Goal: Information Seeking & Learning: Learn about a topic

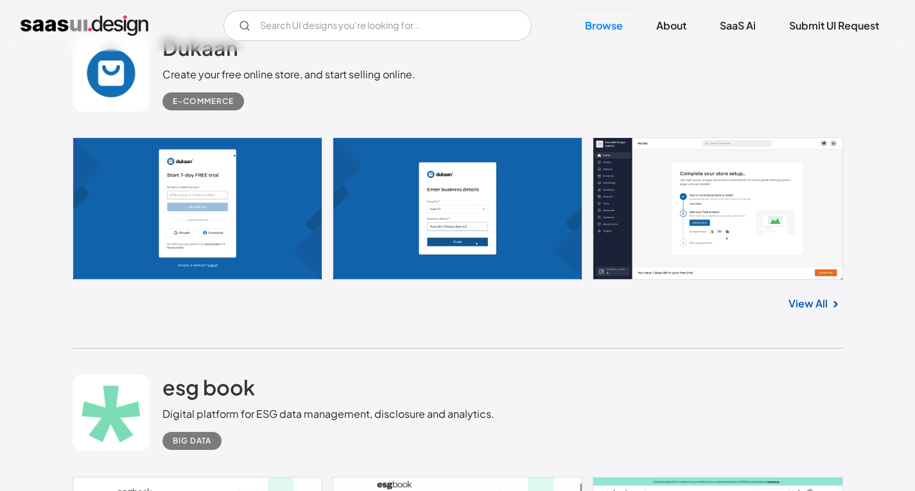
scroll to position [3724, 0]
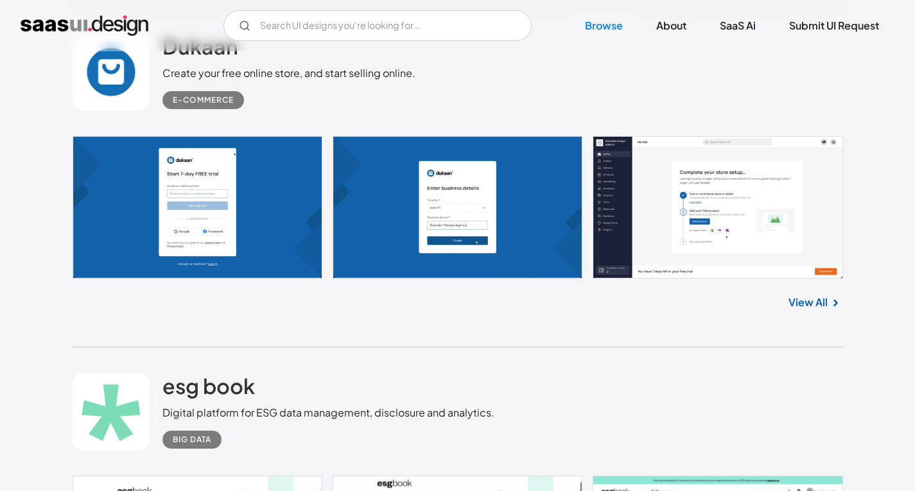
click at [275, 229] on link at bounding box center [458, 207] width 770 height 143
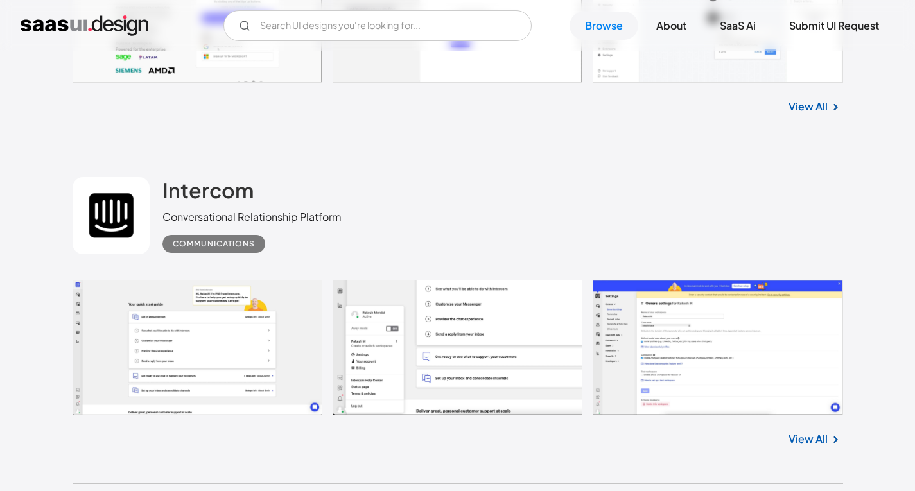
scroll to position [5008, 0]
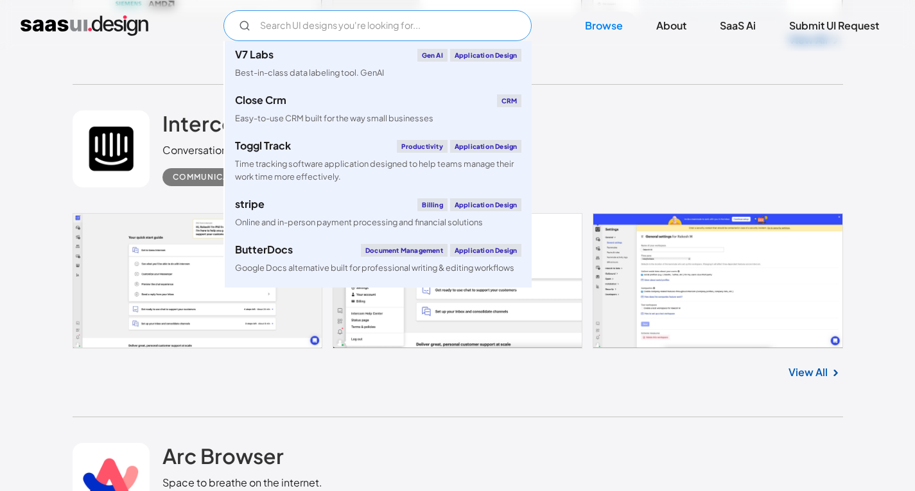
click at [331, 26] on input "Email Form" at bounding box center [377, 25] width 308 height 31
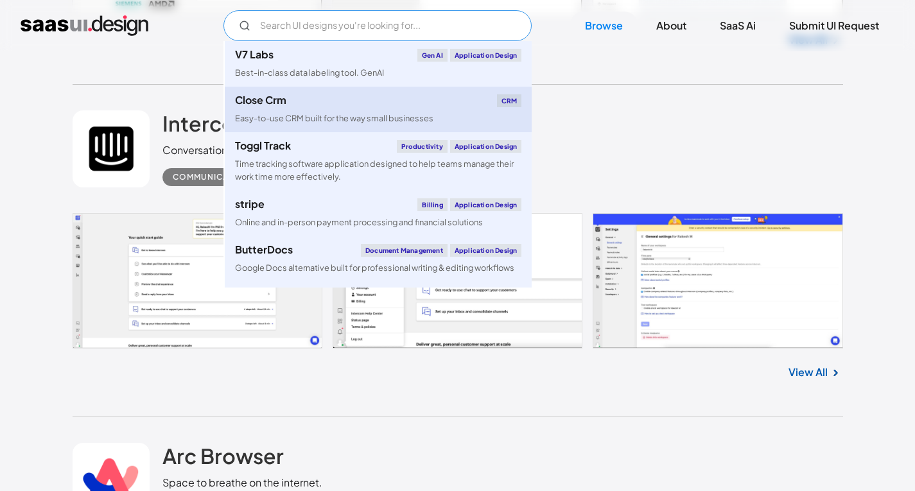
click at [351, 109] on link "Close Crm CRM Easy-to-use CRM built for the way small businesses" at bounding box center [378, 110] width 307 height 46
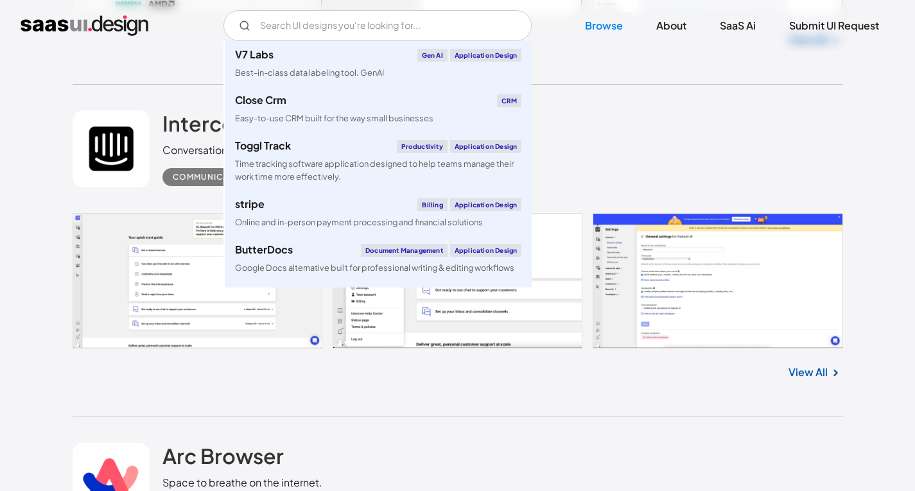
click at [575, 112] on div "Intercom Conversational Relationship Platform Communications" at bounding box center [458, 149] width 770 height 128
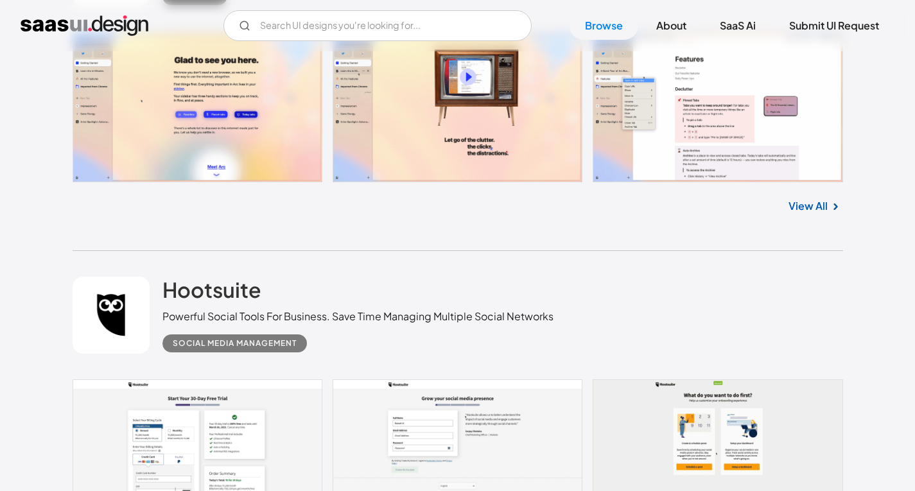
scroll to position [5650, 0]
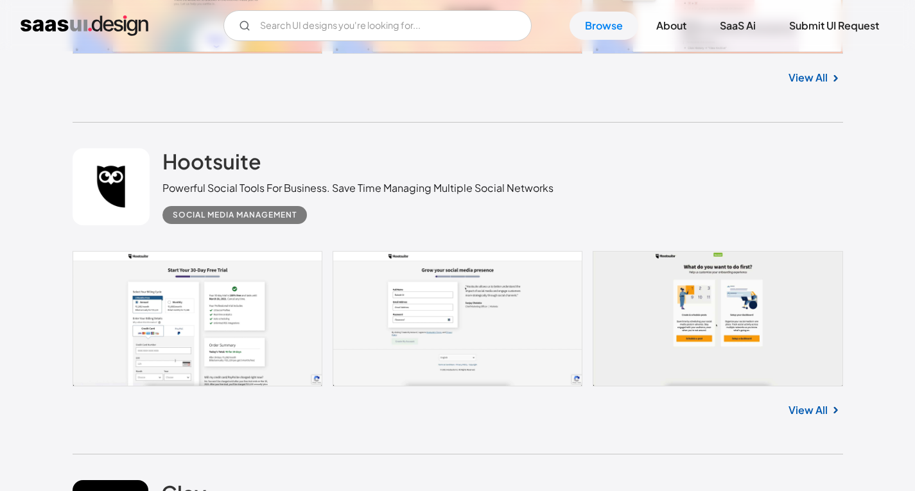
click at [284, 294] on link at bounding box center [458, 318] width 770 height 135
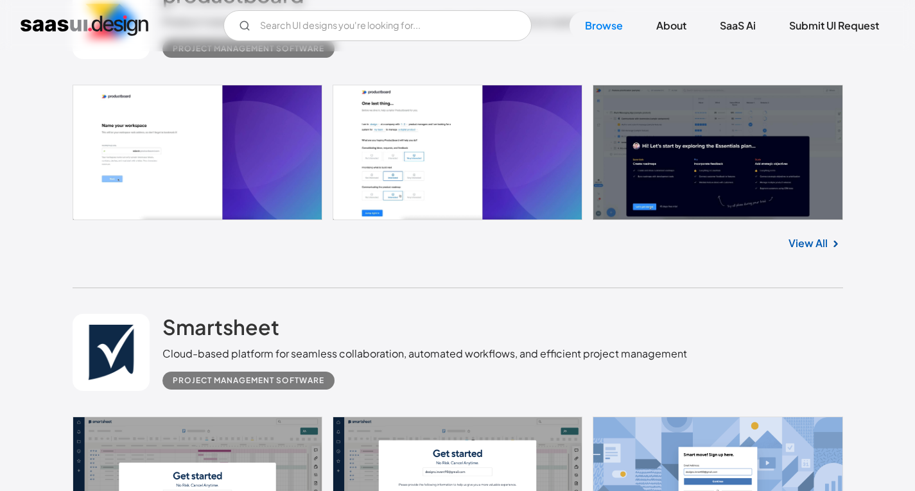
scroll to position [6999, 0]
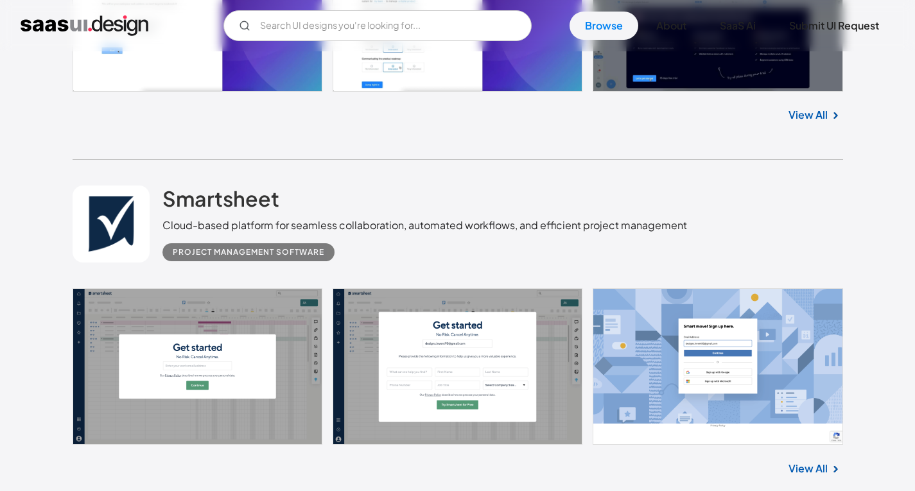
click at [209, 345] on link at bounding box center [458, 366] width 770 height 157
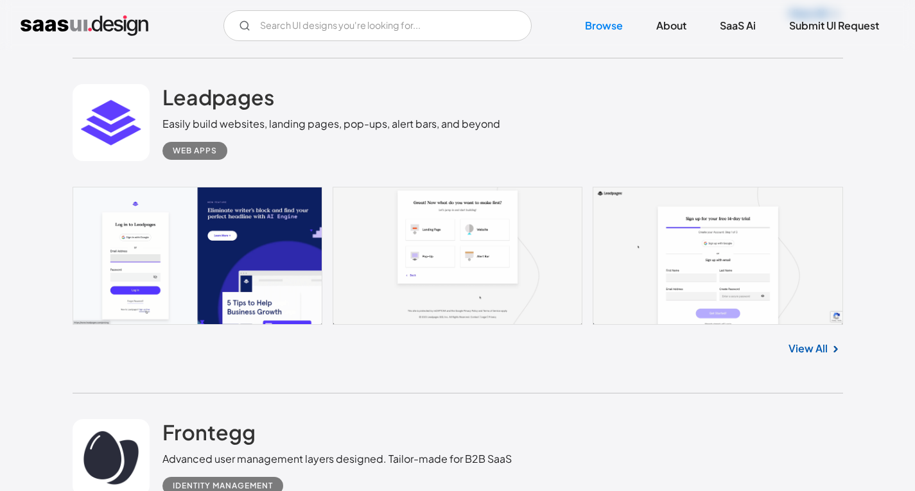
scroll to position [10466, 0]
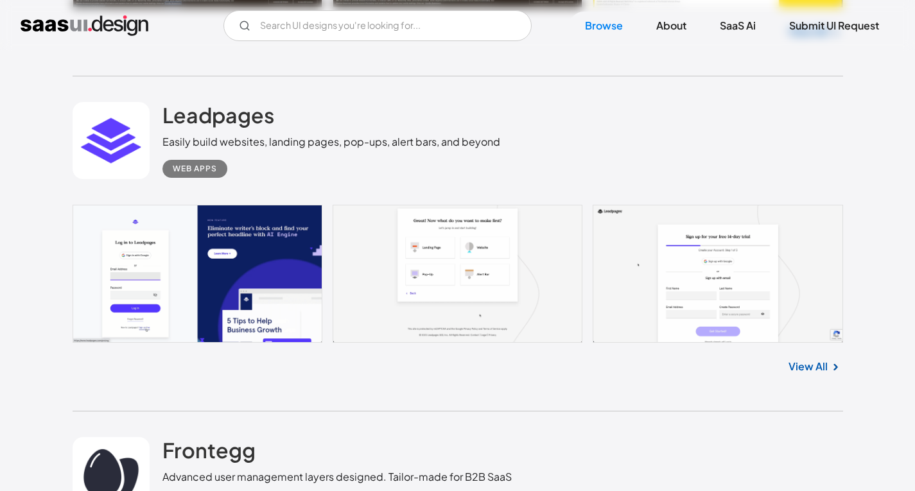
click at [239, 255] on link at bounding box center [458, 274] width 770 height 139
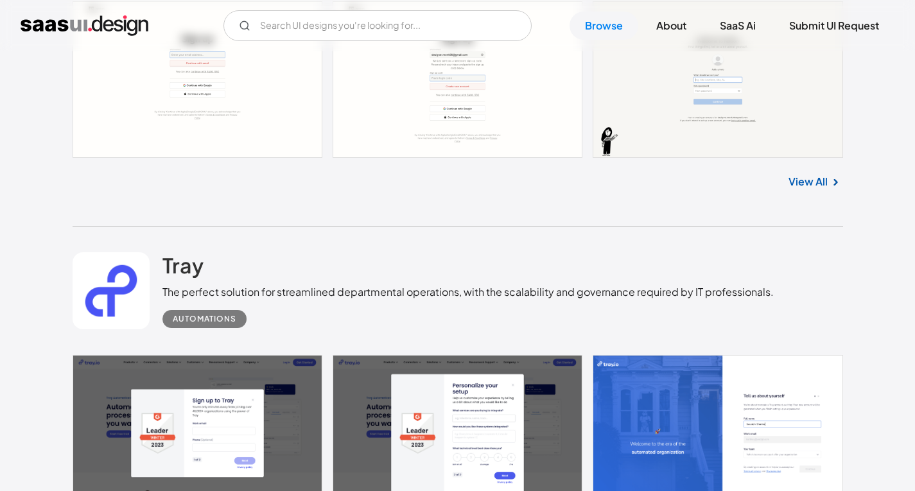
scroll to position [12906, 0]
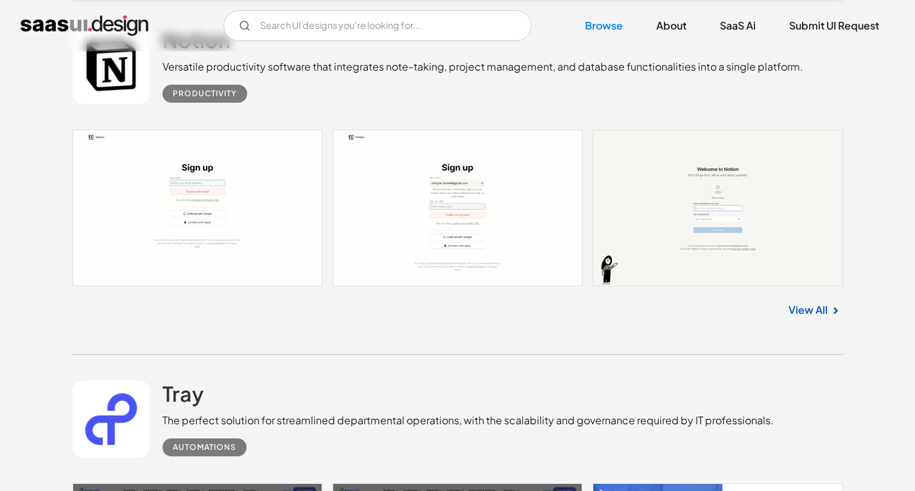
click at [251, 134] on link at bounding box center [458, 208] width 770 height 157
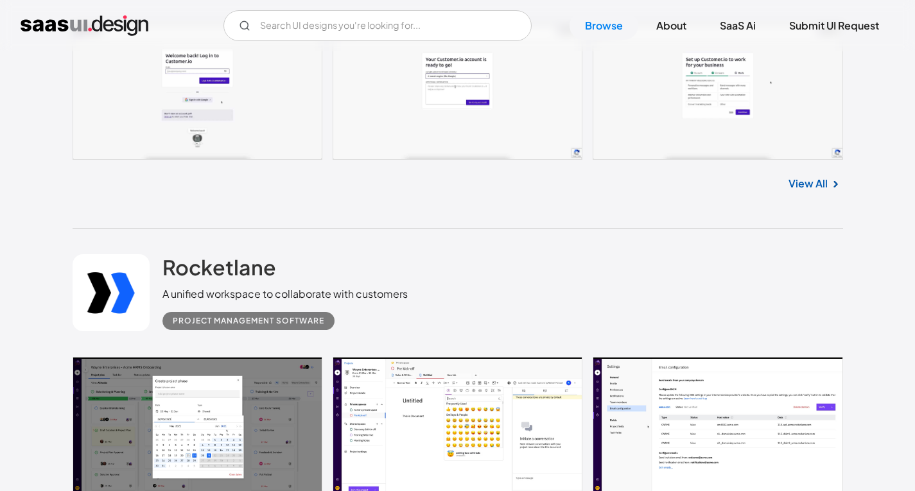
scroll to position [20289, 0]
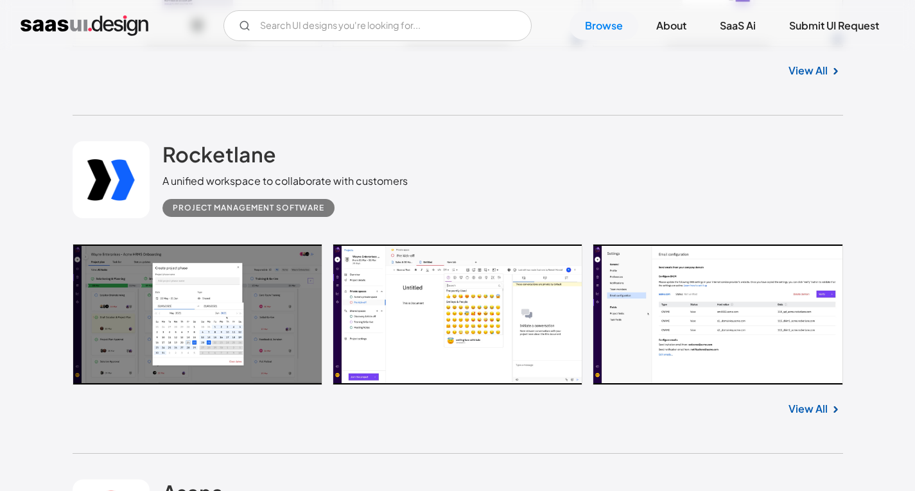
click at [216, 358] on link at bounding box center [458, 314] width 770 height 141
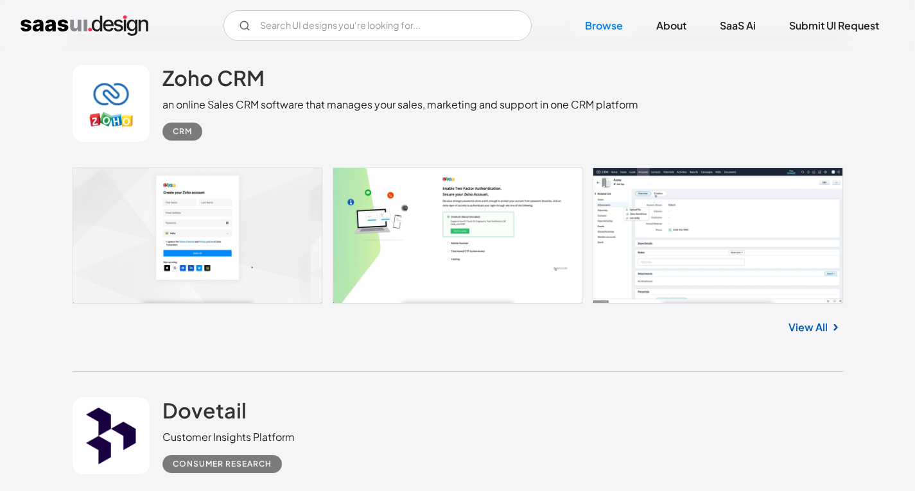
scroll to position [22408, 0]
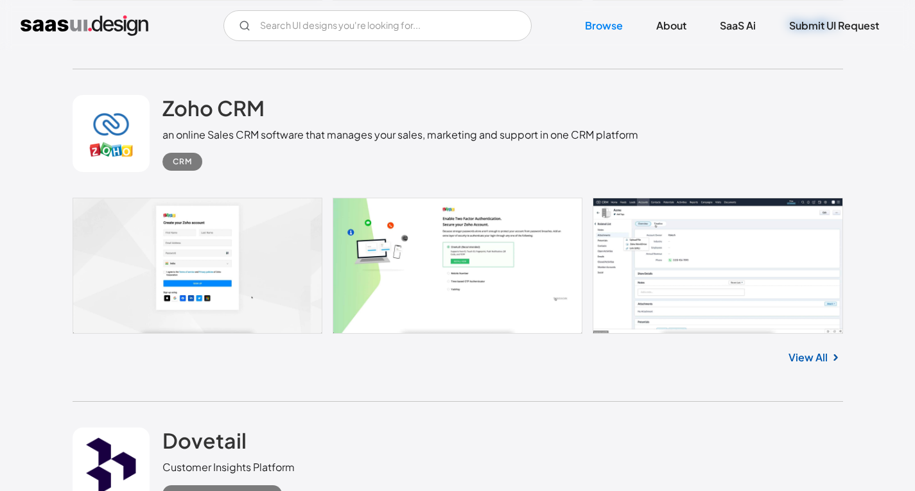
click at [222, 225] on link at bounding box center [458, 266] width 770 height 136
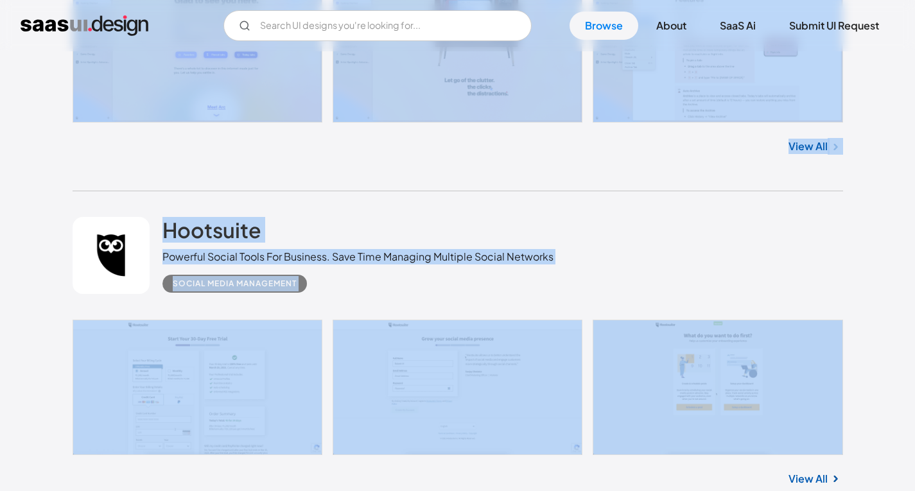
scroll to position [5650, 0]
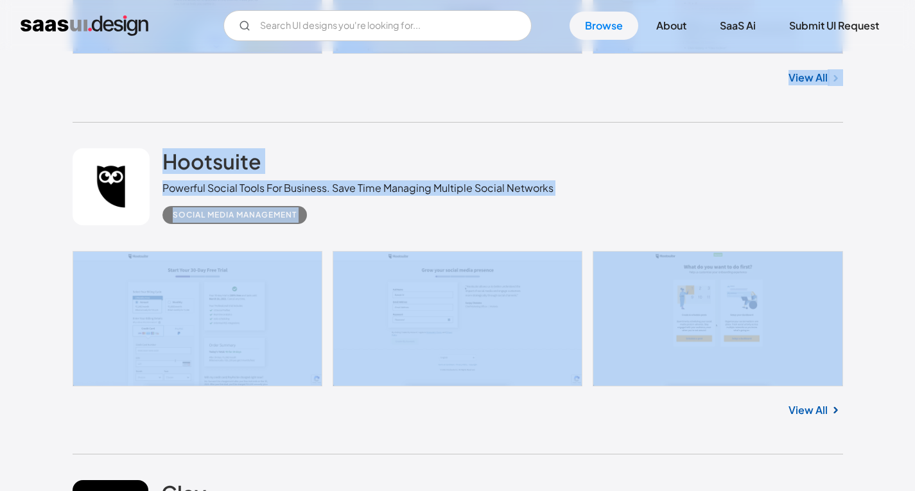
drag, startPoint x: 64, startPoint y: 220, endPoint x: 361, endPoint y: 387, distance: 340.9
copy div "Arrows Scale your customer onboarding process with collaborative action plans C…"
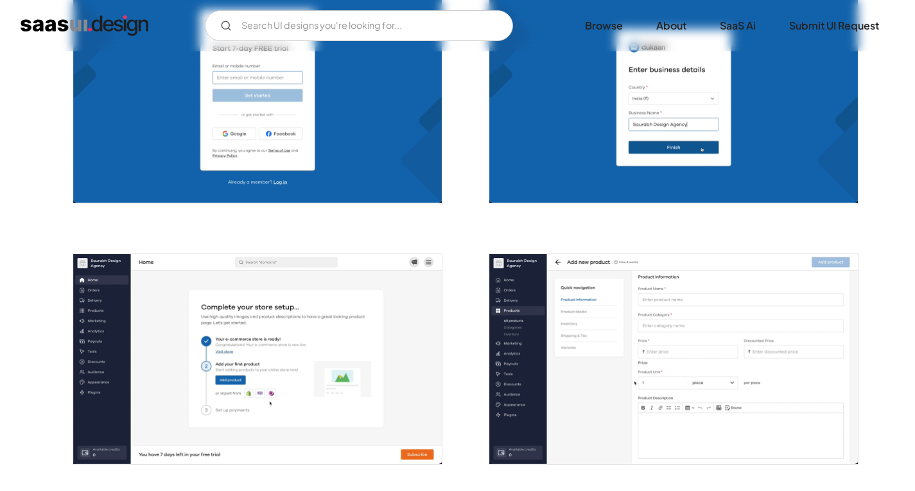
scroll to position [385, 0]
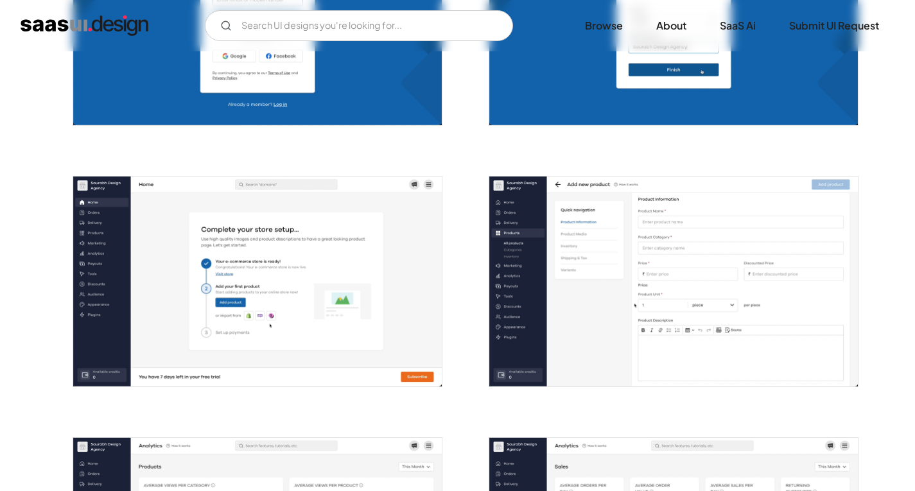
click at [272, 275] on img "open lightbox" at bounding box center [257, 282] width 369 height 210
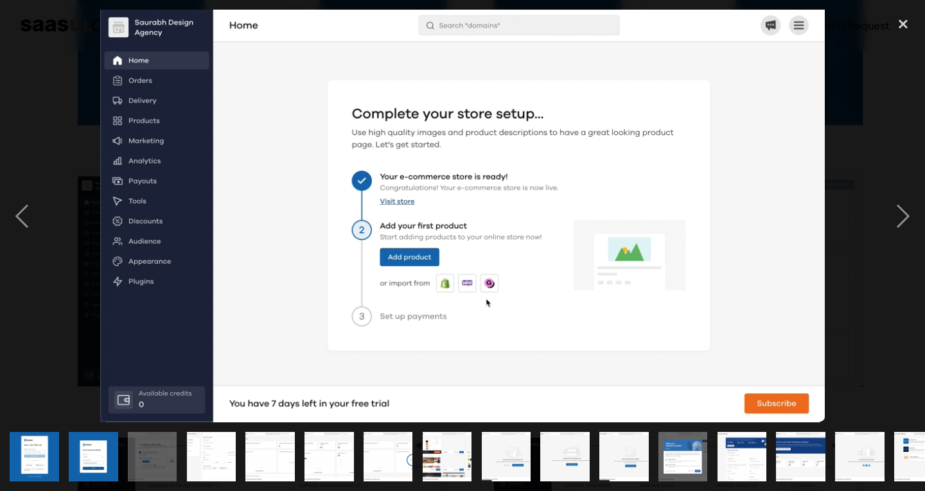
click at [272, 275] on div at bounding box center [462, 216] width 925 height 413
click at [899, 211] on div "next image" at bounding box center [903, 216] width 44 height 413
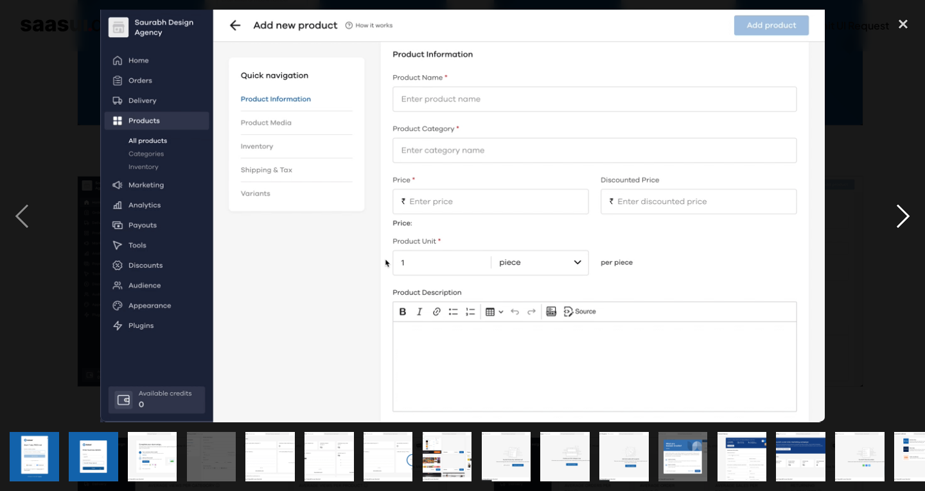
click at [899, 211] on div "next image" at bounding box center [903, 216] width 44 height 413
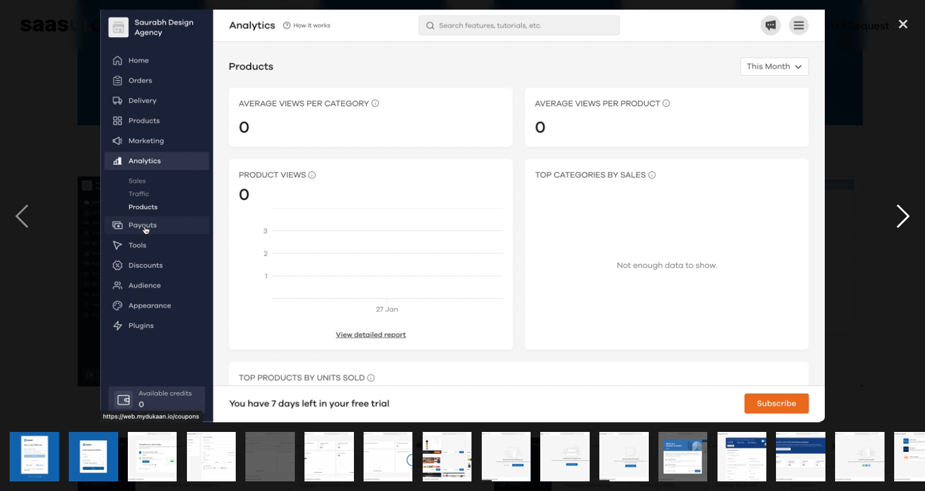
click at [899, 211] on div "next image" at bounding box center [903, 216] width 44 height 413
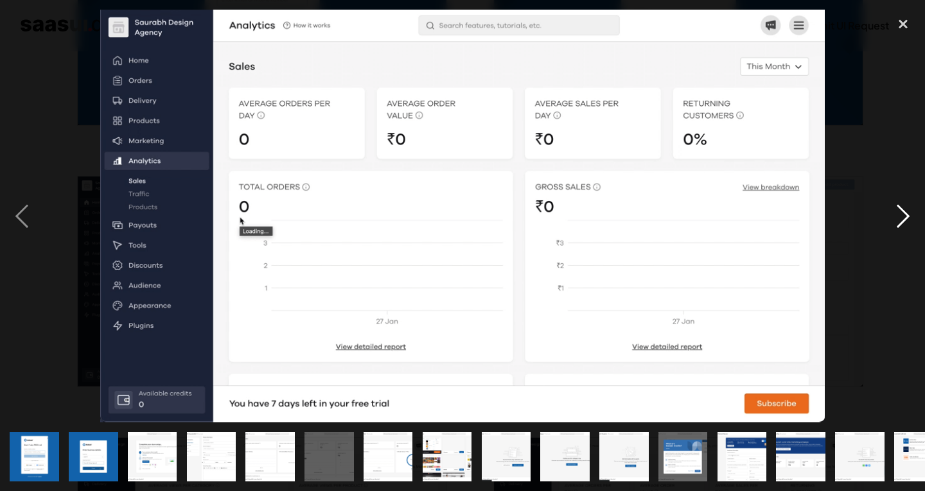
click at [899, 211] on div "next image" at bounding box center [903, 216] width 44 height 413
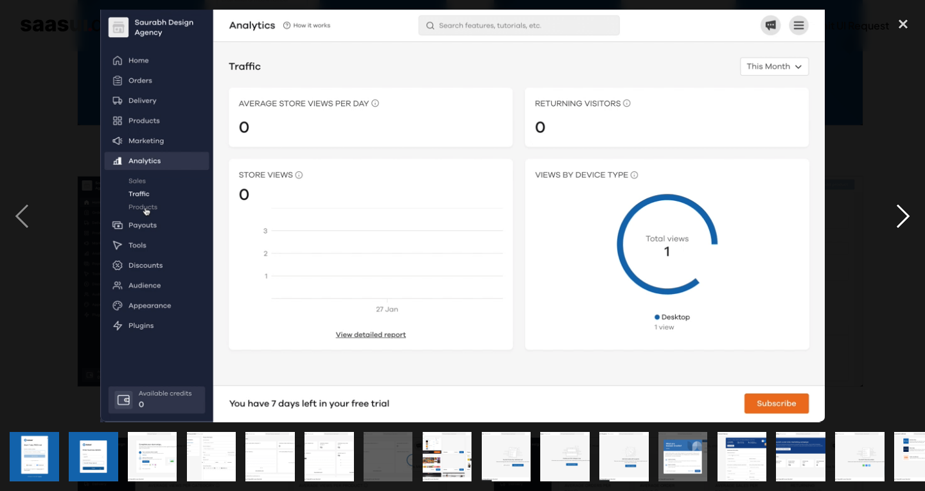
click at [899, 211] on div "next image" at bounding box center [903, 216] width 44 height 413
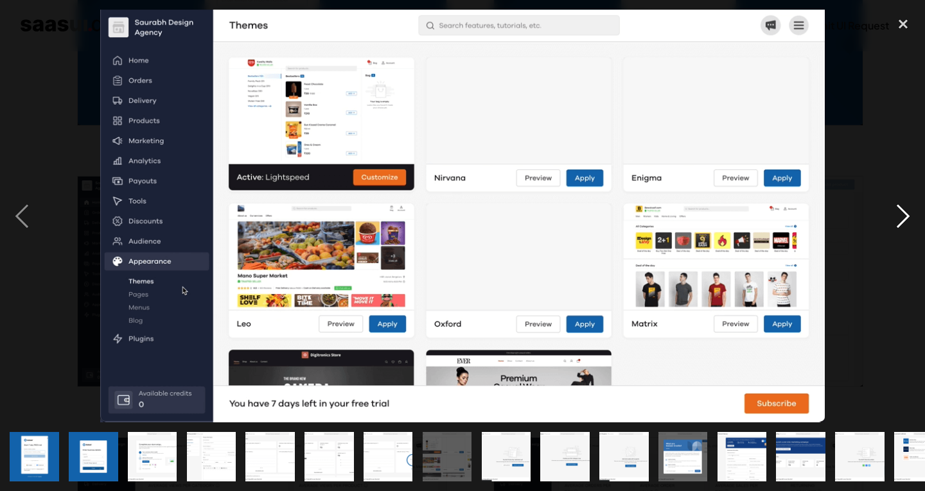
click at [899, 211] on div "next image" at bounding box center [903, 216] width 44 height 413
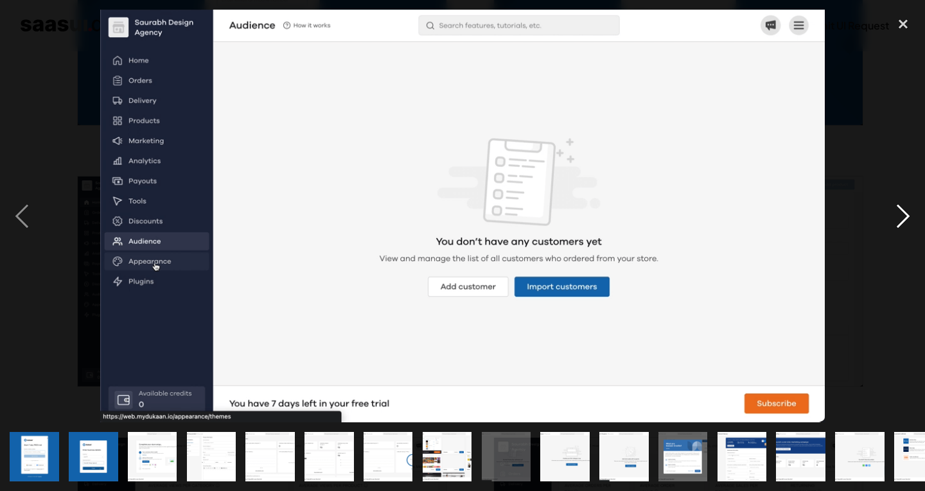
click at [899, 211] on div "next image" at bounding box center [903, 216] width 44 height 413
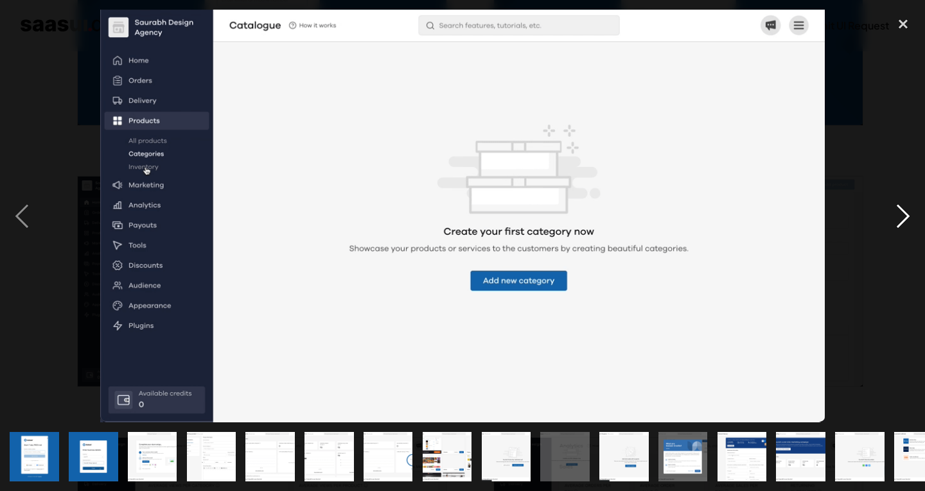
click at [899, 211] on div "next image" at bounding box center [903, 216] width 44 height 413
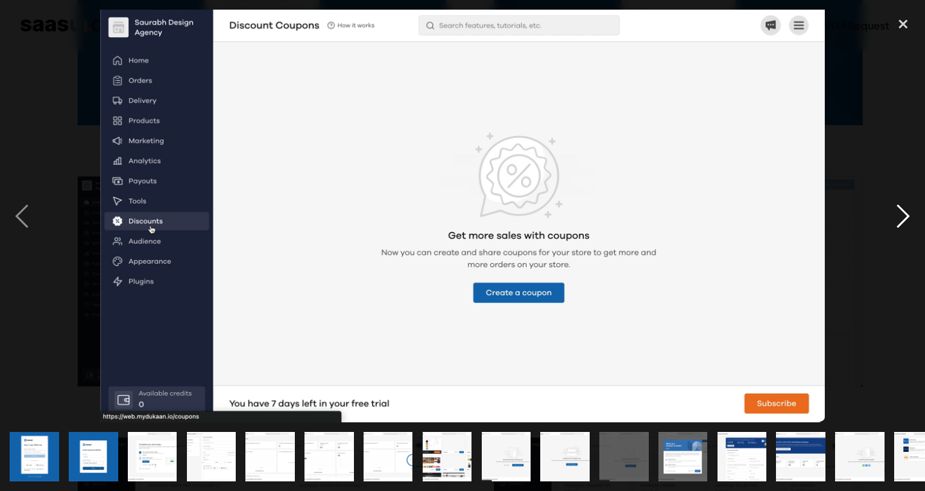
click at [899, 211] on div "next image" at bounding box center [903, 216] width 44 height 413
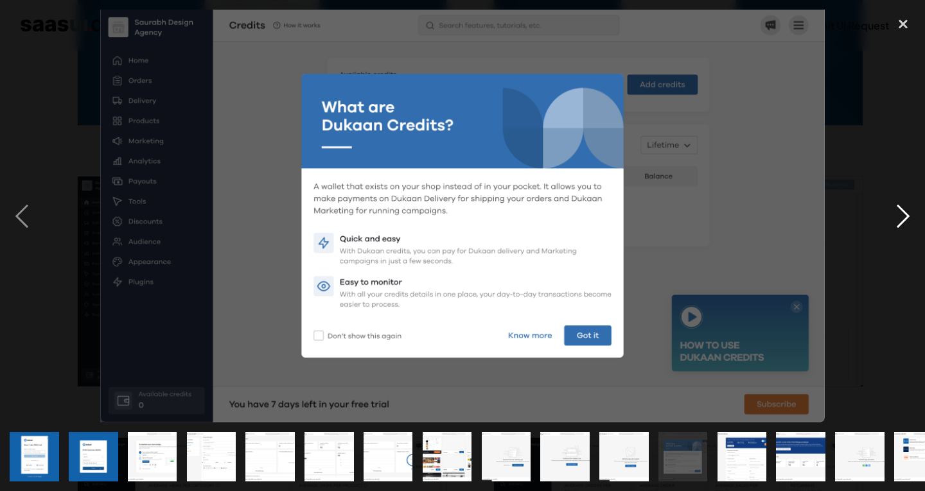
click at [899, 211] on div "next image" at bounding box center [903, 216] width 44 height 413
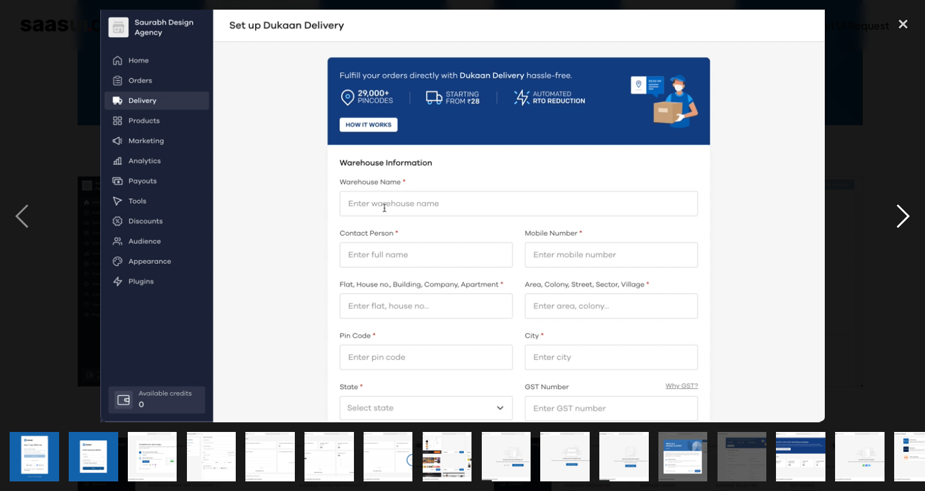
click at [899, 211] on div "next image" at bounding box center [903, 216] width 44 height 413
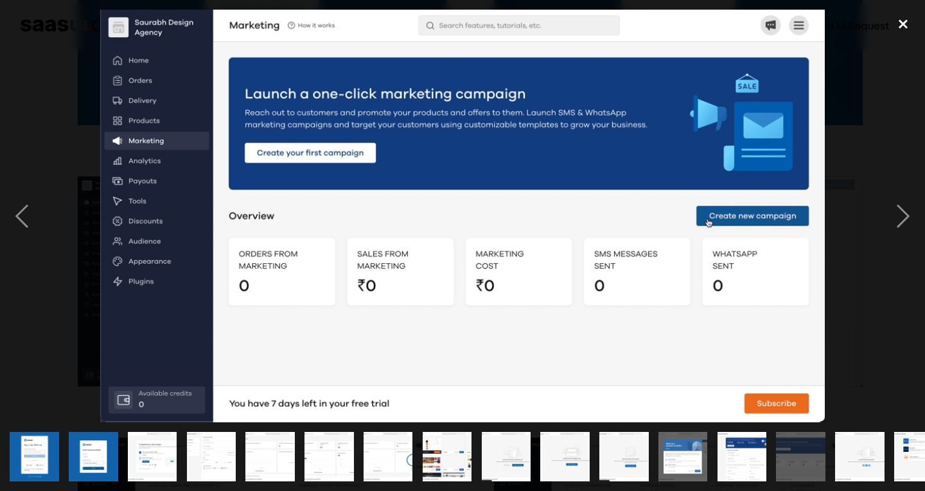
click at [900, 30] on div "close lightbox" at bounding box center [903, 24] width 44 height 28
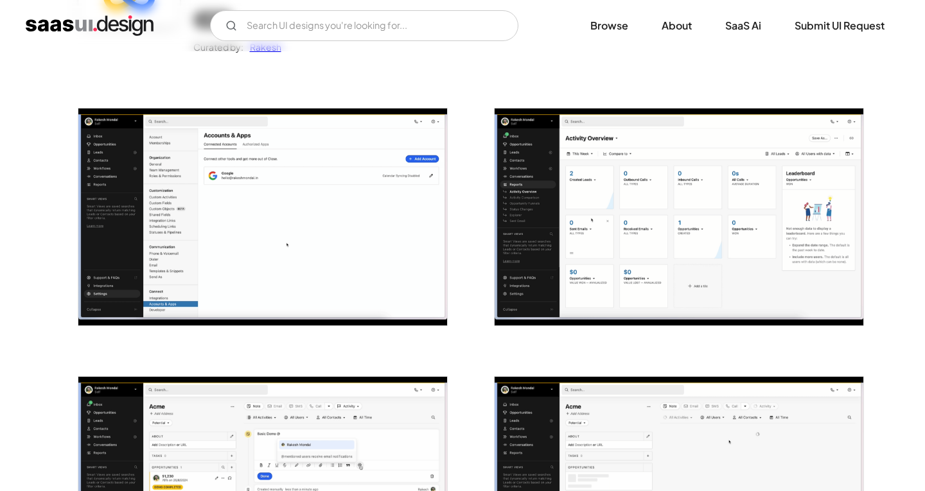
scroll to position [193, 0]
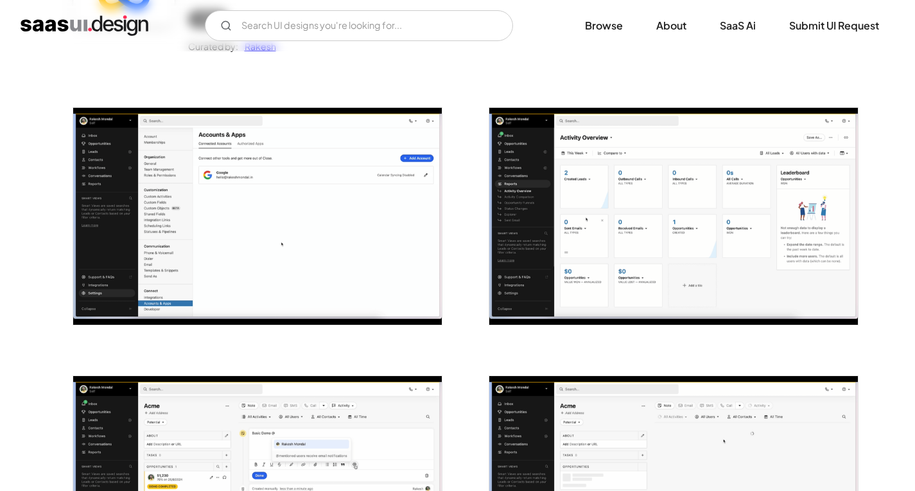
click at [327, 189] on img "open lightbox" at bounding box center [257, 216] width 369 height 217
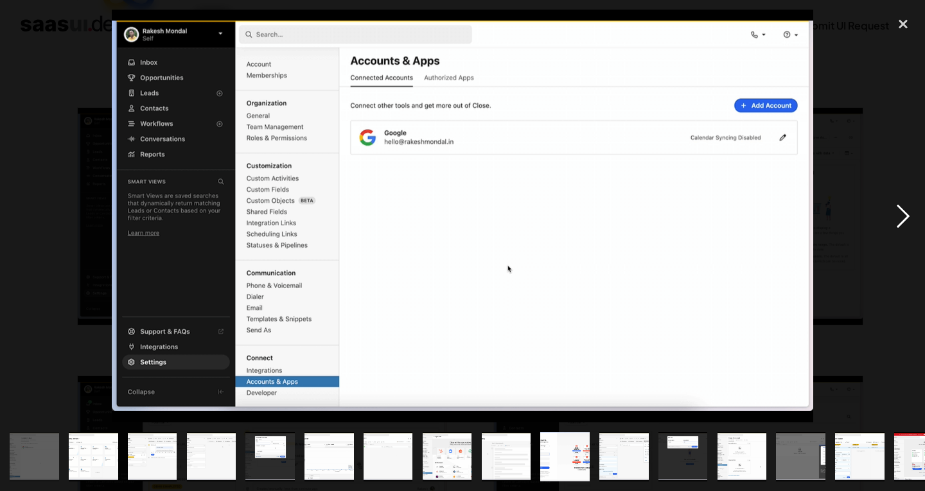
click at [903, 211] on div "next image" at bounding box center [903, 216] width 44 height 413
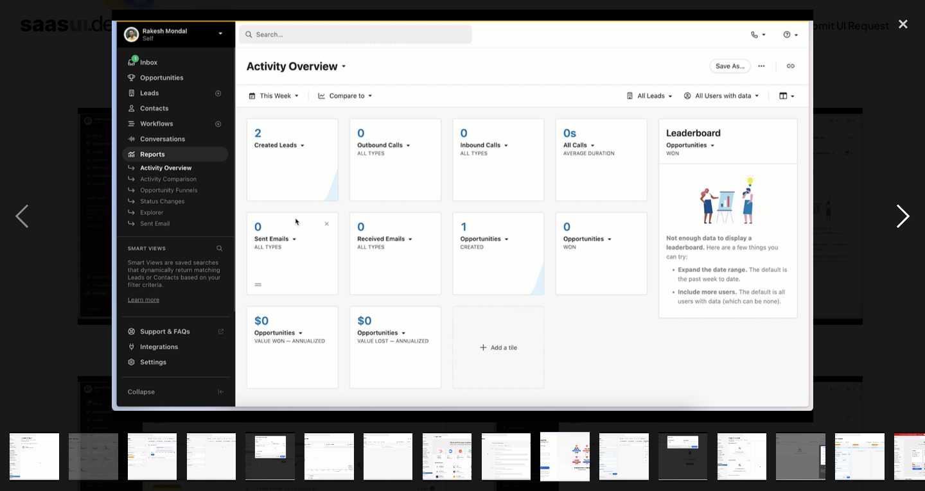
click at [903, 211] on div "next image" at bounding box center [903, 216] width 44 height 413
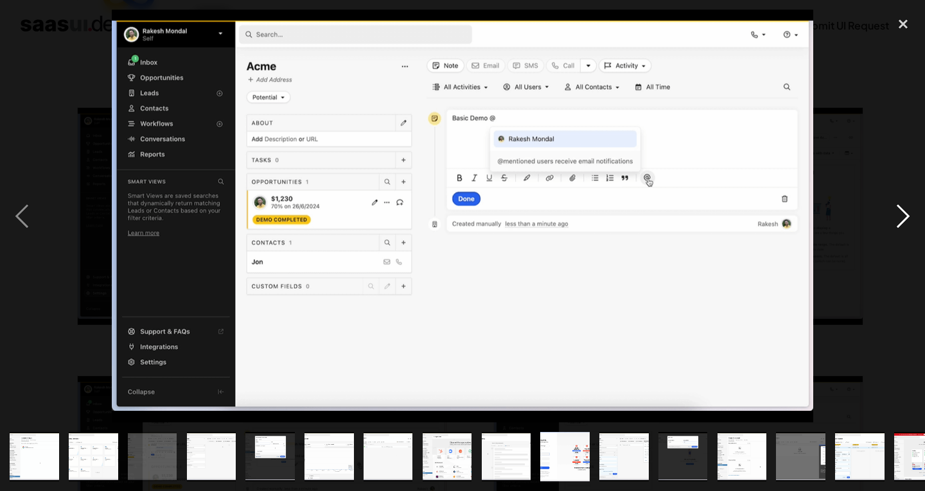
click at [903, 211] on div "next image" at bounding box center [903, 216] width 44 height 413
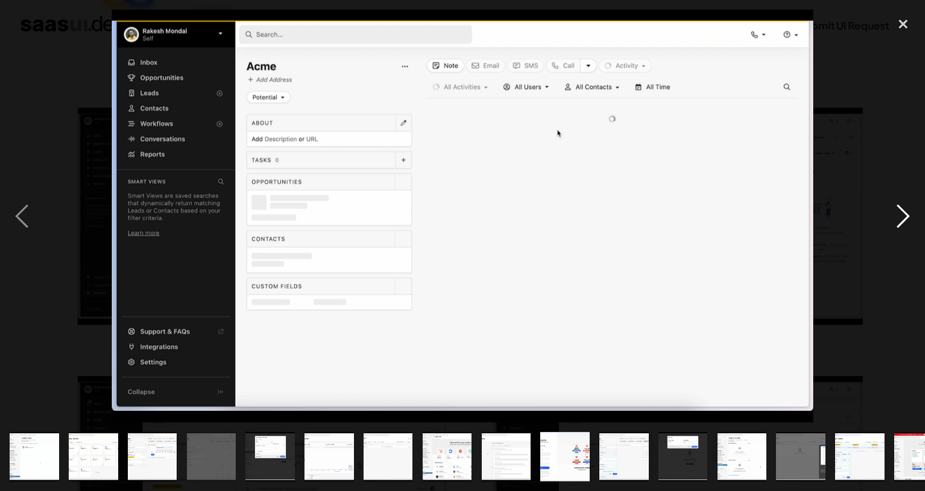
click at [903, 211] on div "next image" at bounding box center [903, 216] width 44 height 413
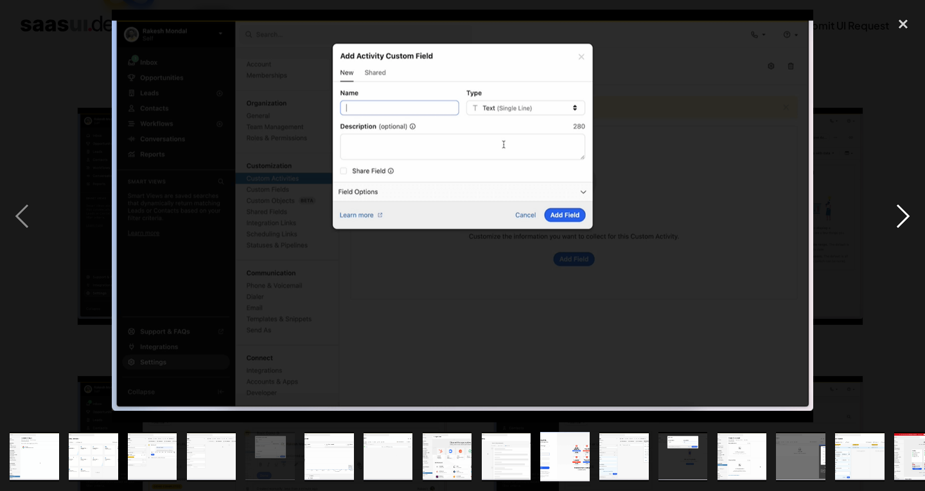
click at [903, 211] on div "next image" at bounding box center [903, 216] width 44 height 413
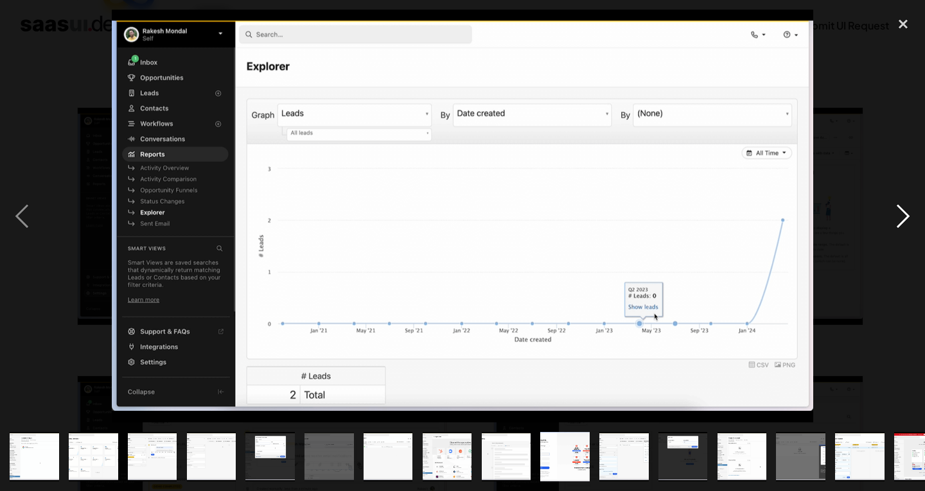
click at [903, 211] on div "next image" at bounding box center [903, 216] width 44 height 413
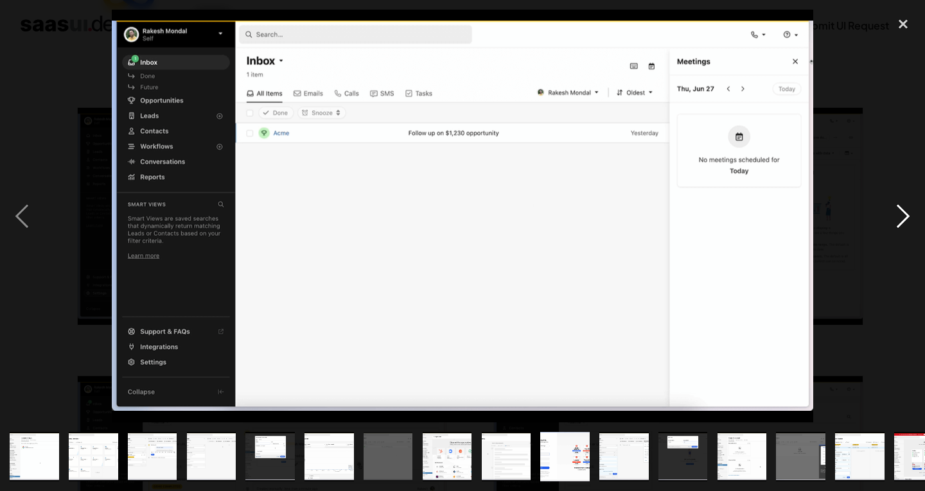
click at [903, 211] on div "next image" at bounding box center [903, 216] width 44 height 413
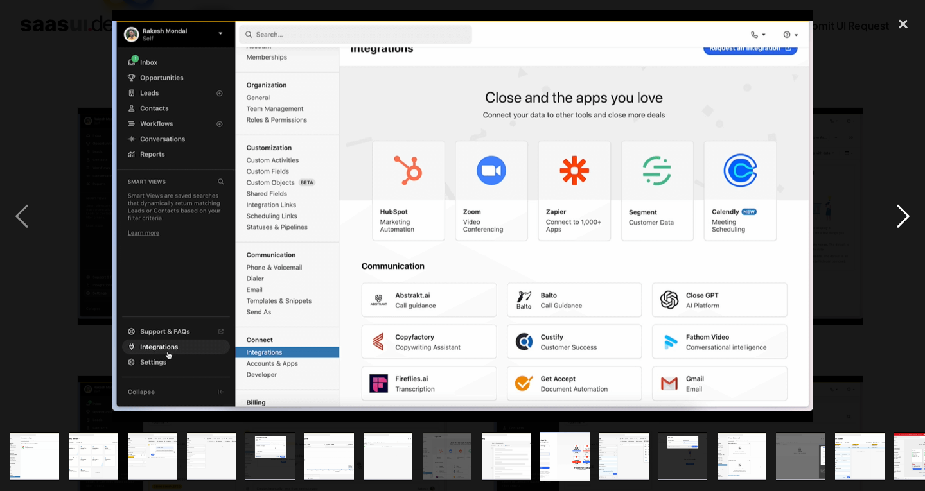
click at [903, 211] on div "next image" at bounding box center [903, 216] width 44 height 413
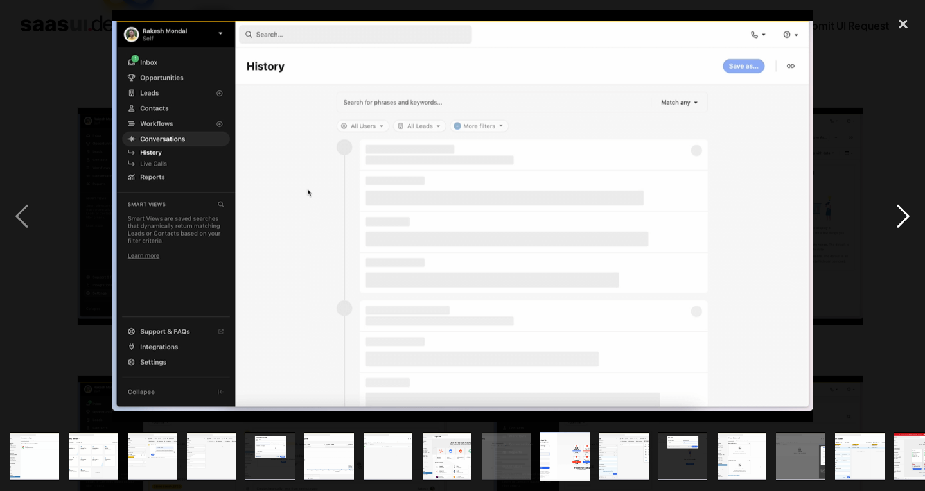
click at [903, 211] on div "next image" at bounding box center [903, 216] width 44 height 413
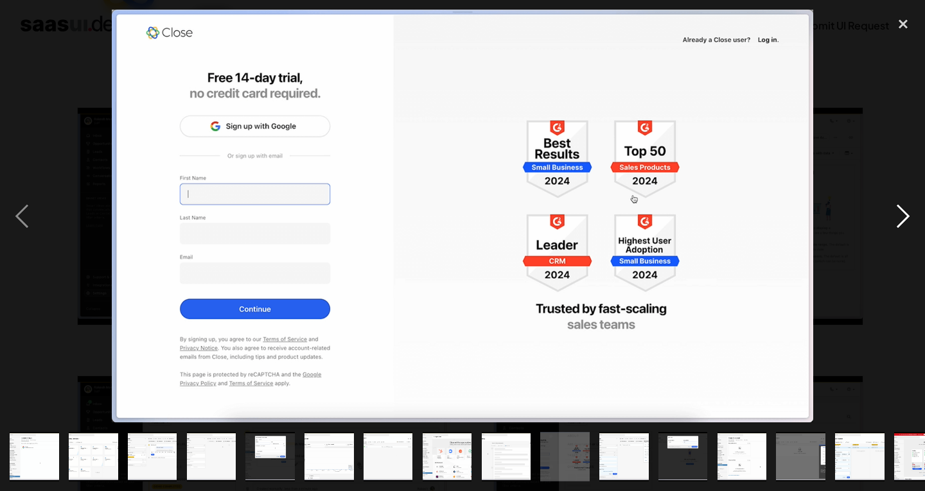
click at [903, 211] on div "next image" at bounding box center [903, 216] width 44 height 413
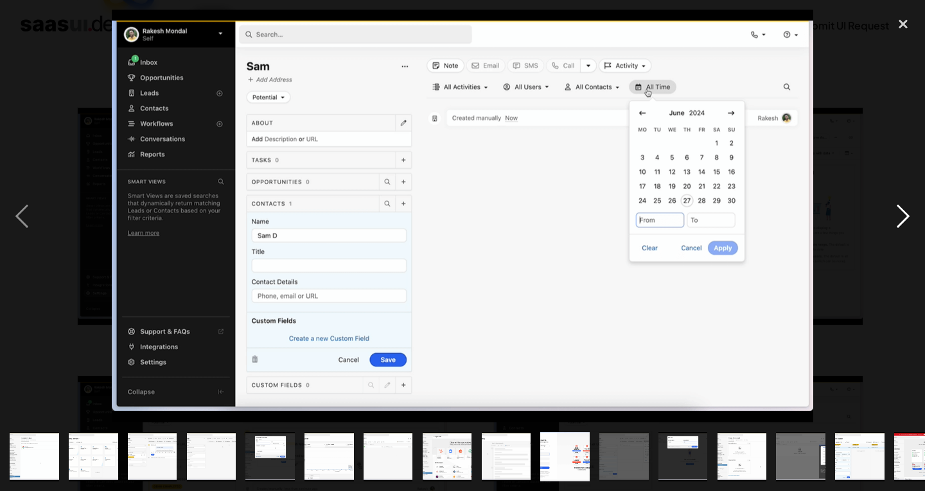
click at [903, 211] on div "next image" at bounding box center [903, 216] width 44 height 413
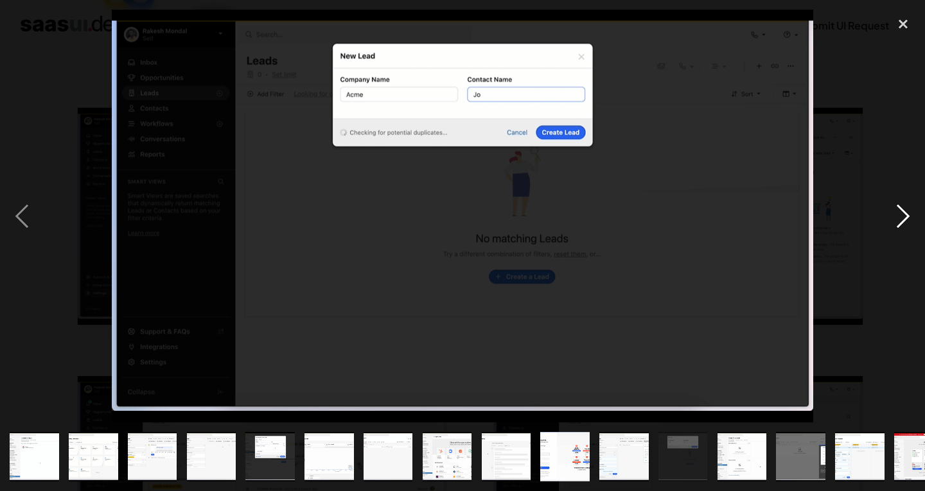
click at [903, 211] on div "next image" at bounding box center [903, 216] width 44 height 413
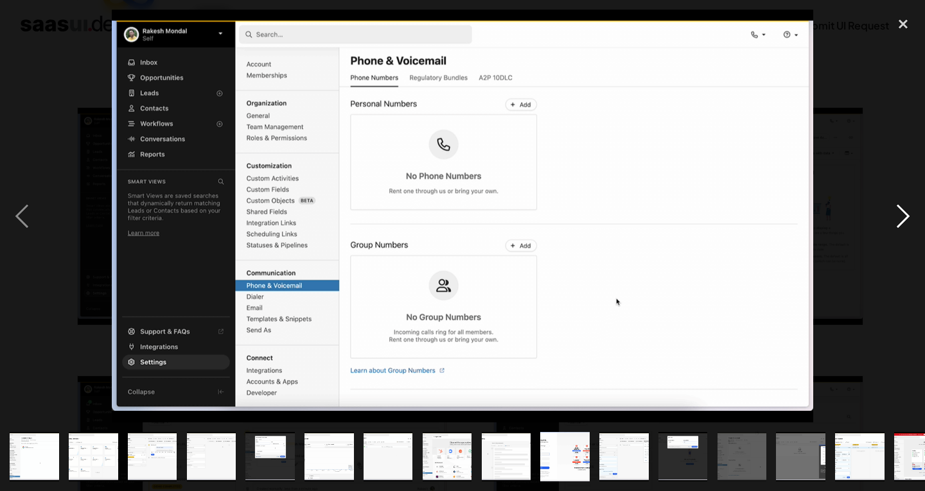
click at [903, 211] on div "next image" at bounding box center [903, 216] width 44 height 413
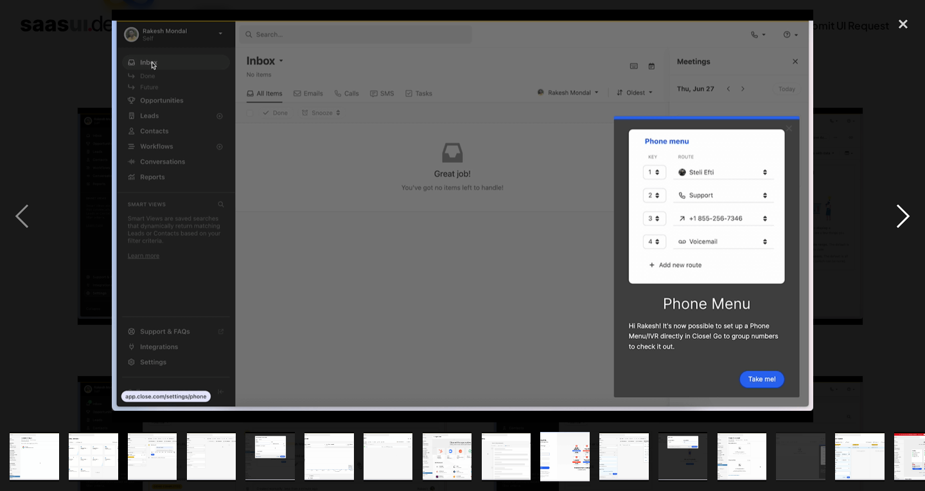
click at [903, 211] on div "next image" at bounding box center [903, 216] width 44 height 413
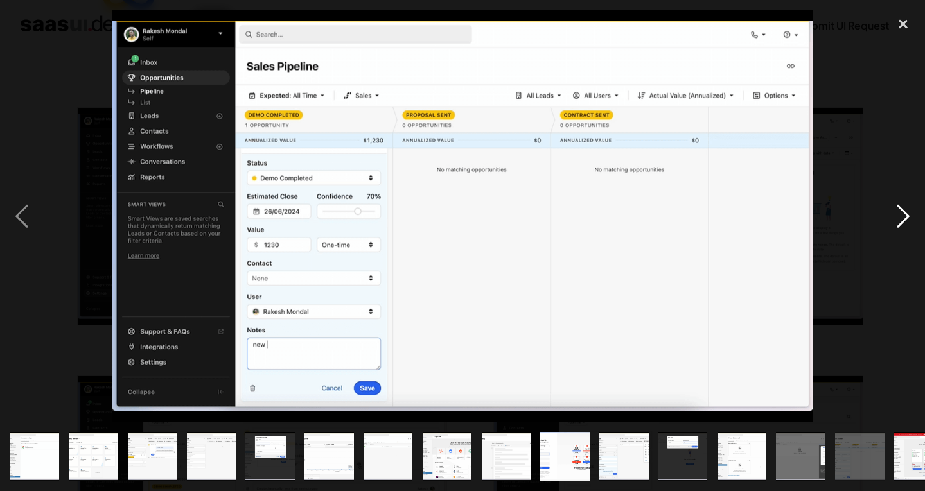
click at [903, 211] on div "next image" at bounding box center [903, 216] width 44 height 413
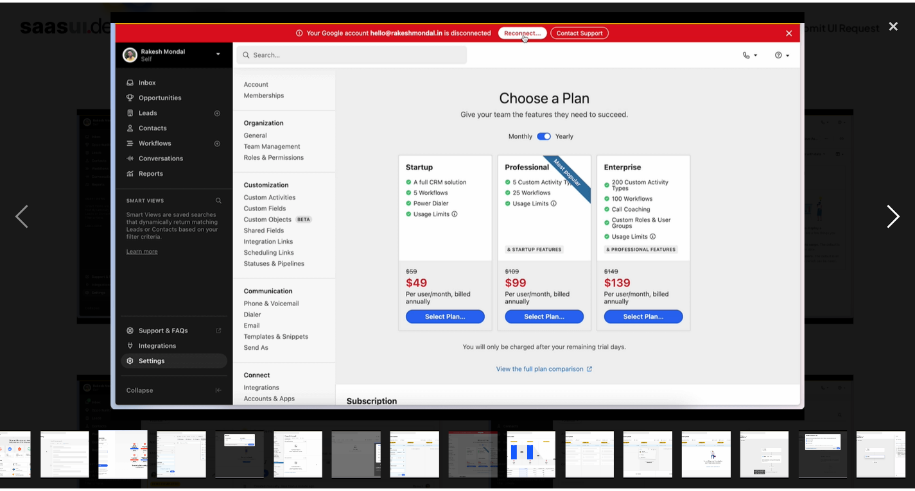
scroll to position [0, 440]
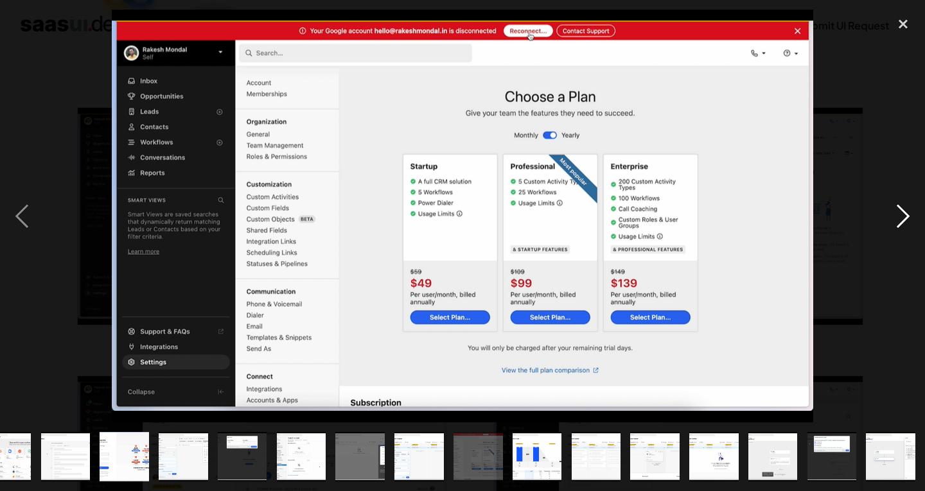
click at [903, 211] on div "next image" at bounding box center [903, 216] width 44 height 413
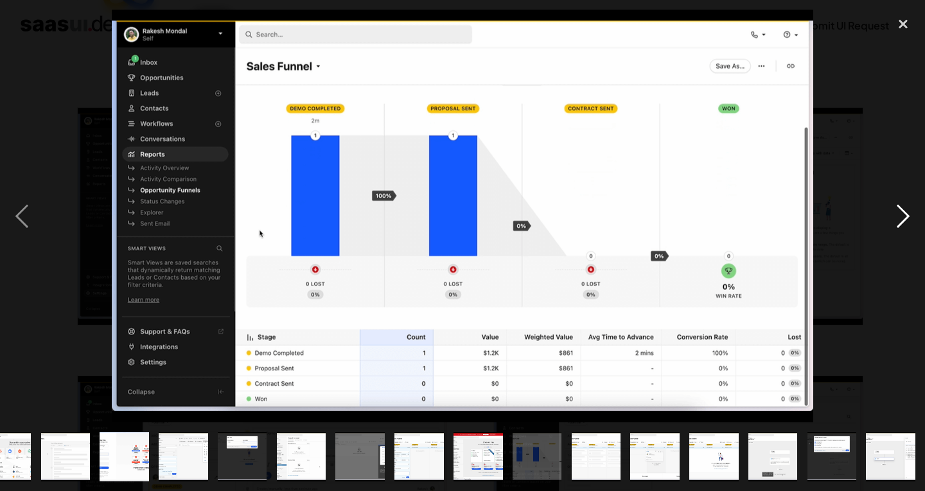
click at [903, 211] on div "next image" at bounding box center [903, 216] width 44 height 413
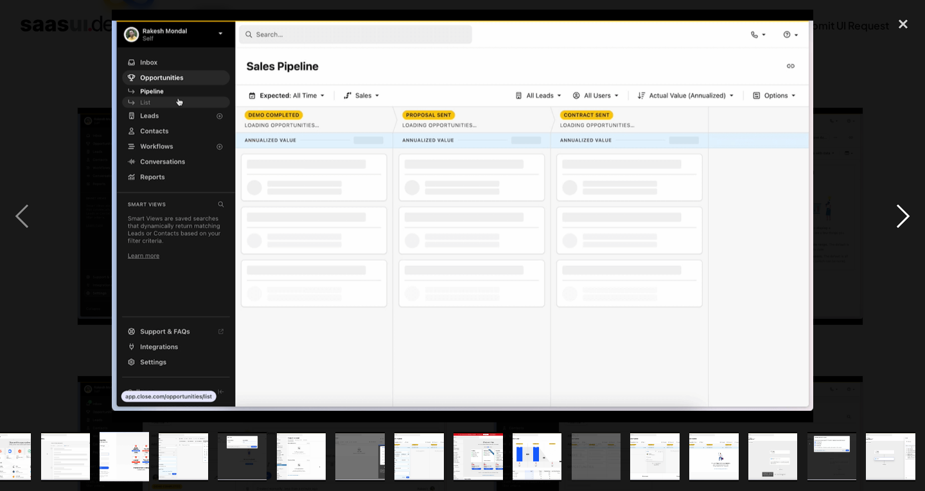
click at [903, 211] on div "next image" at bounding box center [903, 216] width 44 height 413
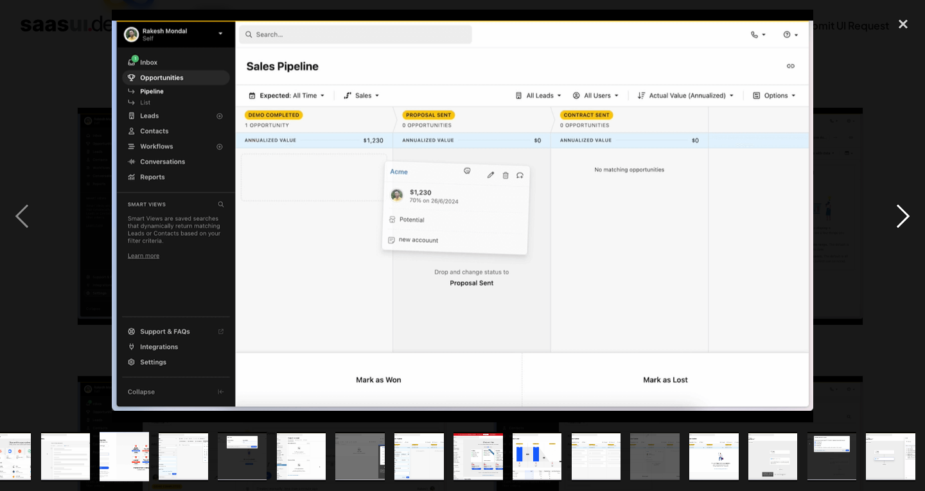
click at [903, 211] on div "next image" at bounding box center [903, 216] width 44 height 413
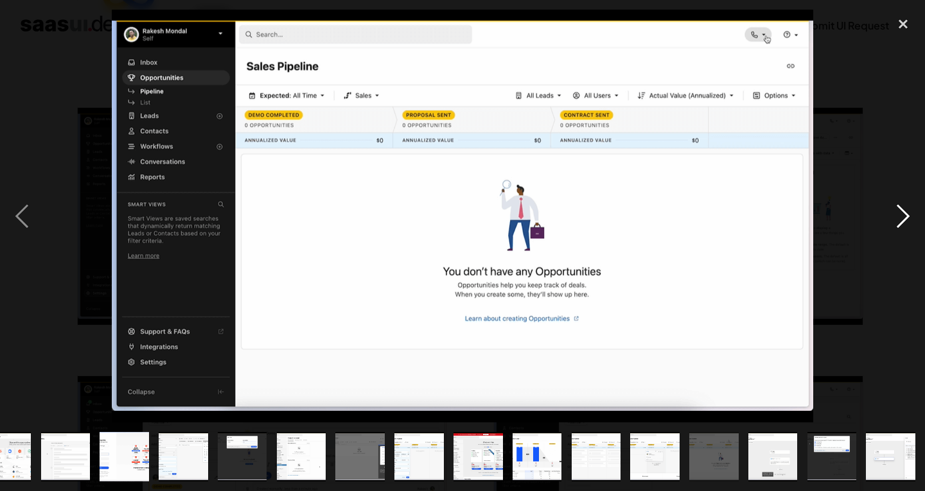
click at [903, 211] on div "next image" at bounding box center [903, 216] width 44 height 413
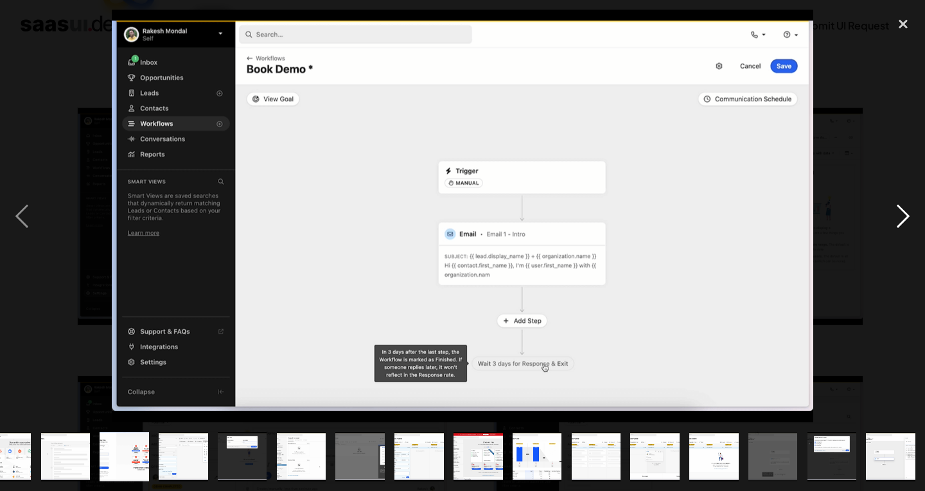
click at [903, 211] on div "next image" at bounding box center [903, 216] width 44 height 413
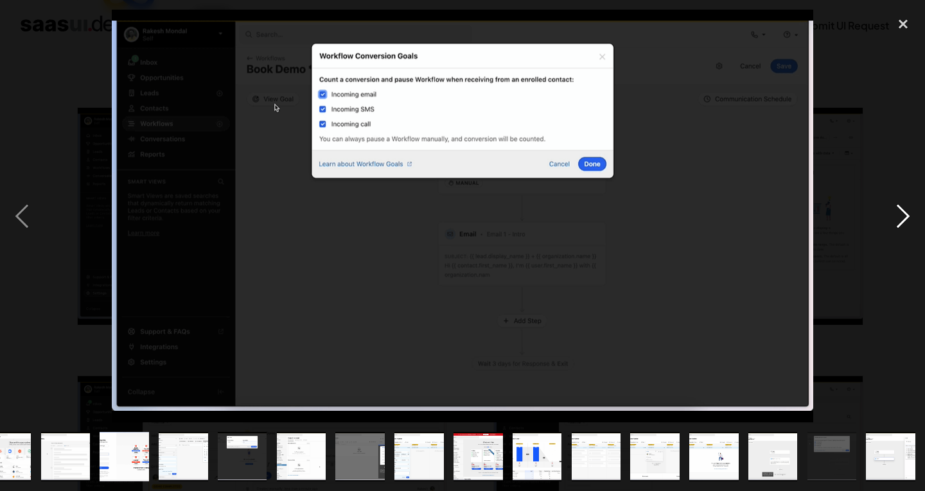
click at [903, 211] on div "next image" at bounding box center [903, 216] width 44 height 413
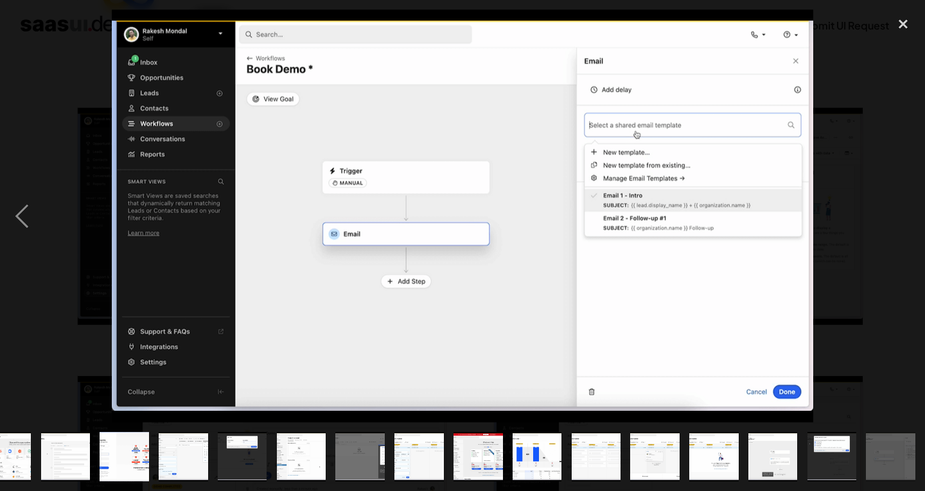
click at [903, 211] on div "next image" at bounding box center [903, 216] width 44 height 413
click at [898, 35] on div "close lightbox" at bounding box center [903, 24] width 44 height 28
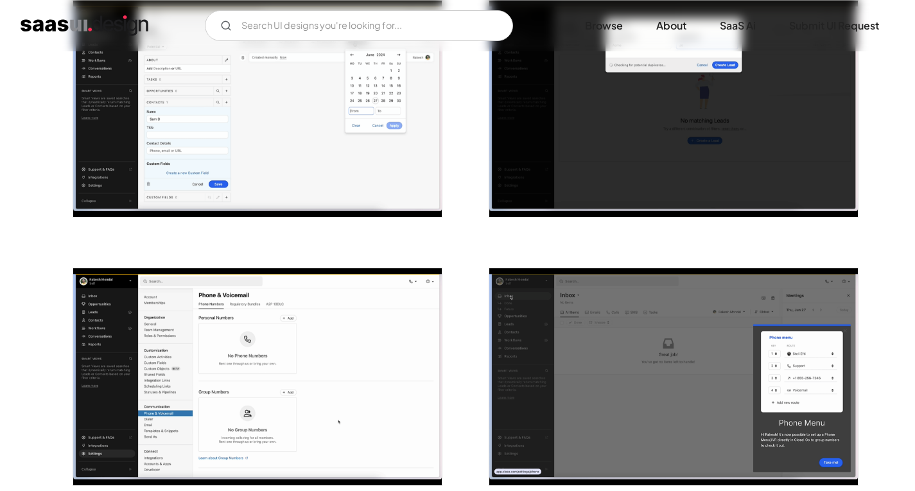
scroll to position [1669, 0]
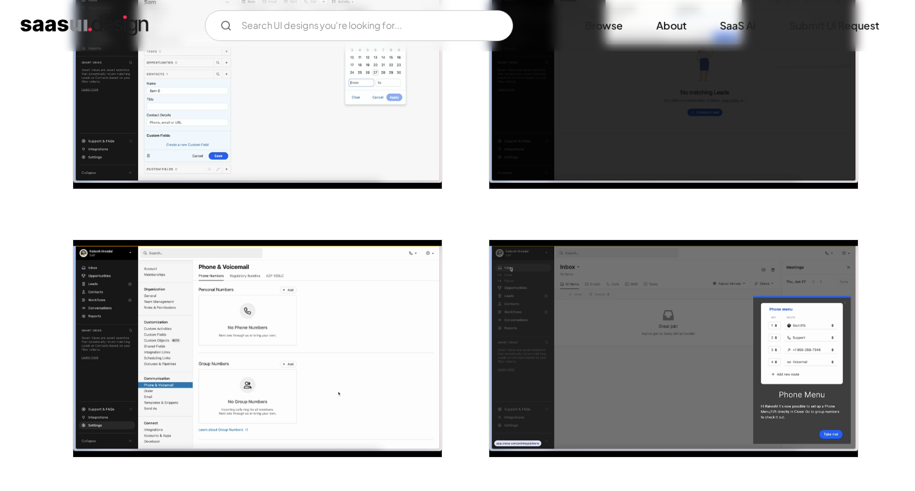
click at [345, 41] on div "V7 Labs Gen AI Application Design Best-in-class data labeling tool. GenAI Close…" at bounding box center [457, 25] width 915 height 51
click at [345, 28] on input "Email Form" at bounding box center [359, 25] width 308 height 31
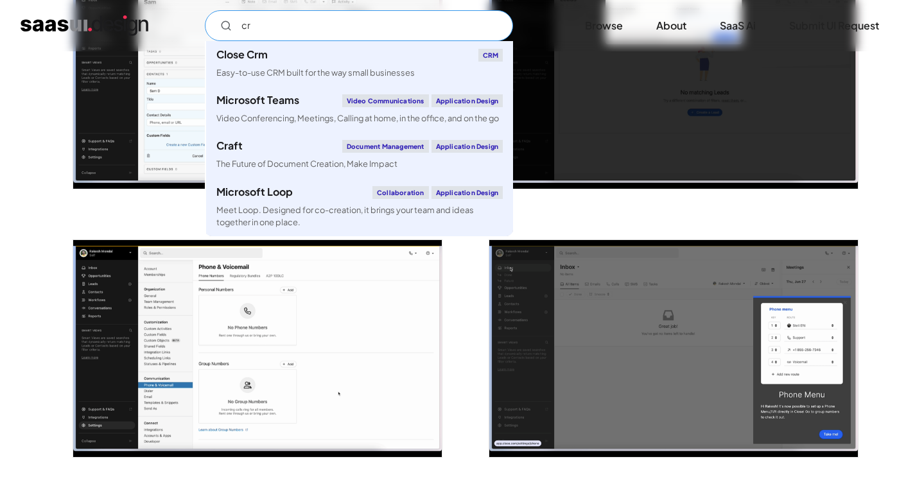
type input "crm"
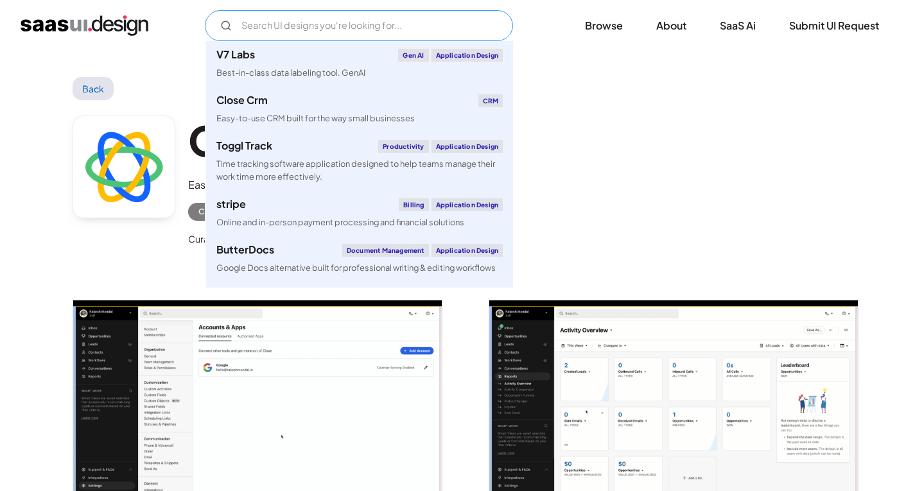
click at [345, 28] on input "Email Form" at bounding box center [359, 25] width 308 height 31
click at [653, 116] on div "Close Crm Easy-to-use CRM built for the way small businesses CRM Curated by: Ra…" at bounding box center [458, 184] width 770 height 168
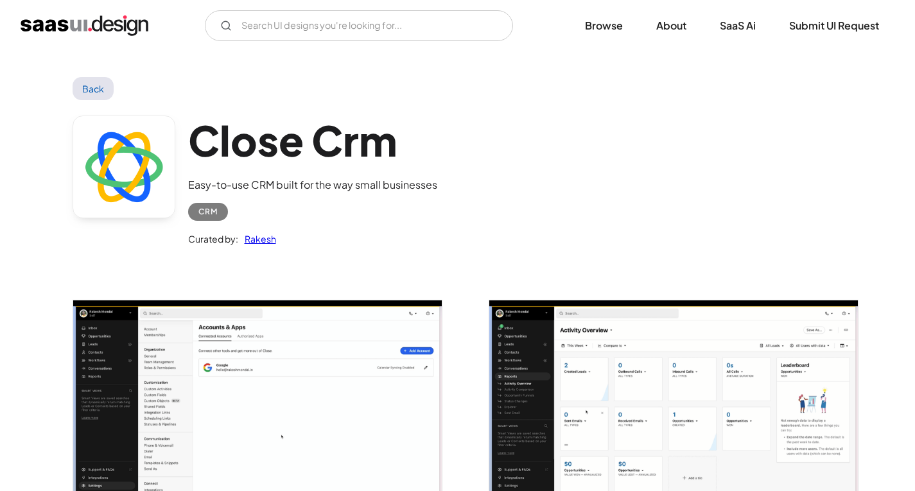
click at [304, 422] on img "open lightbox" at bounding box center [257, 408] width 369 height 217
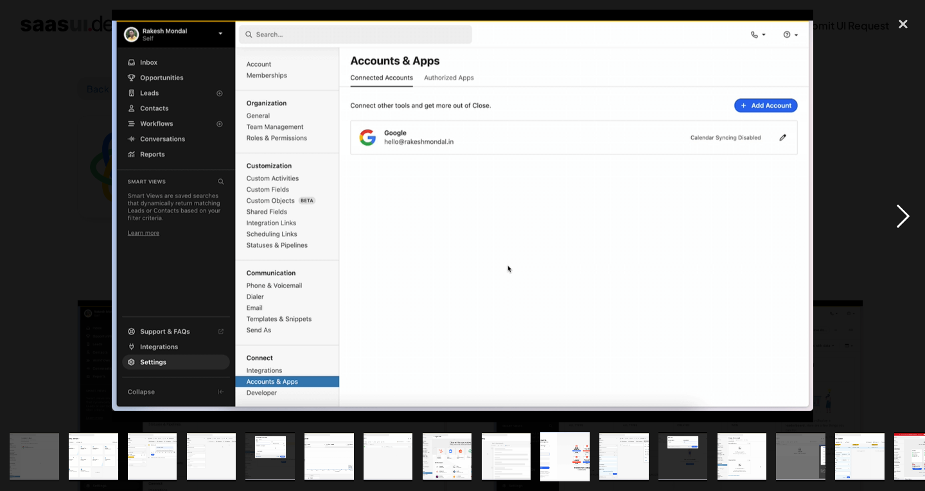
click at [906, 227] on div "next image" at bounding box center [903, 216] width 44 height 413
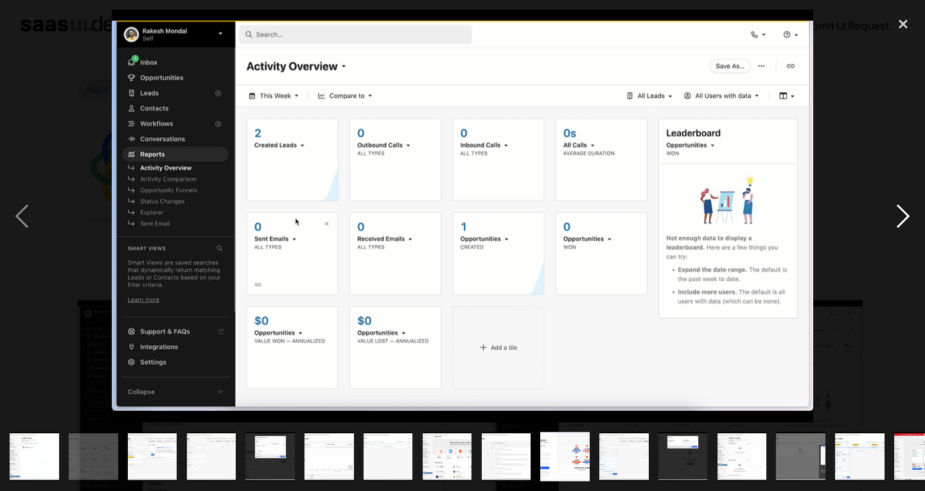
click at [905, 223] on div "next image" at bounding box center [903, 216] width 44 height 413
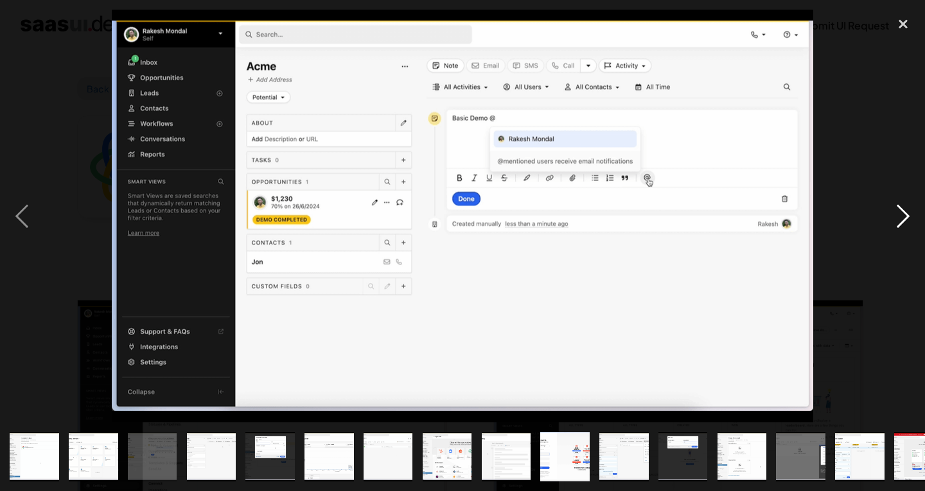
click at [905, 223] on div "next image" at bounding box center [903, 216] width 44 height 413
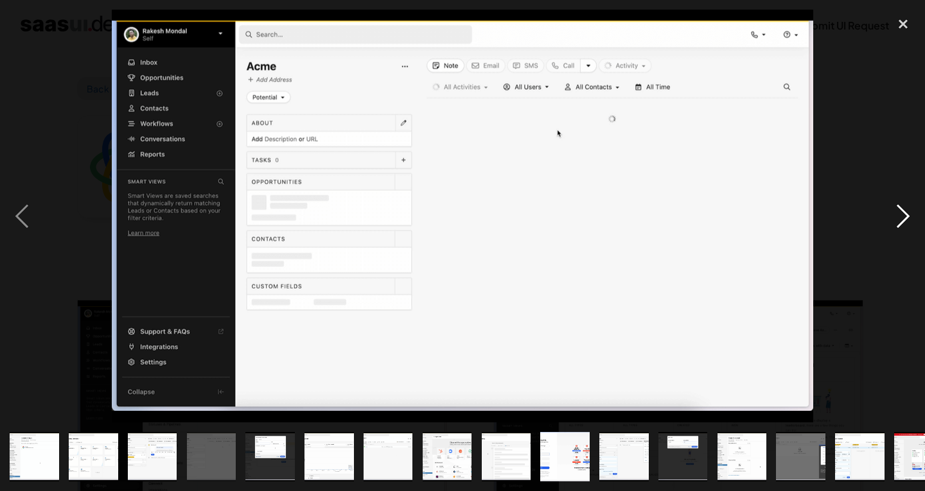
click at [905, 223] on div "next image" at bounding box center [903, 216] width 44 height 413
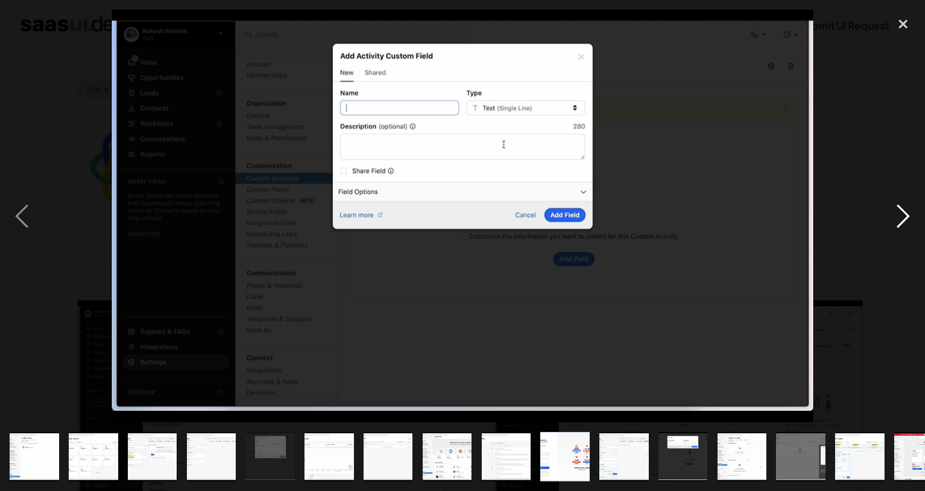
click at [905, 223] on div "next image" at bounding box center [903, 216] width 44 height 413
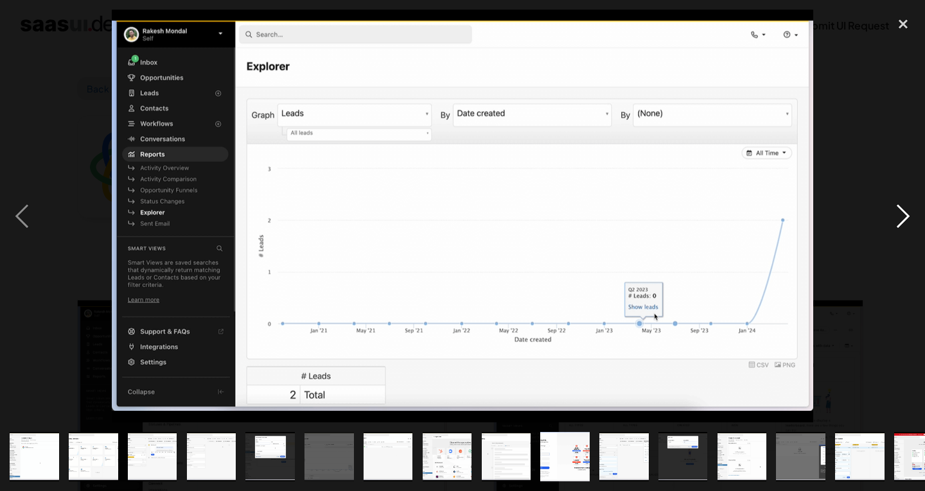
click at [905, 223] on div "next image" at bounding box center [903, 216] width 44 height 413
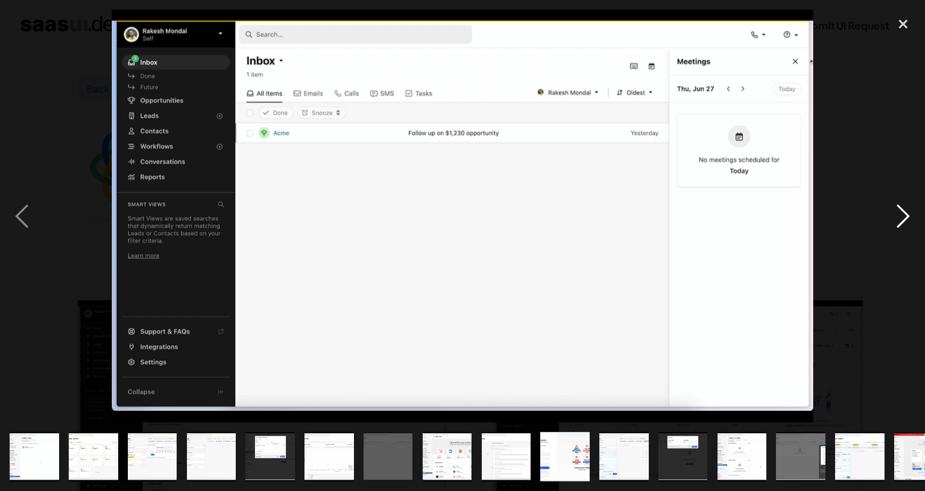
click at [905, 223] on div "next image" at bounding box center [903, 216] width 44 height 413
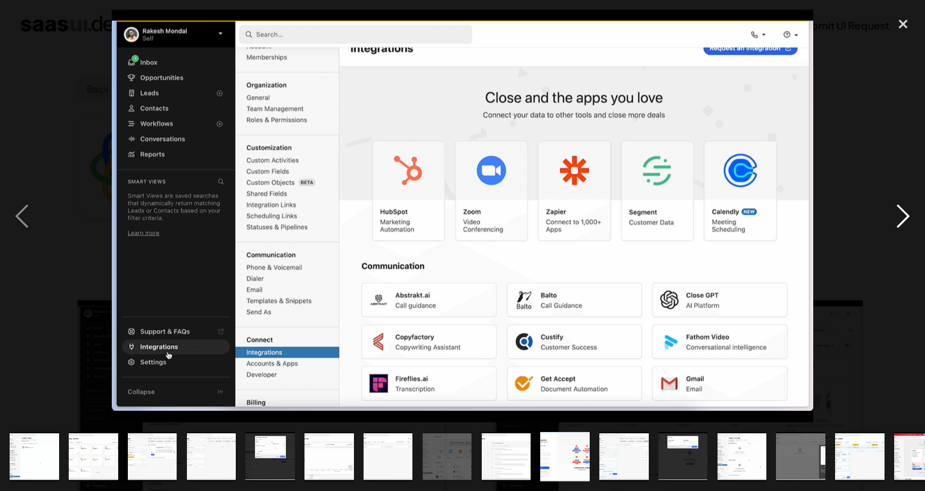
click at [905, 223] on div "next image" at bounding box center [903, 216] width 44 height 413
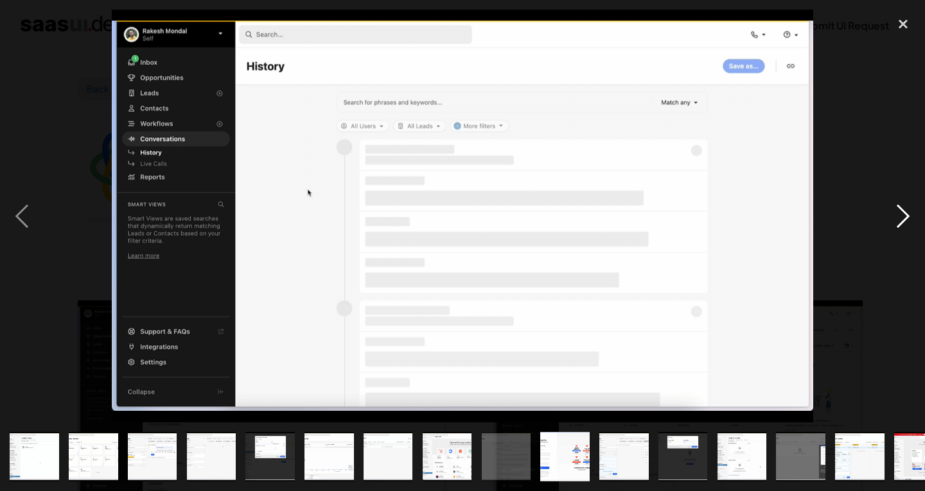
click at [905, 223] on div "next image" at bounding box center [903, 216] width 44 height 413
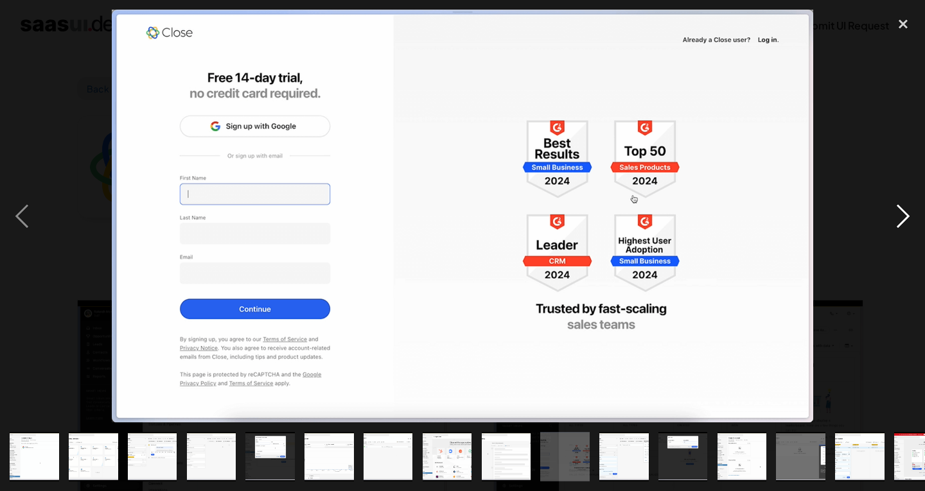
click at [905, 223] on div "next image" at bounding box center [903, 216] width 44 height 413
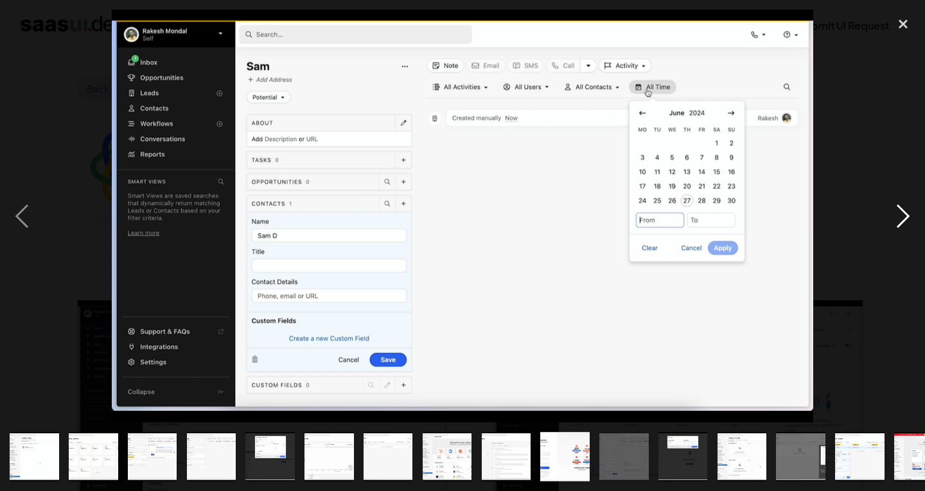
click at [905, 223] on div "next image" at bounding box center [903, 216] width 44 height 413
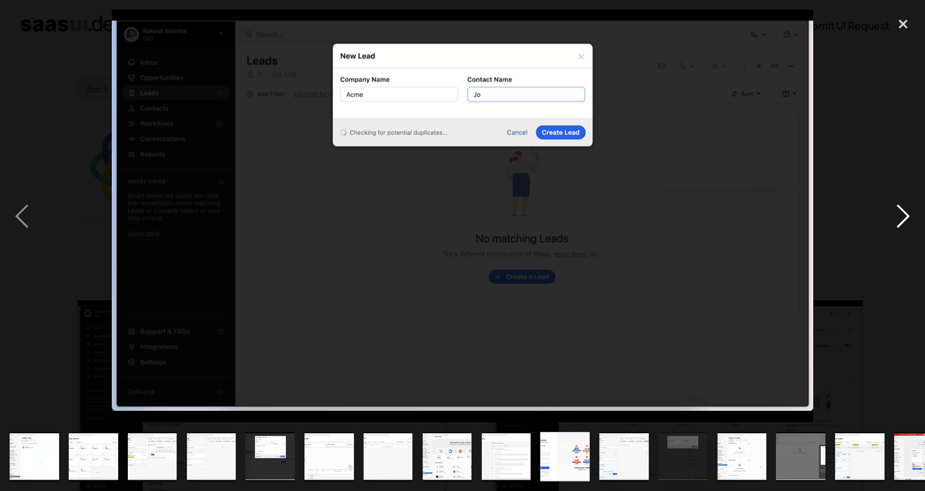
click at [905, 223] on div "next image" at bounding box center [903, 216] width 44 height 413
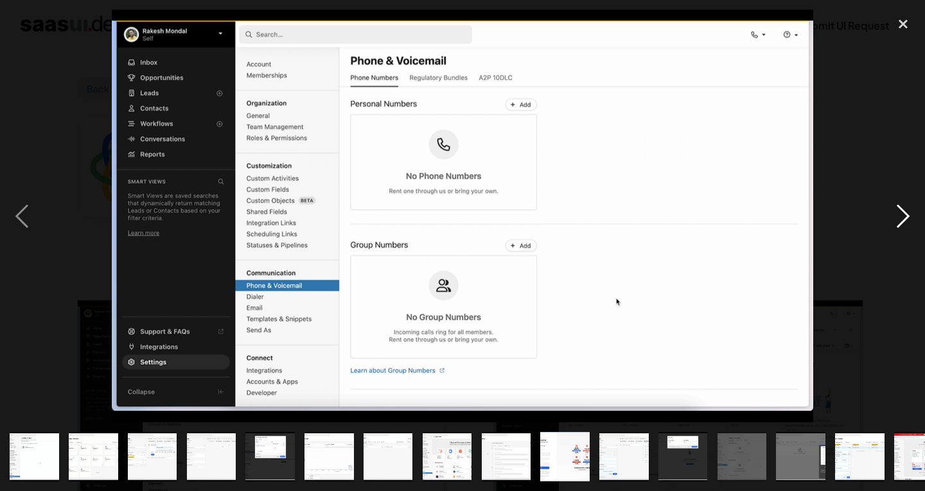
click at [905, 223] on div "next image" at bounding box center [903, 216] width 44 height 413
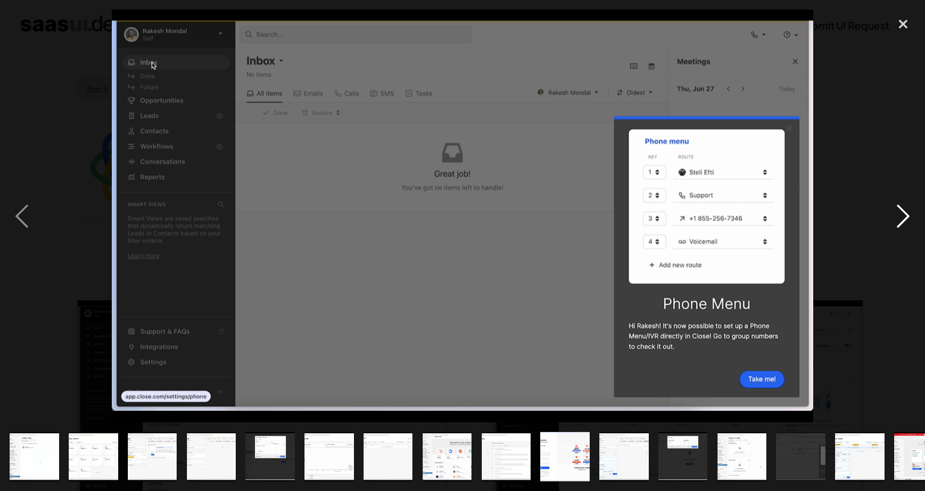
click at [905, 223] on div "next image" at bounding box center [903, 216] width 44 height 413
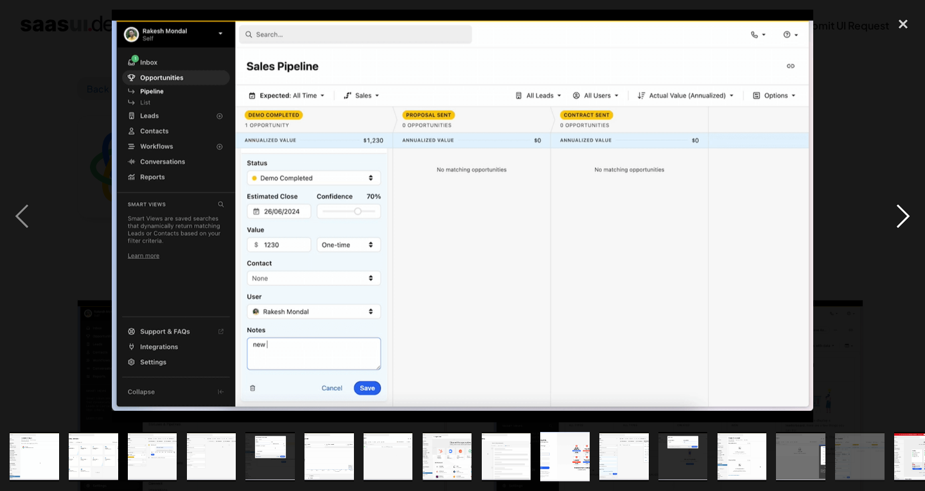
click at [905, 223] on div "next image" at bounding box center [903, 216] width 44 height 413
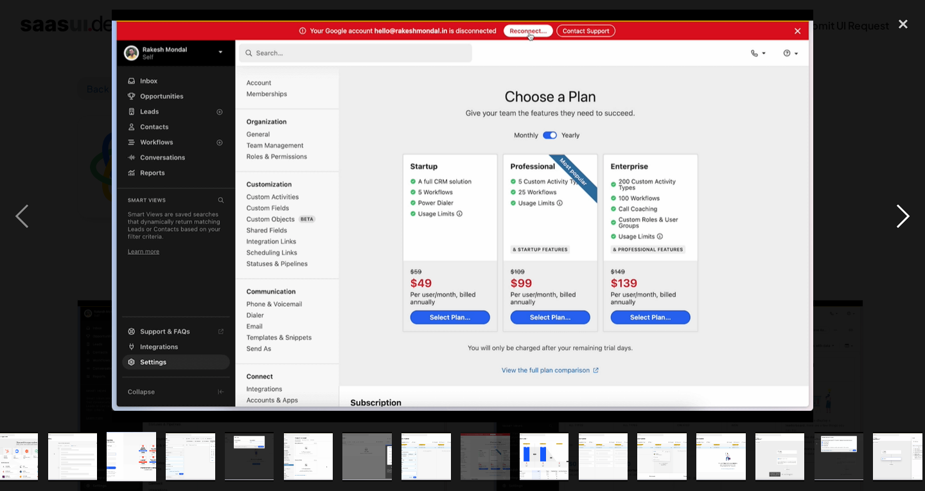
click at [905, 223] on div "next image" at bounding box center [903, 216] width 44 height 413
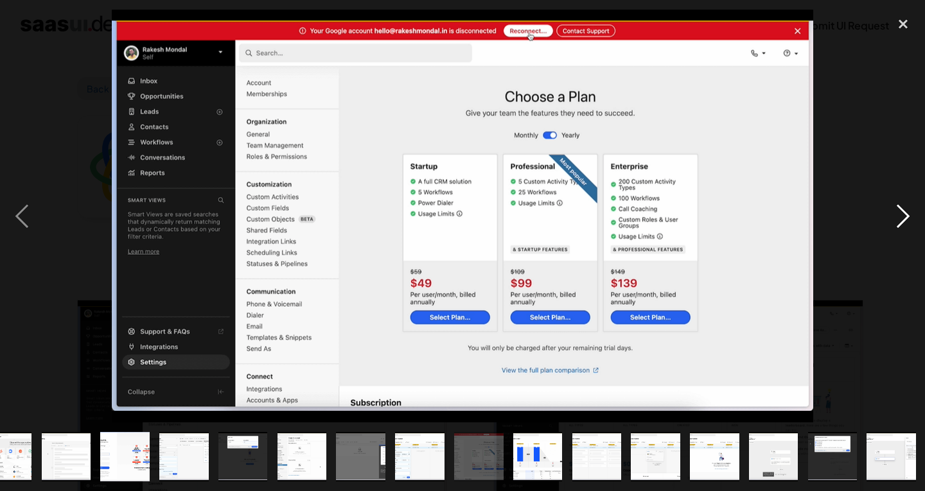
scroll to position [0, 440]
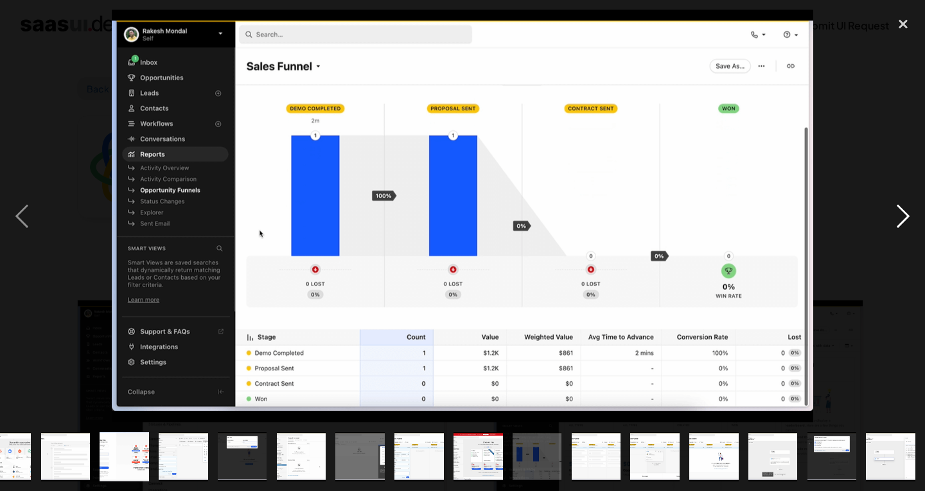
click at [905, 223] on div "next image" at bounding box center [903, 216] width 44 height 413
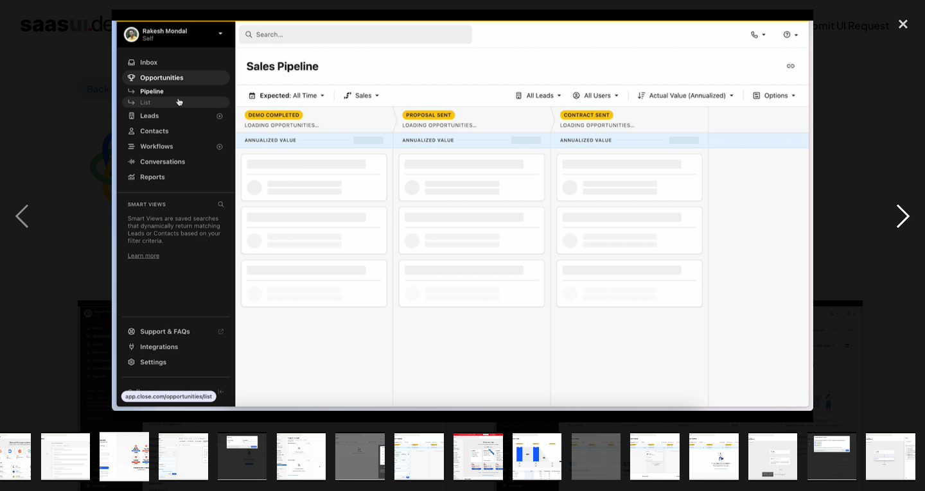
click at [905, 223] on div "next image" at bounding box center [903, 216] width 44 height 413
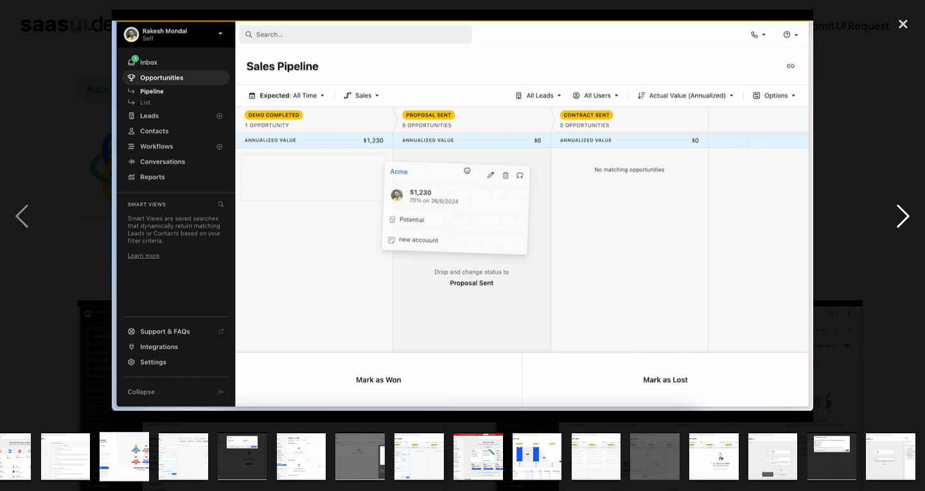
click at [905, 223] on div "next image" at bounding box center [903, 216] width 44 height 413
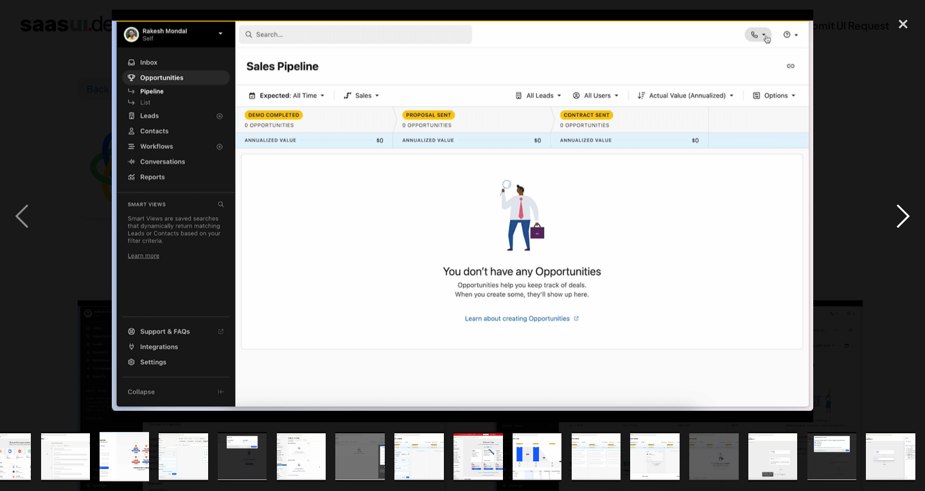
click at [905, 223] on div "next image" at bounding box center [903, 216] width 44 height 413
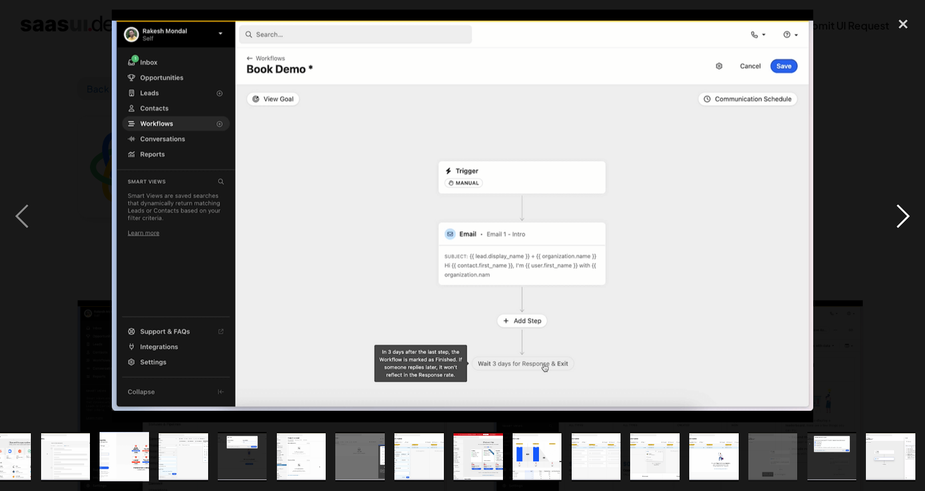
click at [905, 223] on div "next image" at bounding box center [903, 216] width 44 height 413
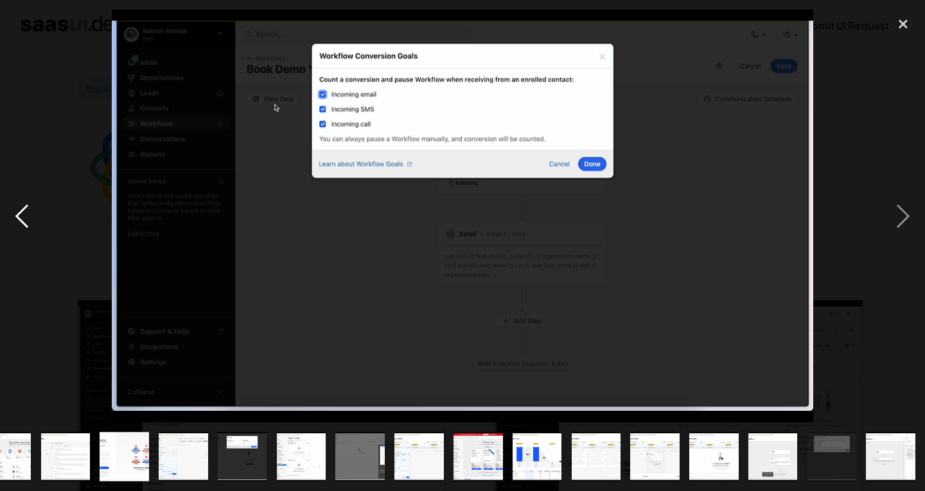
click at [19, 223] on div "previous image" at bounding box center [22, 216] width 44 height 413
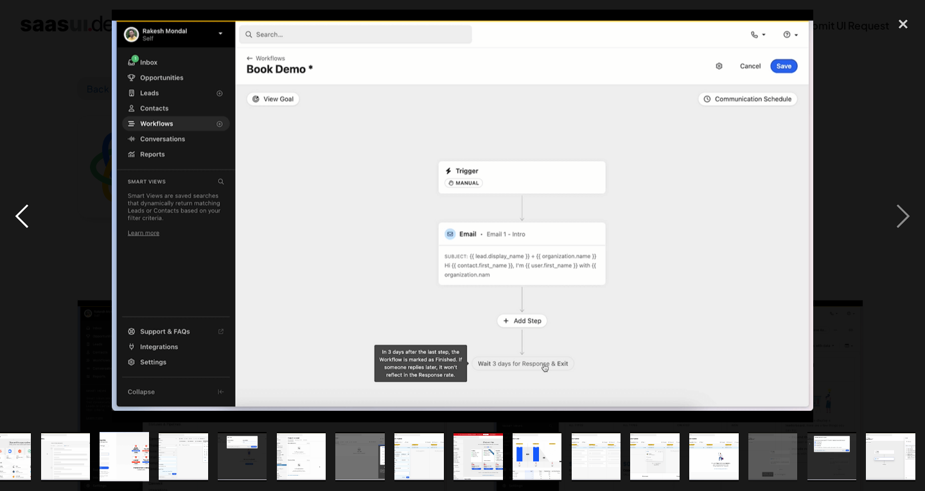
click at [19, 223] on div "previous image" at bounding box center [22, 216] width 44 height 413
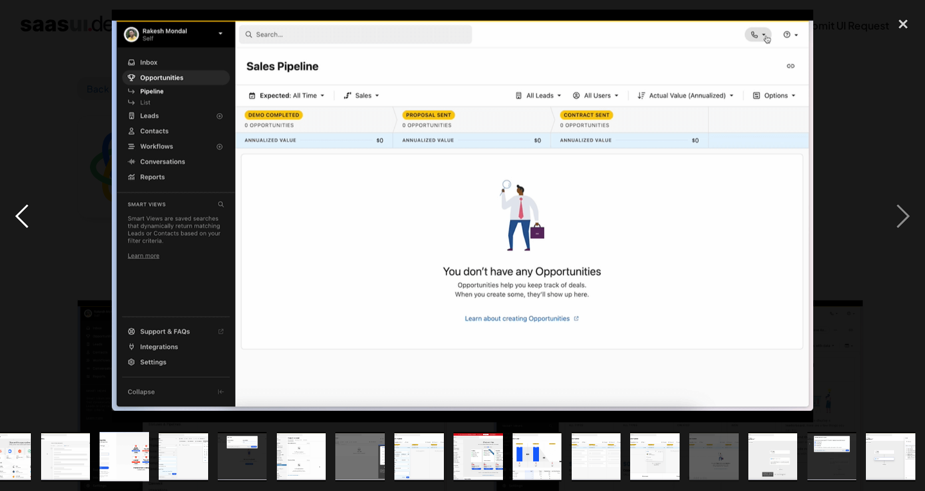
click at [39, 244] on div "previous image" at bounding box center [22, 216] width 44 height 413
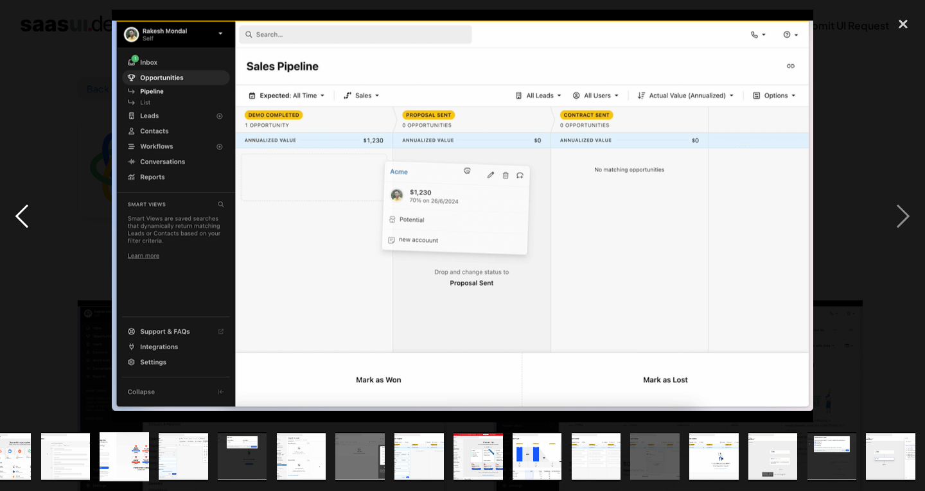
click at [39, 244] on div "previous image" at bounding box center [22, 216] width 44 height 413
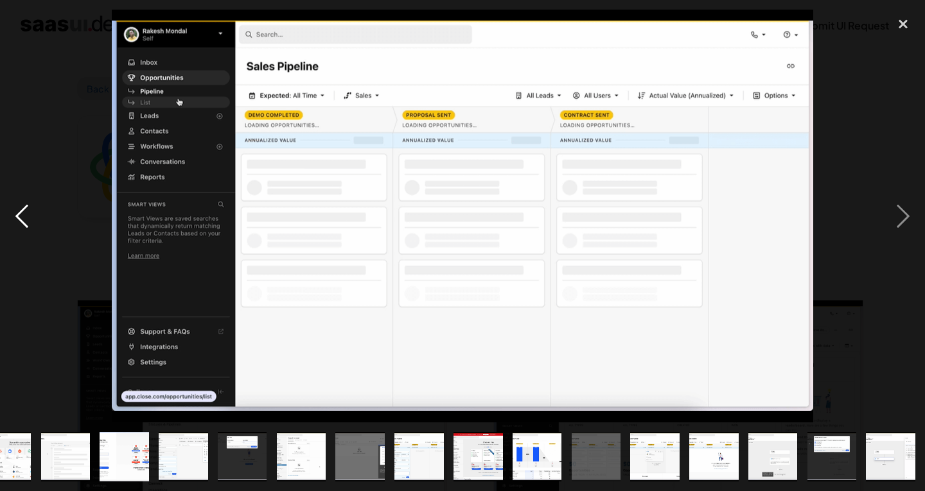
click at [39, 244] on div "previous image" at bounding box center [22, 216] width 44 height 413
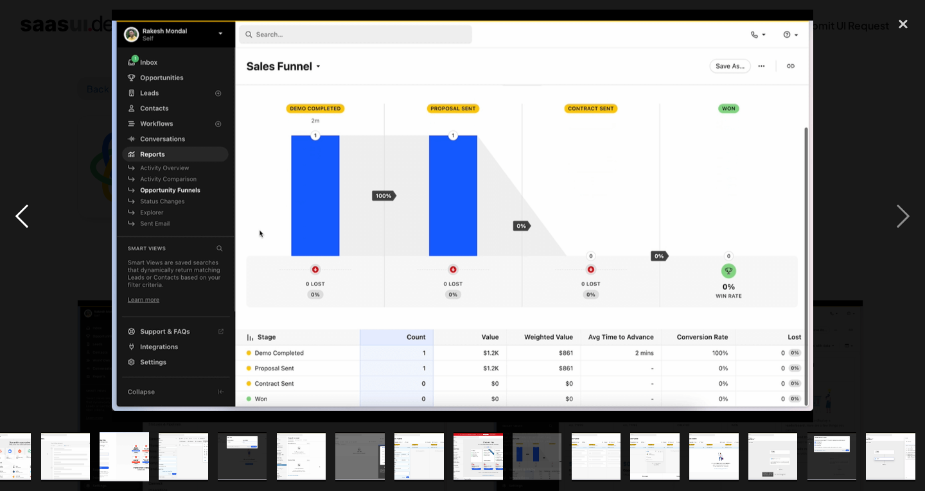
click at [39, 244] on div "previous image" at bounding box center [22, 216] width 44 height 413
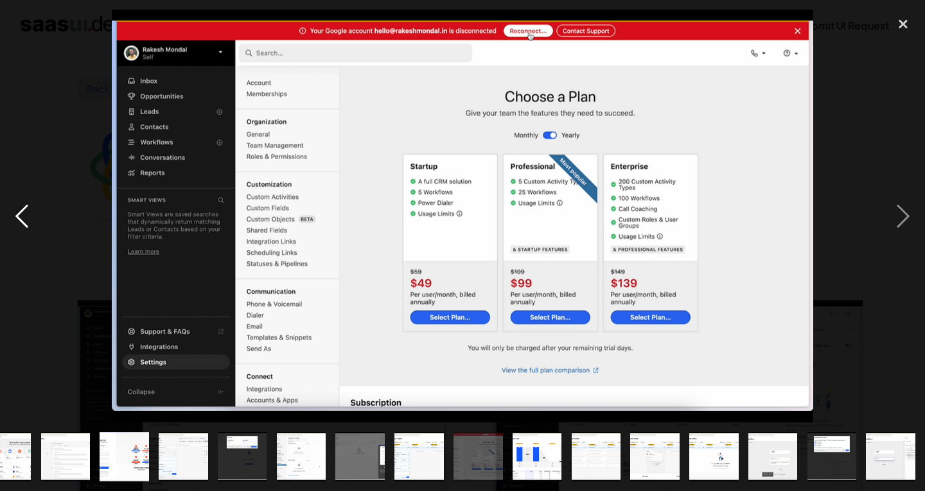
click at [39, 244] on div "previous image" at bounding box center [22, 216] width 44 height 413
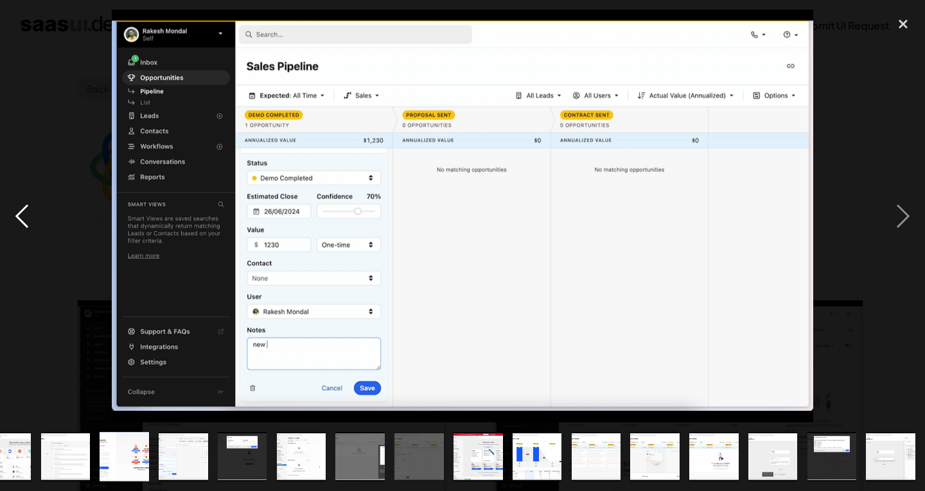
click at [39, 244] on div "previous image" at bounding box center [22, 216] width 44 height 413
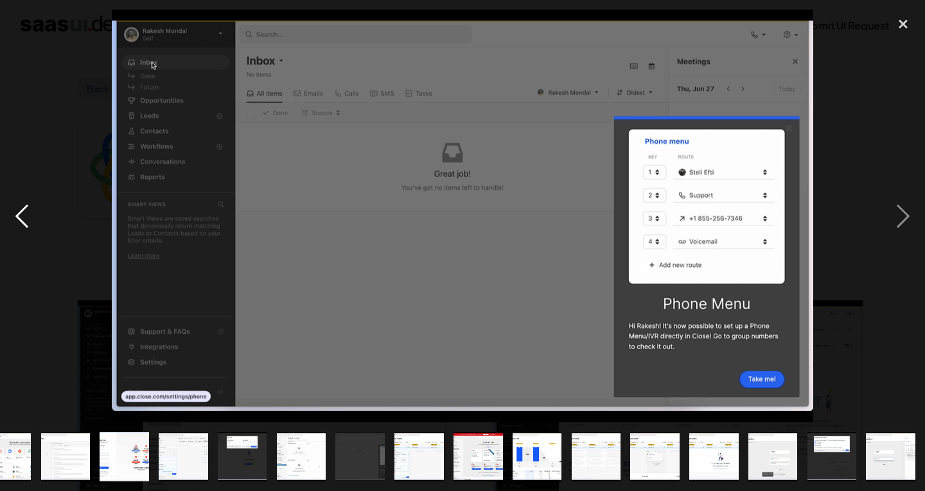
click at [39, 244] on div "previous image" at bounding box center [22, 216] width 44 height 413
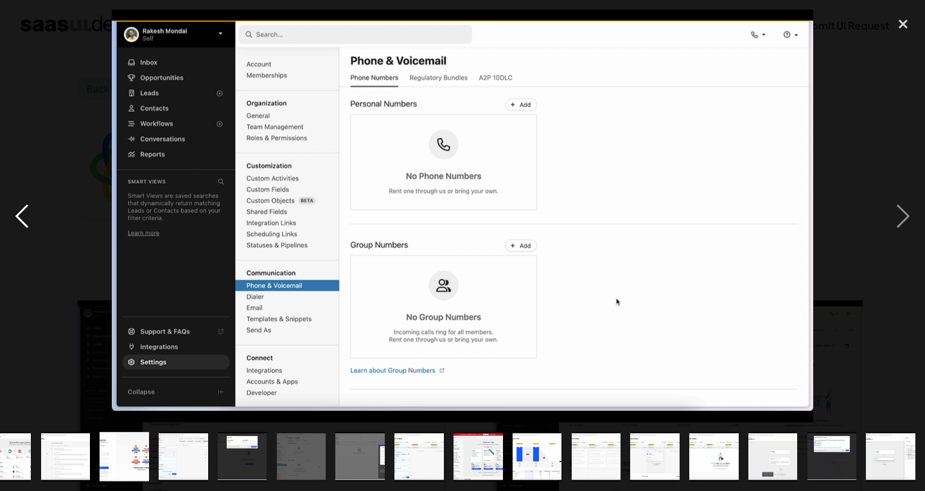
click at [39, 244] on div "previous image" at bounding box center [22, 216] width 44 height 413
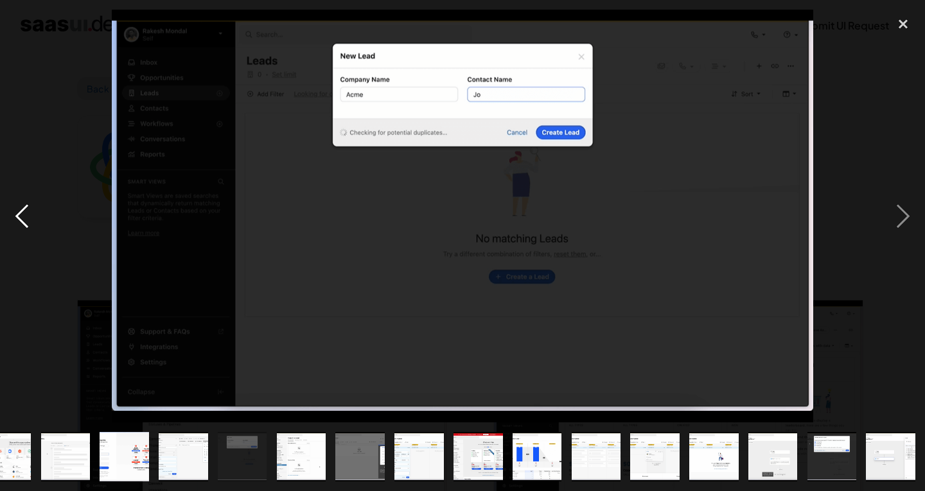
click at [39, 244] on div "previous image" at bounding box center [22, 216] width 44 height 413
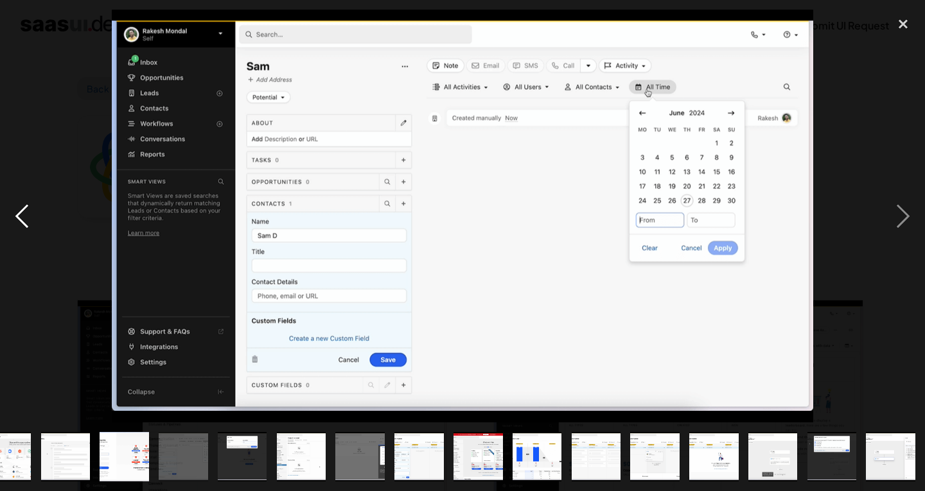
click at [39, 244] on div "previous image" at bounding box center [22, 216] width 44 height 413
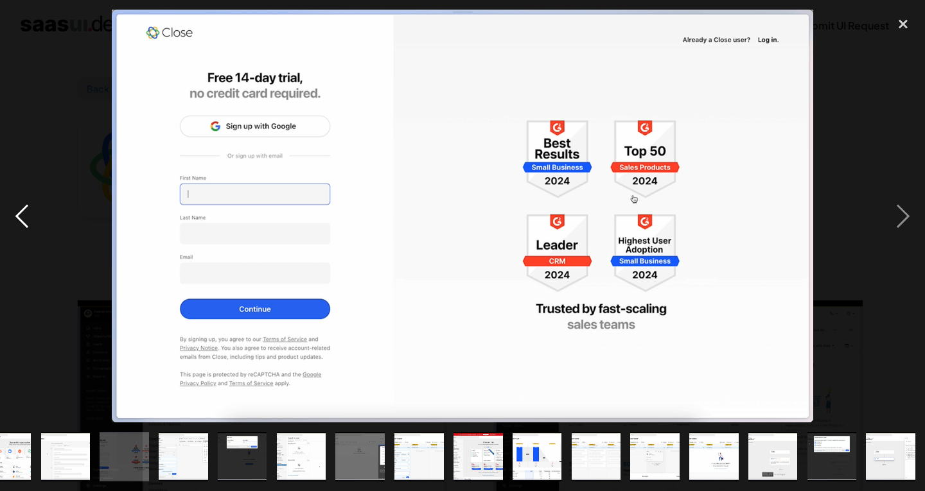
click at [39, 244] on div "previous image" at bounding box center [22, 216] width 44 height 413
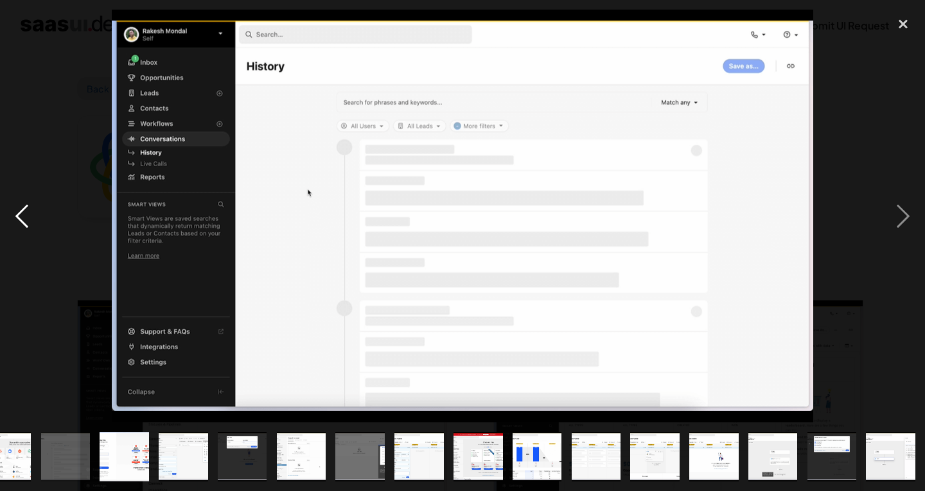
click at [39, 244] on div "previous image" at bounding box center [22, 216] width 44 height 413
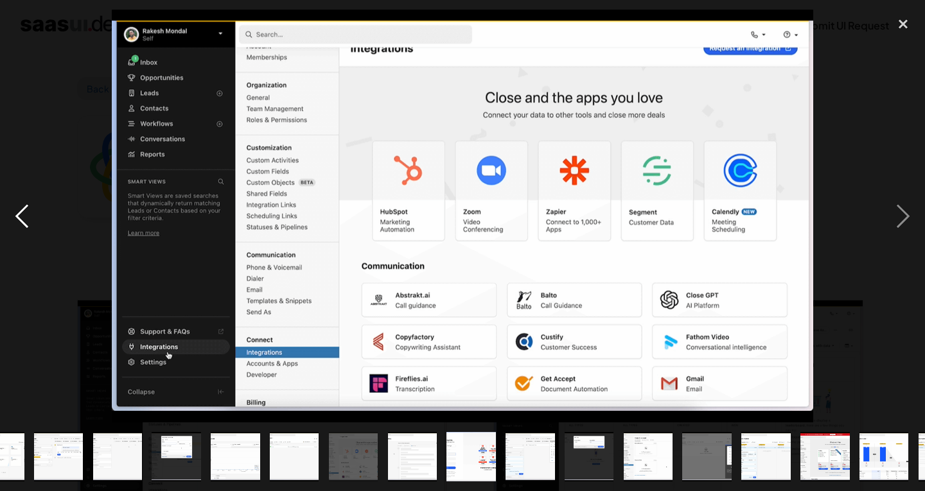
scroll to position [0, 1]
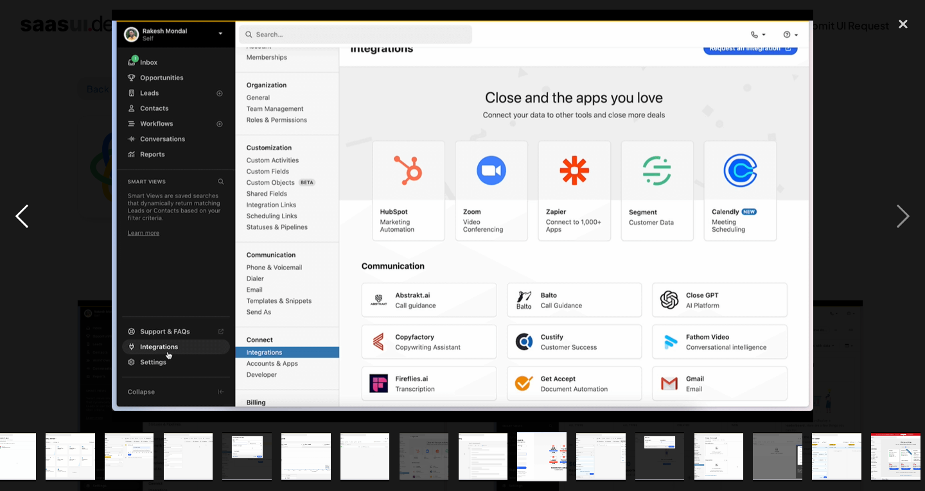
click at [39, 244] on div "previous image" at bounding box center [22, 216] width 44 height 413
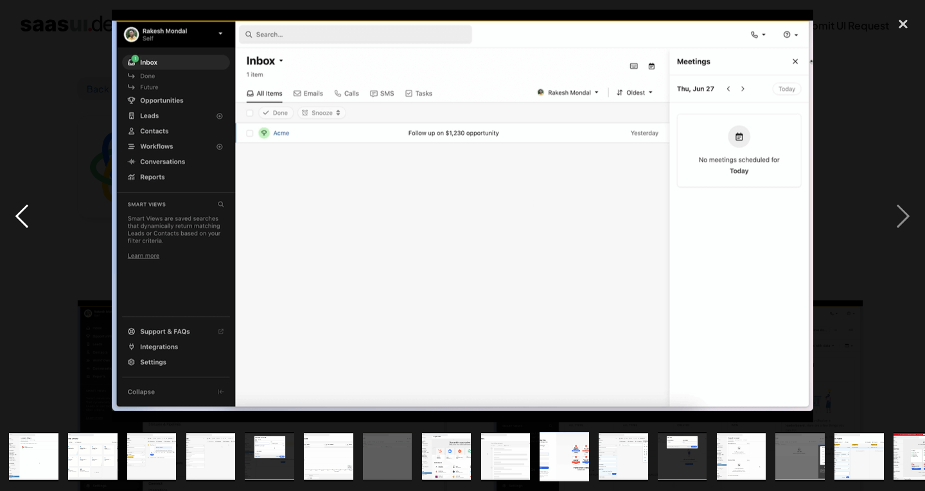
scroll to position [0, 0]
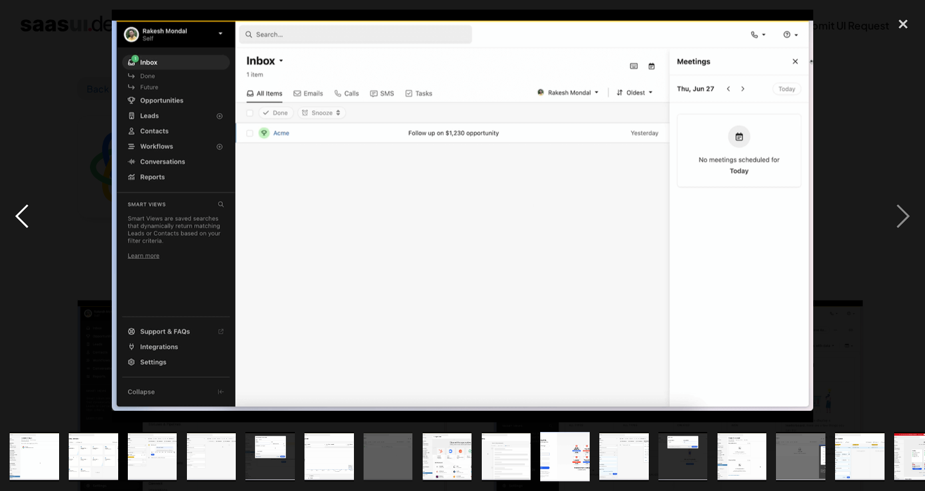
click at [39, 244] on div "previous image" at bounding box center [22, 216] width 44 height 413
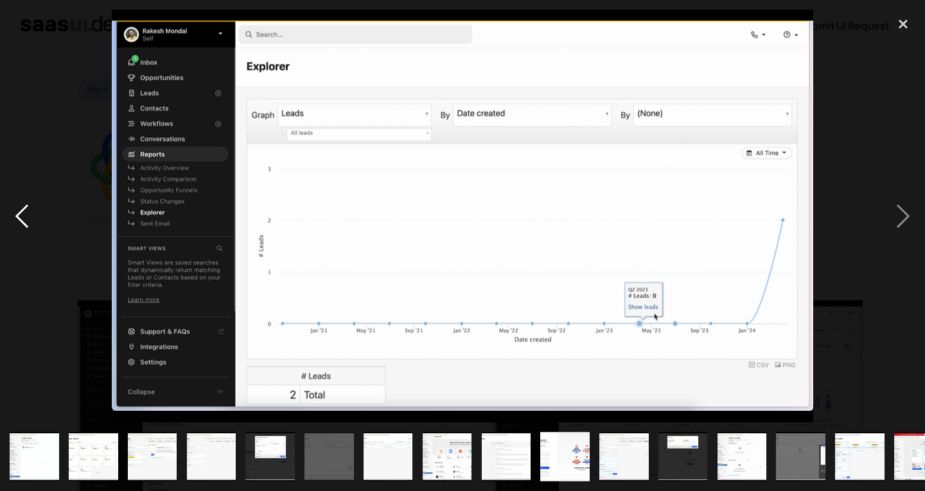
click at [39, 244] on div "previous image" at bounding box center [22, 216] width 44 height 413
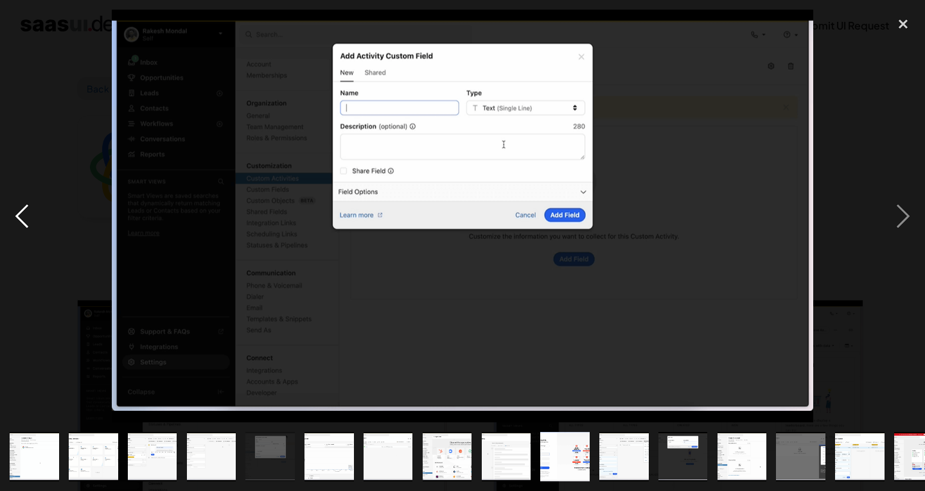
click at [39, 244] on div "previous image" at bounding box center [22, 216] width 44 height 413
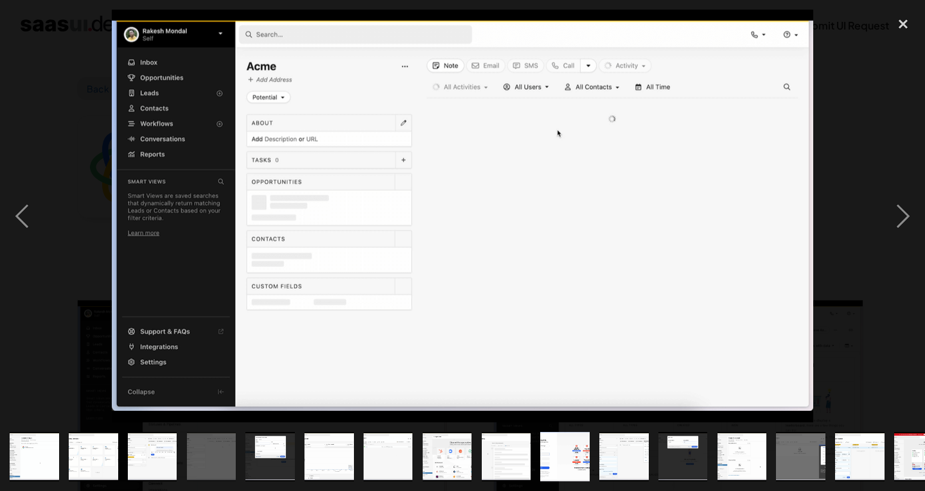
click at [57, 208] on div at bounding box center [462, 216] width 925 height 413
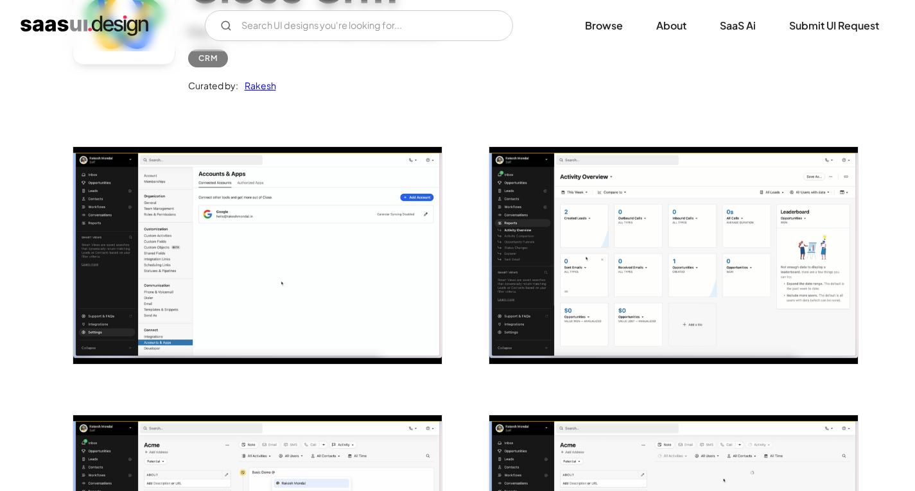
scroll to position [155, 0]
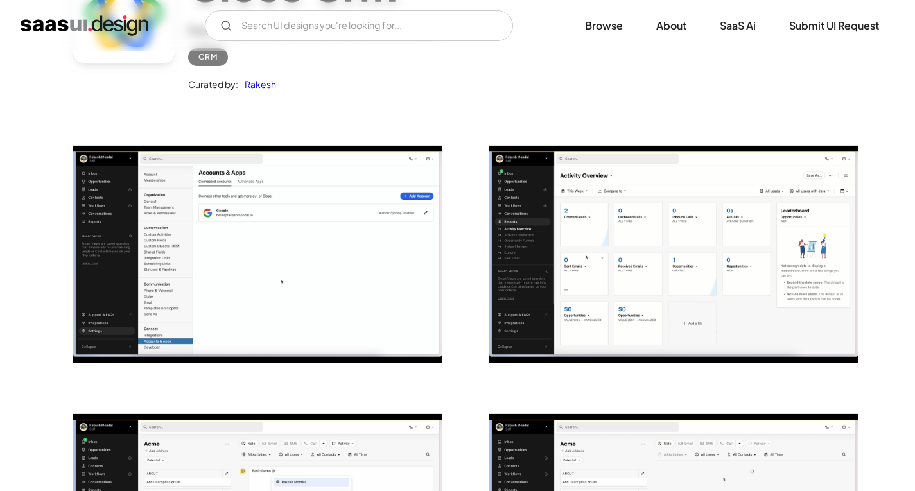
drag, startPoint x: 262, startPoint y: 193, endPoint x: 422, endPoint y: 98, distance: 186.0
click at [422, 98] on div "Close Crm Easy-to-use CRM built for the way small businesses CRM Curated by: Ra…" at bounding box center [458, 29] width 770 height 168
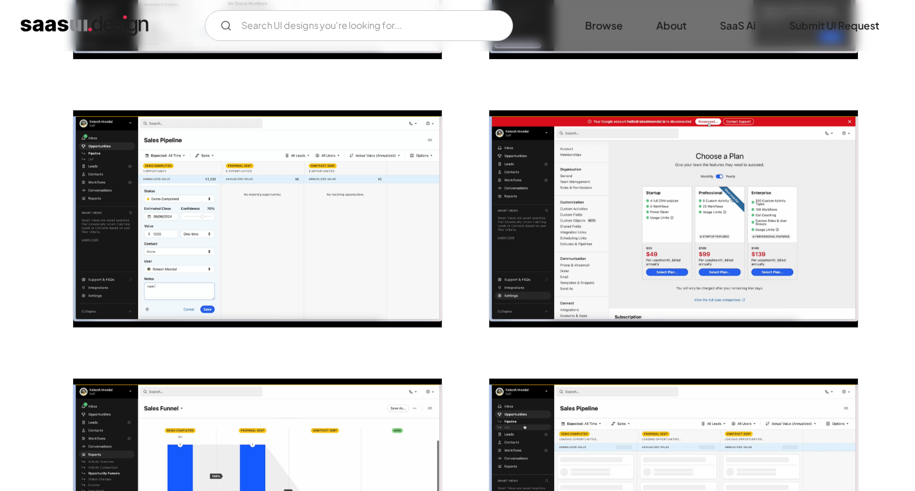
scroll to position [2081, 0]
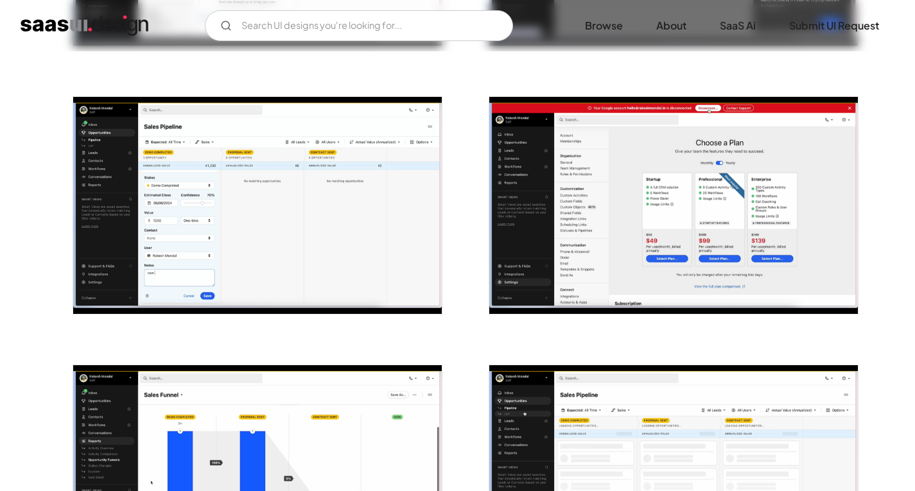
click at [541, 324] on div at bounding box center [665, 198] width 385 height 268
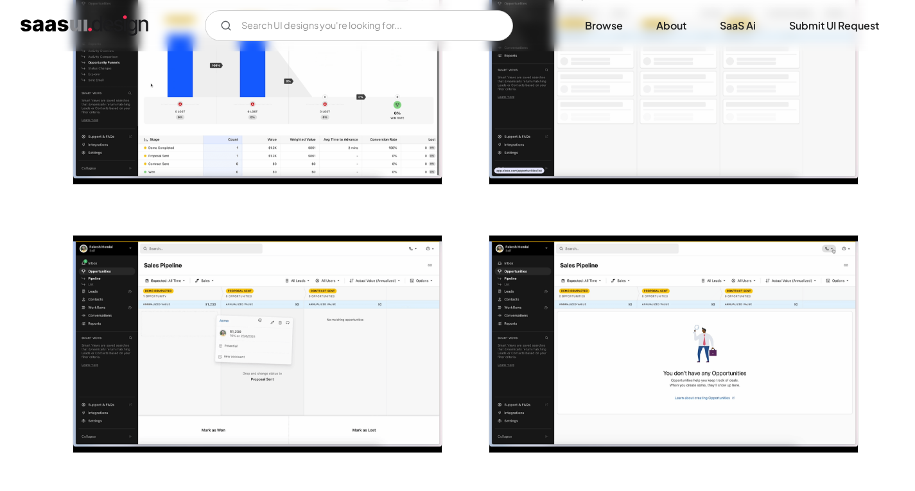
scroll to position [2093, 0]
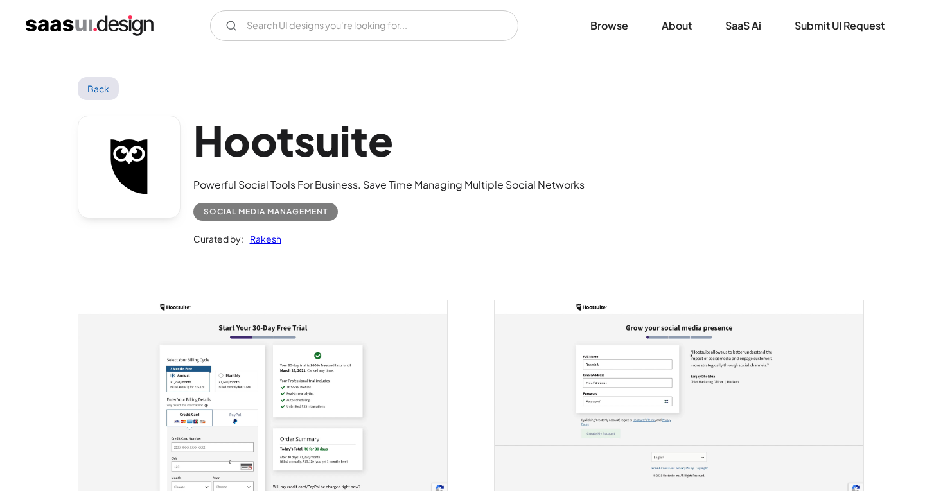
scroll to position [128, 0]
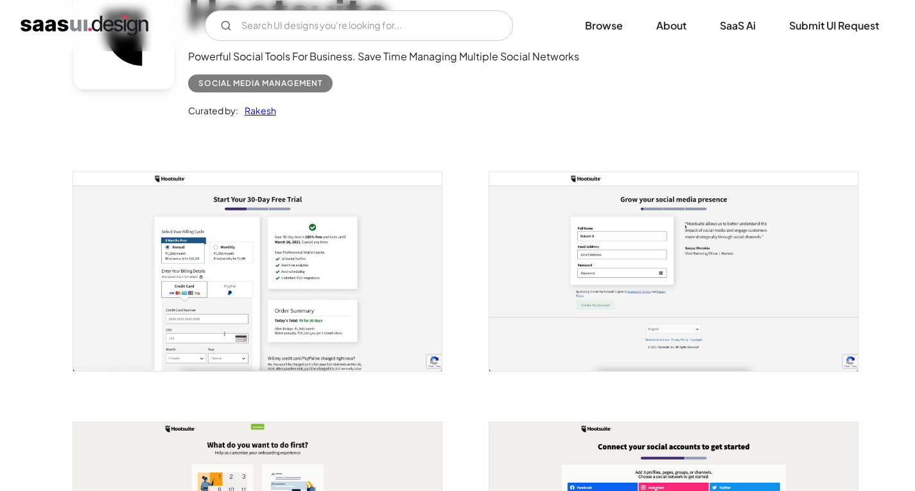
click at [284, 294] on img "open lightbox" at bounding box center [257, 271] width 369 height 199
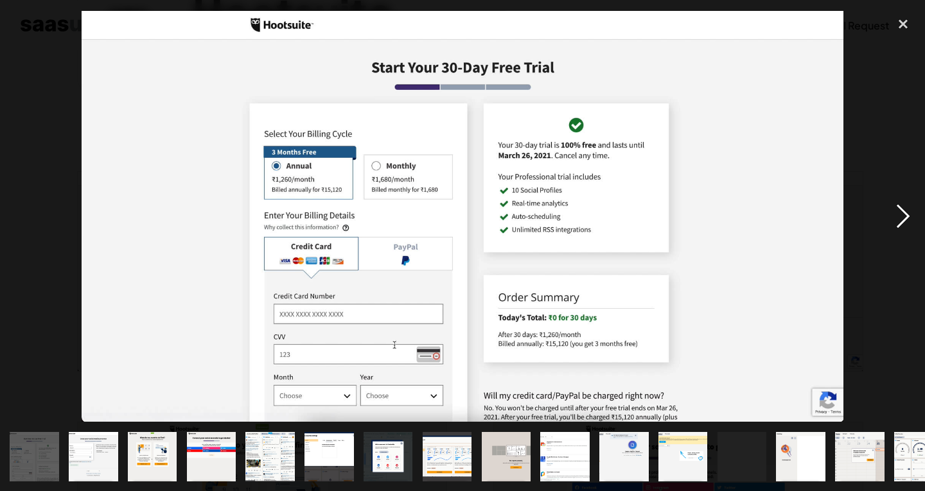
click at [890, 212] on div "next image" at bounding box center [903, 216] width 44 height 413
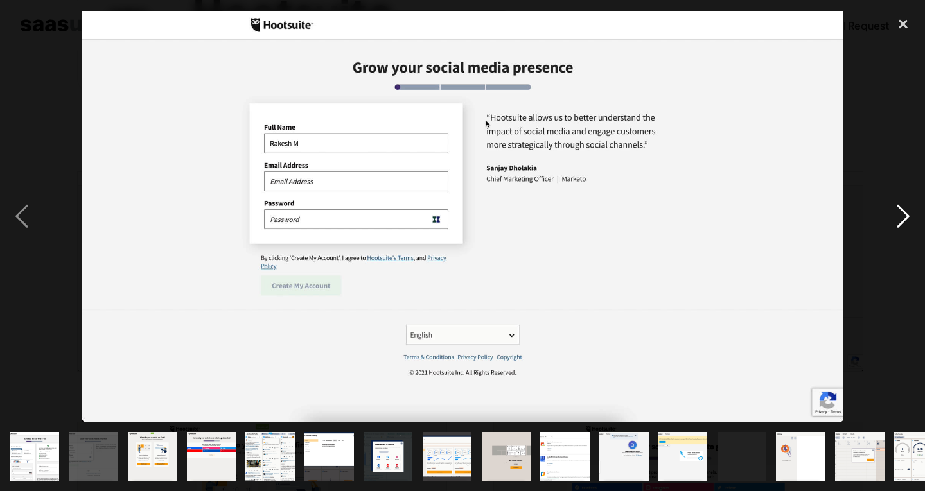
click at [890, 212] on div "next image" at bounding box center [903, 216] width 44 height 413
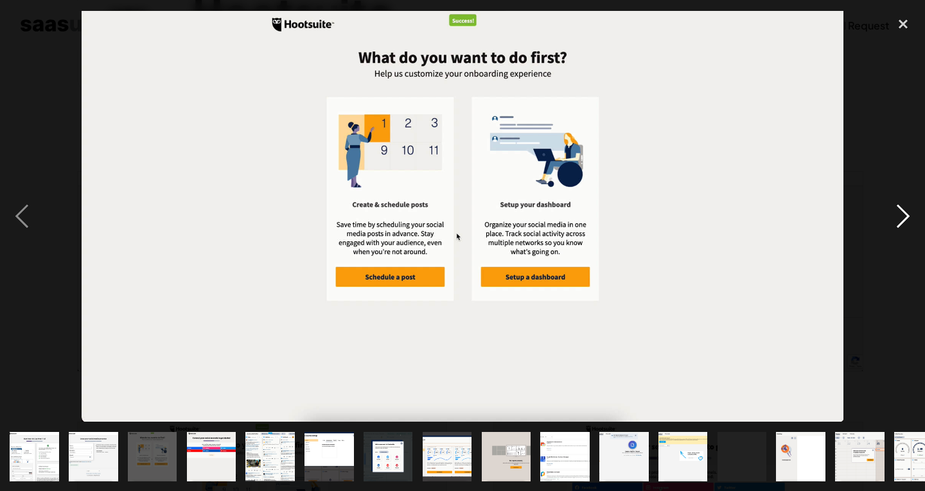
click at [890, 212] on div "next image" at bounding box center [903, 216] width 44 height 413
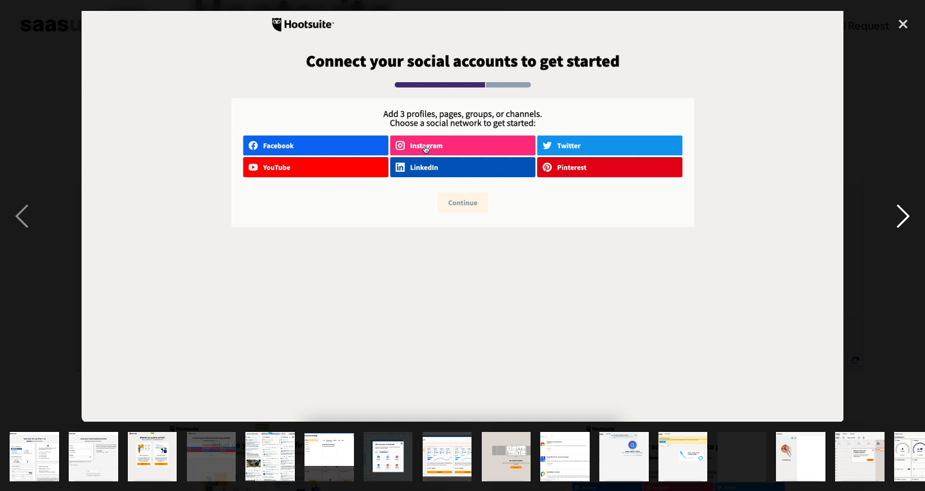
click at [890, 212] on div "next image" at bounding box center [903, 216] width 44 height 413
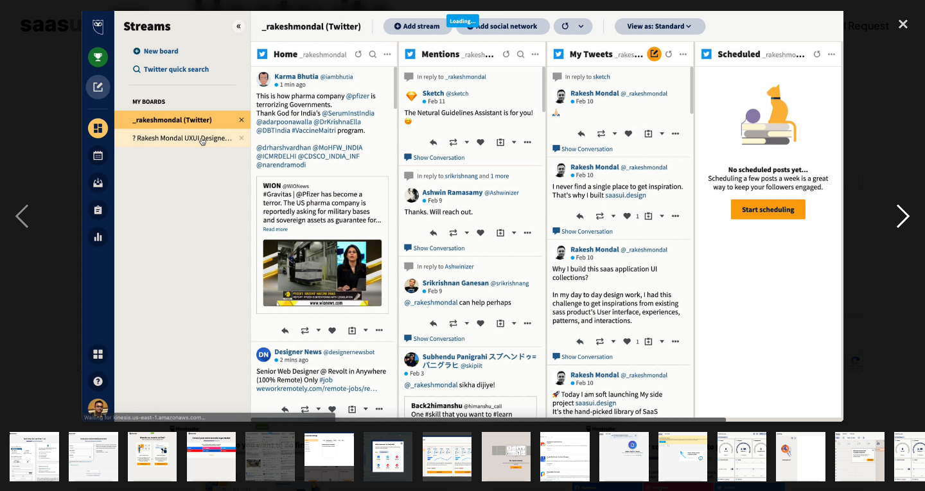
click at [890, 212] on div "next image" at bounding box center [903, 216] width 44 height 413
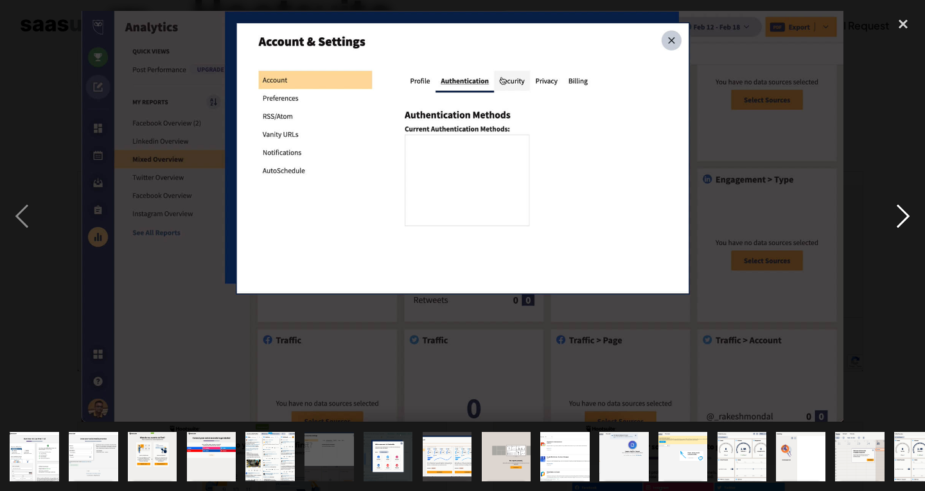
click at [890, 212] on div "next image" at bounding box center [903, 216] width 44 height 413
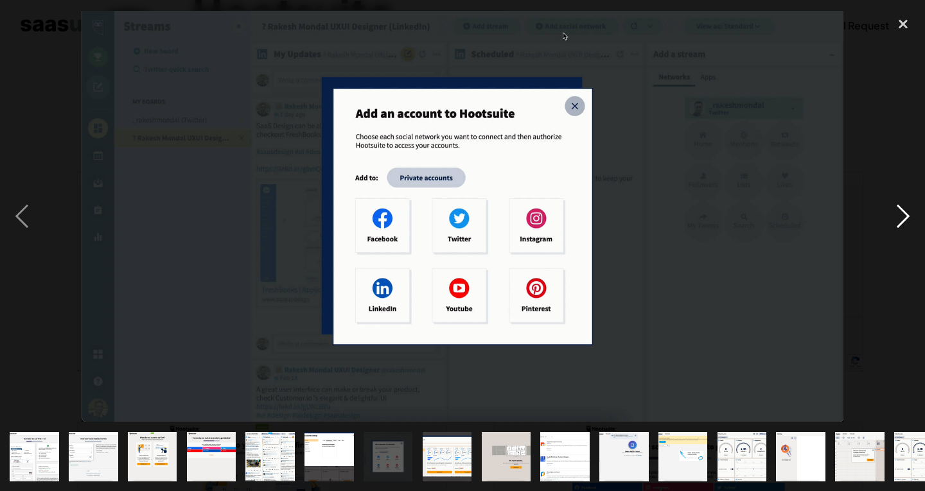
click at [890, 212] on div "next image" at bounding box center [903, 216] width 44 height 413
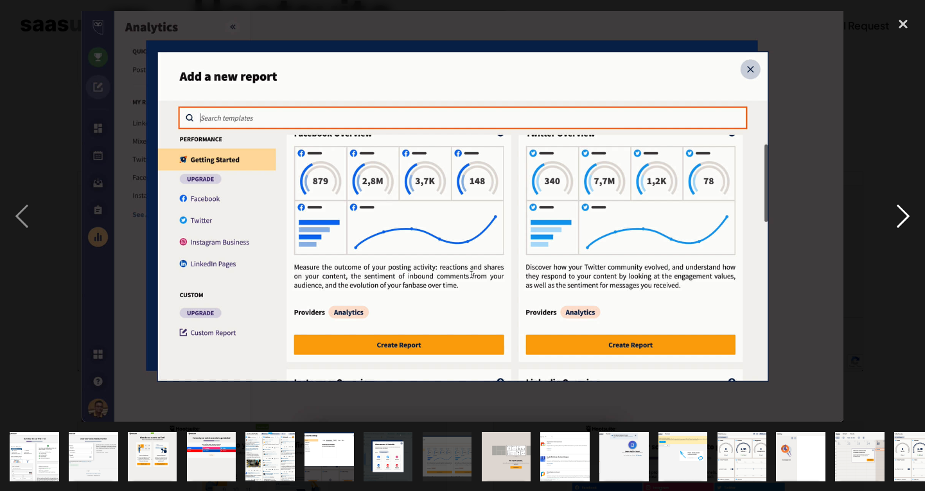
click at [890, 212] on div "next image" at bounding box center [903, 216] width 44 height 413
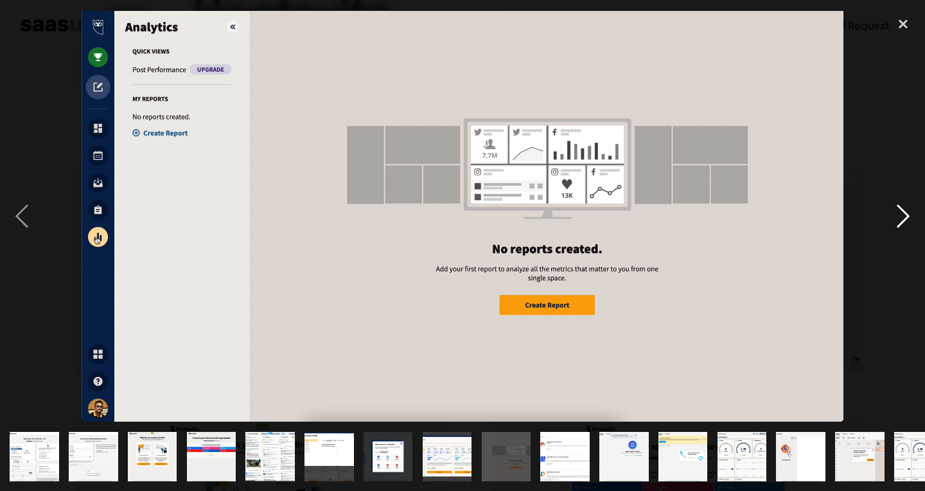
click at [890, 212] on div "next image" at bounding box center [903, 216] width 44 height 413
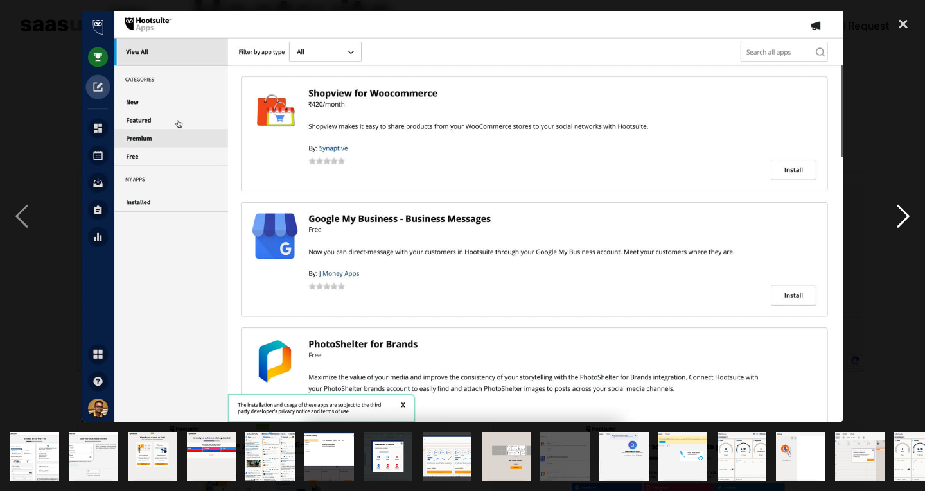
click at [890, 212] on div "next image" at bounding box center [903, 216] width 44 height 413
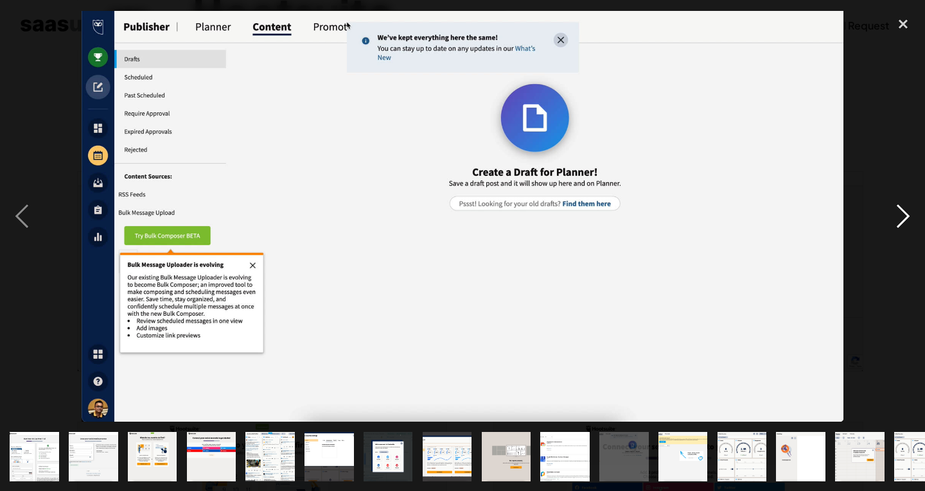
click at [890, 212] on div "next image" at bounding box center [903, 216] width 44 height 413
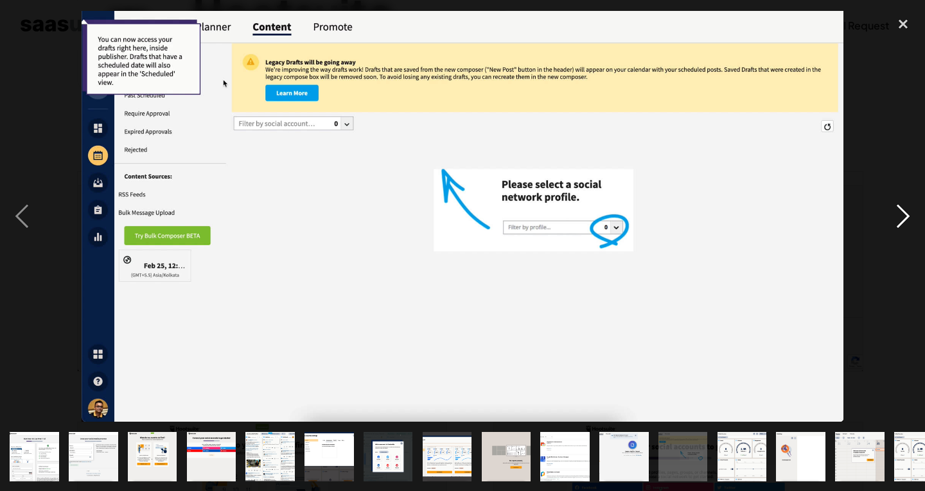
click at [890, 212] on div "next image" at bounding box center [903, 216] width 44 height 413
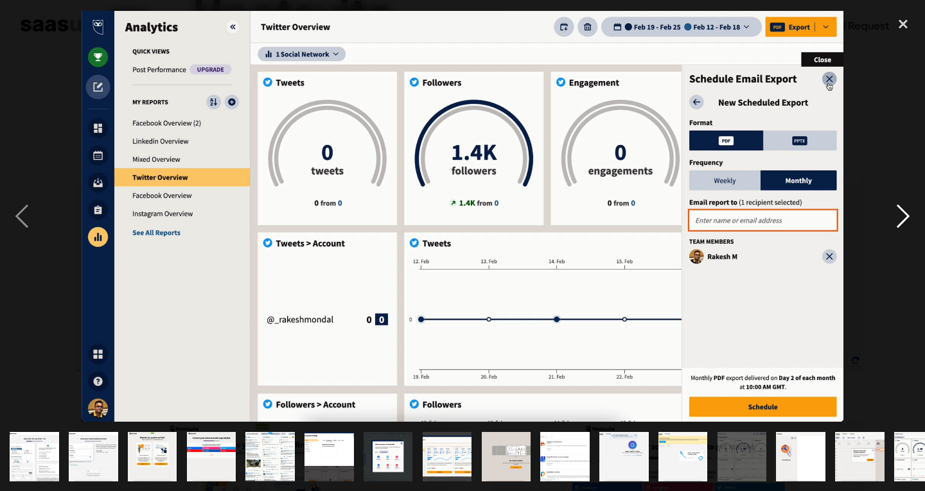
click at [890, 212] on div "next image" at bounding box center [903, 216] width 44 height 413
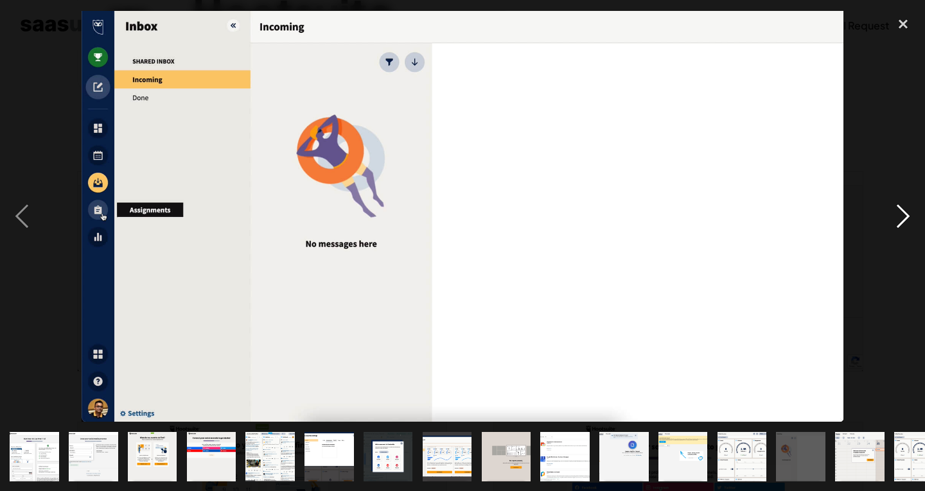
click at [890, 212] on div "next image" at bounding box center [903, 216] width 44 height 413
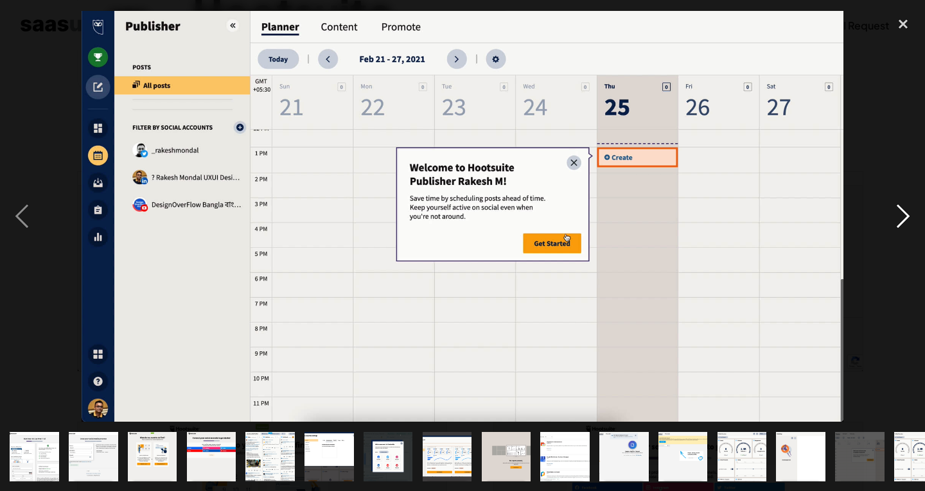
click at [890, 212] on div "next image" at bounding box center [903, 216] width 44 height 413
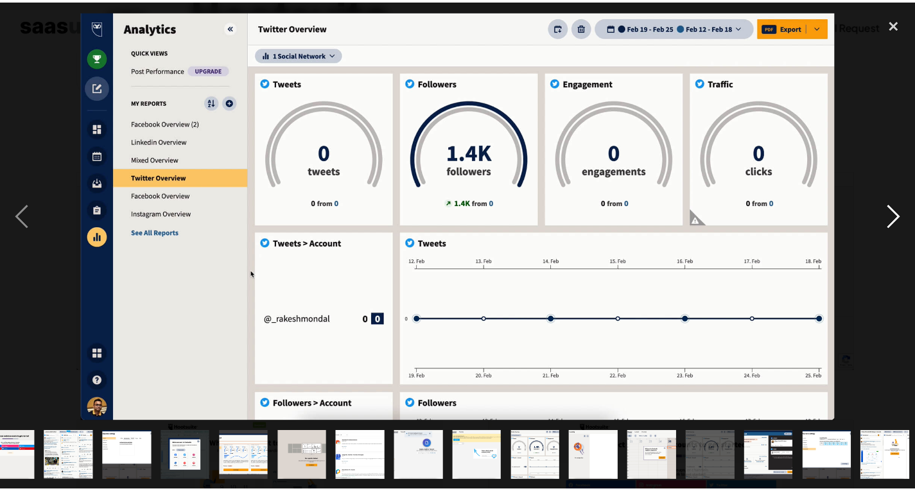
scroll to position [0, 205]
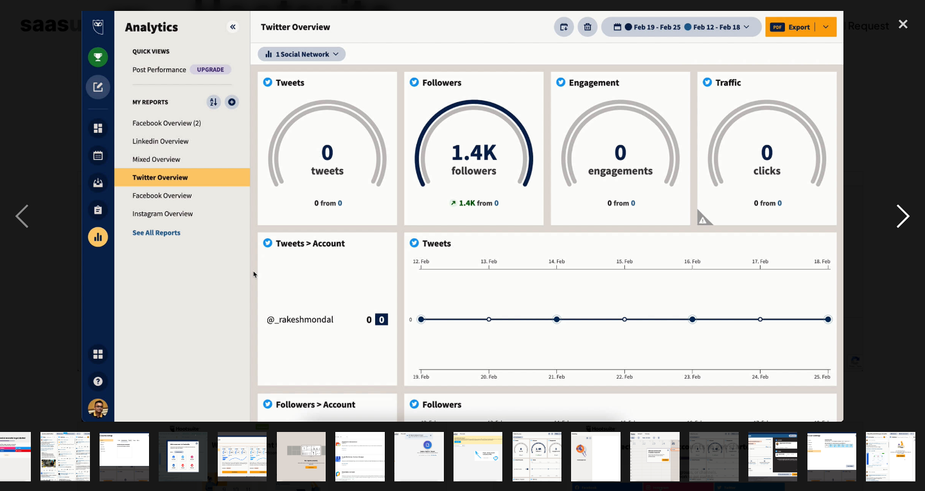
click at [890, 212] on div "next image" at bounding box center [903, 216] width 44 height 413
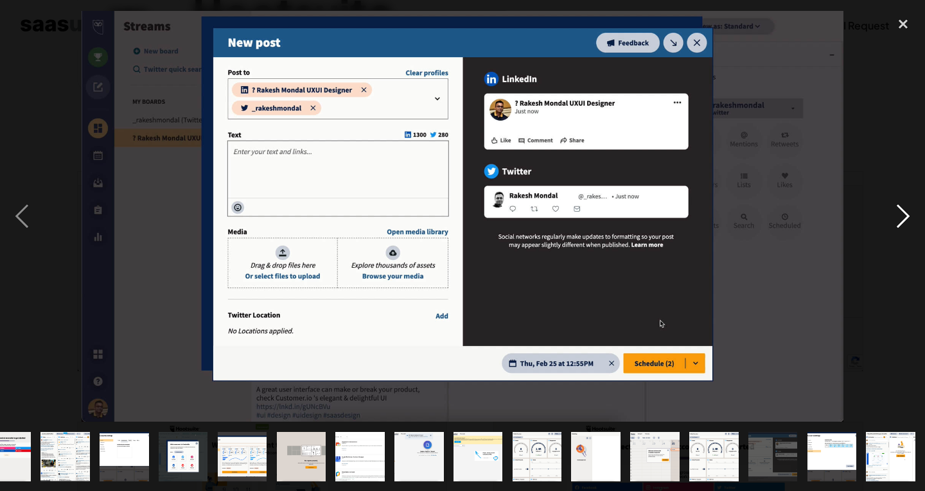
click at [890, 212] on div "next image" at bounding box center [903, 216] width 44 height 413
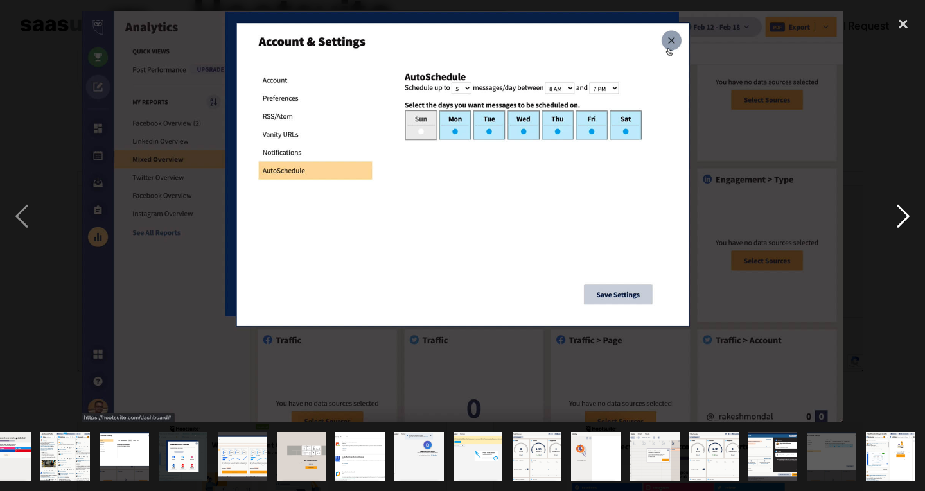
click at [890, 212] on div "next image" at bounding box center [903, 216] width 44 height 413
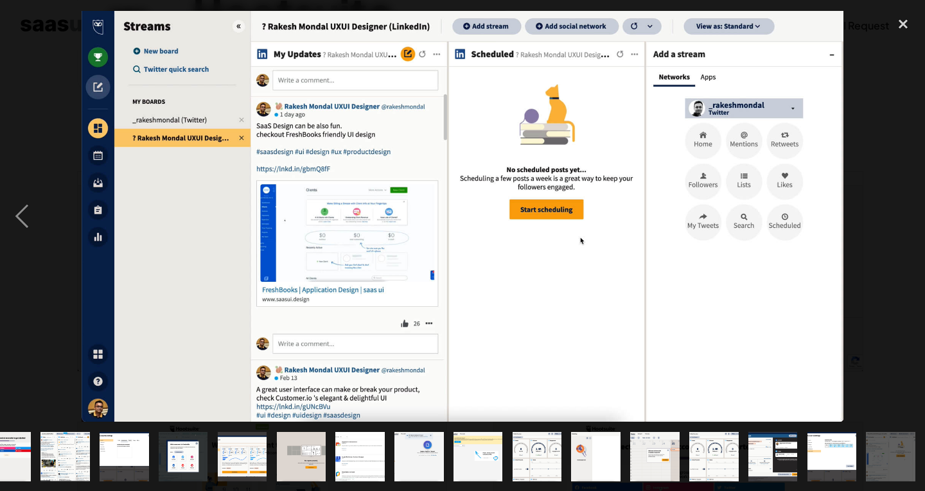
click at [890, 212] on div "next image" at bounding box center [903, 216] width 44 height 413
click at [897, 21] on div "close lightbox" at bounding box center [903, 24] width 44 height 28
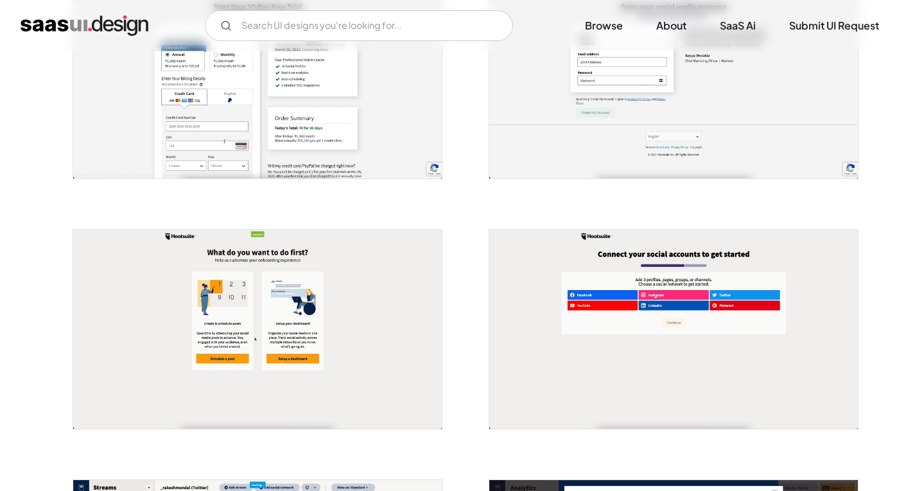
scroll to position [64, 0]
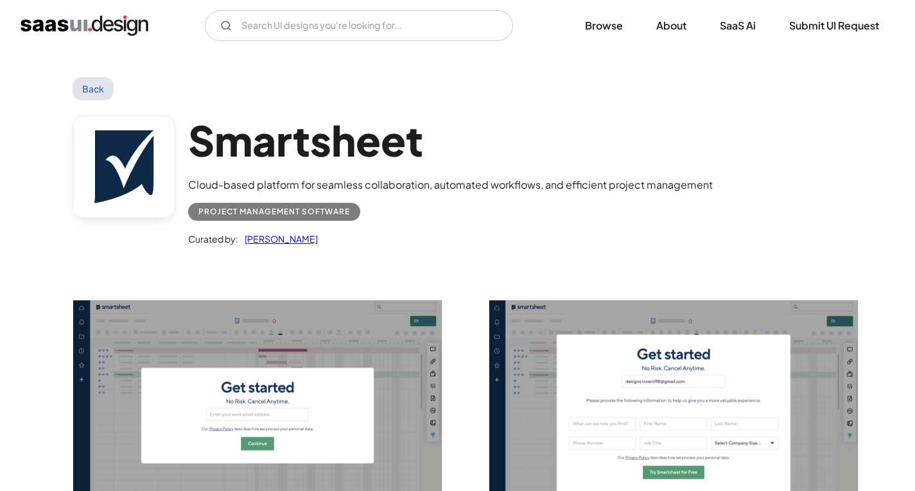
click at [313, 360] on img "open lightbox" at bounding box center [257, 415] width 369 height 231
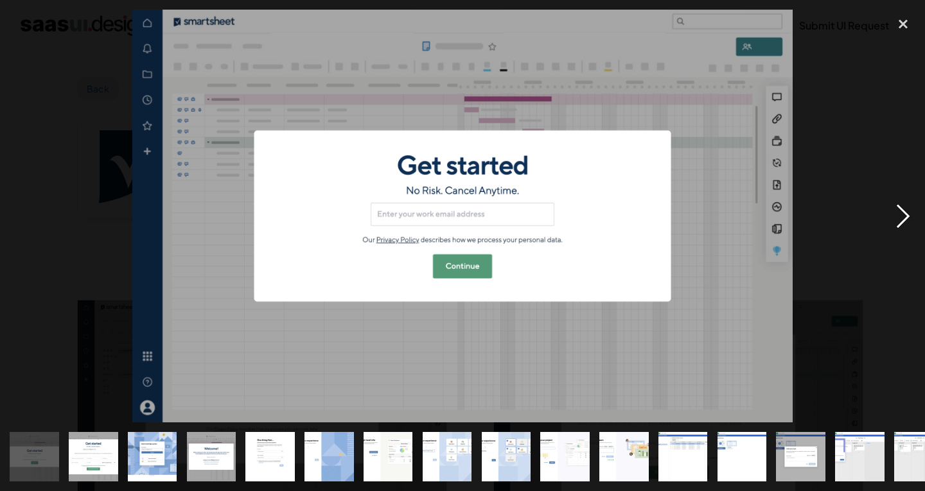
click at [905, 216] on div "next image" at bounding box center [903, 216] width 44 height 413
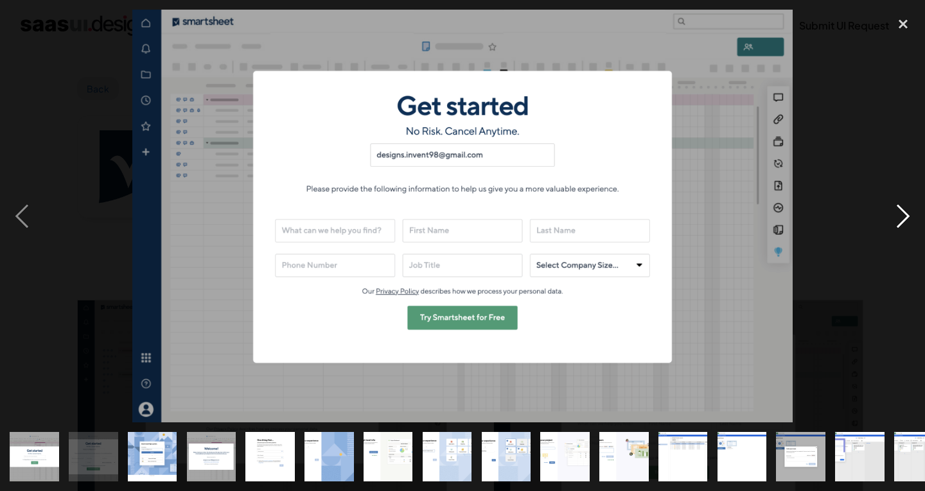
click at [905, 216] on div "next image" at bounding box center [903, 216] width 44 height 413
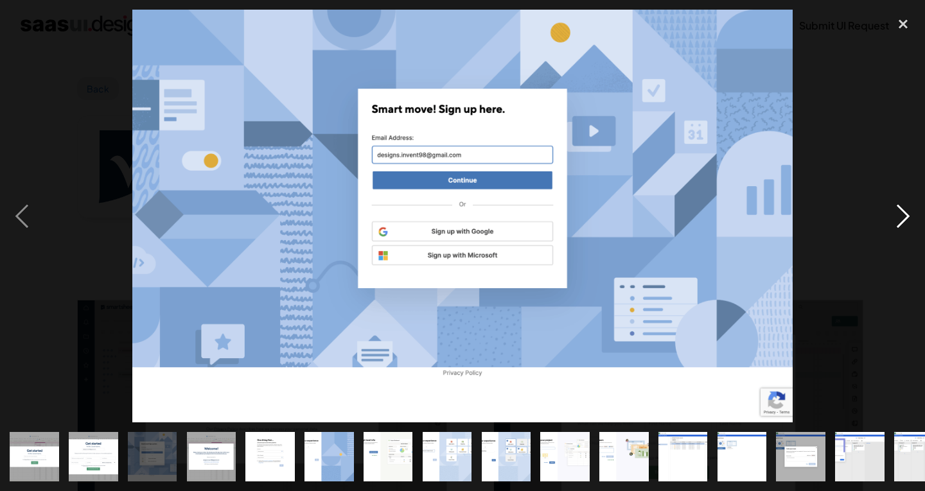
click at [905, 216] on div "next image" at bounding box center [903, 216] width 44 height 413
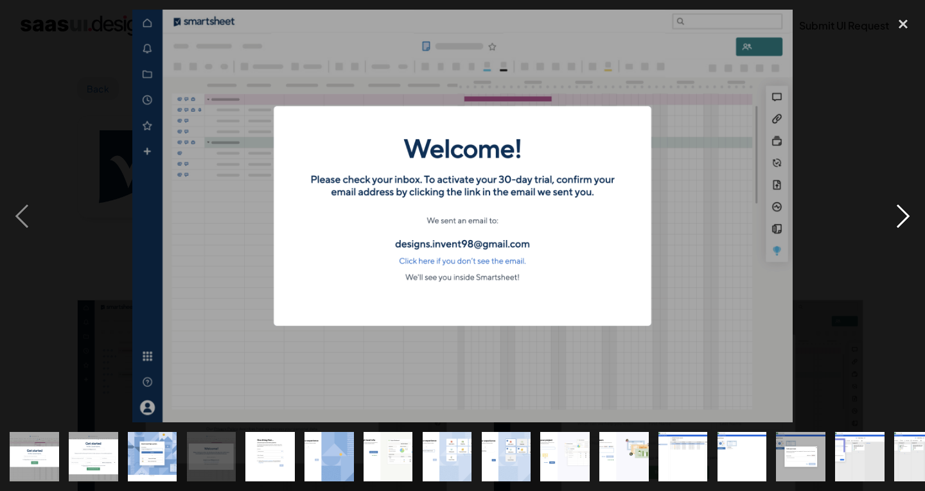
click at [905, 216] on div "next image" at bounding box center [903, 216] width 44 height 413
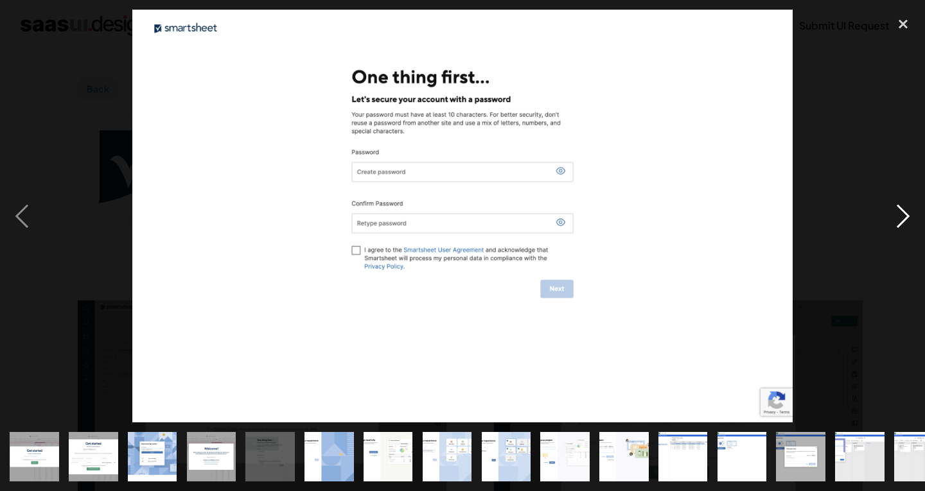
click at [905, 216] on div "next image" at bounding box center [903, 216] width 44 height 413
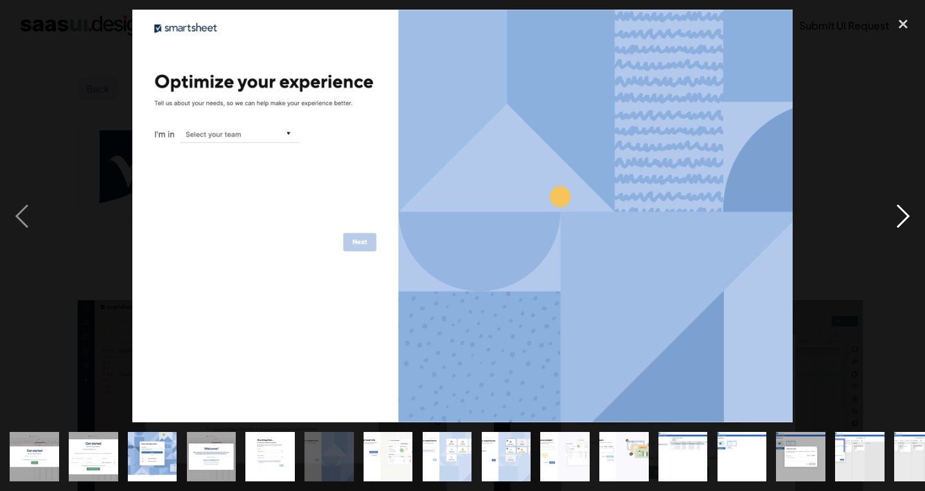
click at [905, 216] on div "next image" at bounding box center [903, 216] width 44 height 413
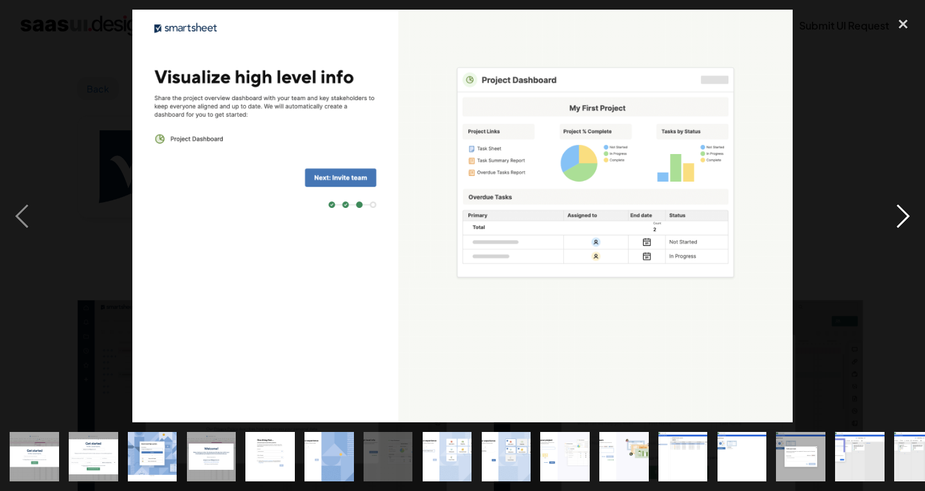
click at [905, 216] on div "next image" at bounding box center [903, 216] width 44 height 413
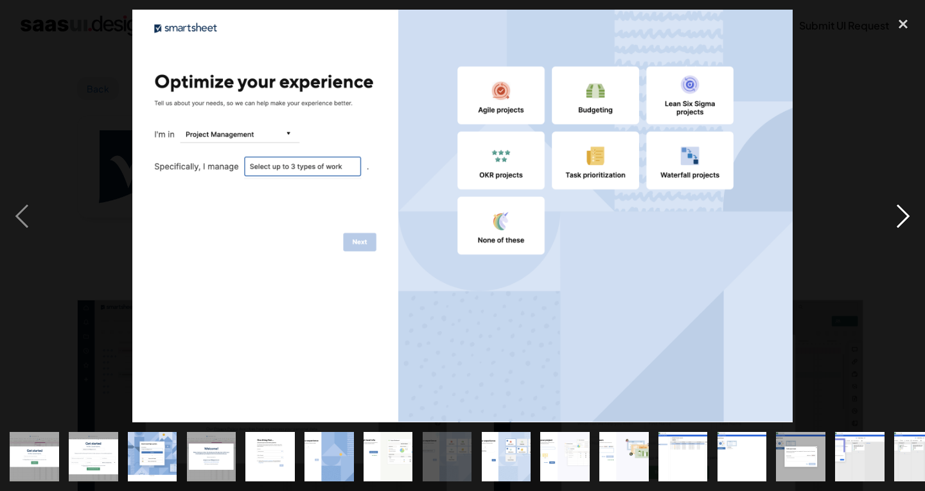
click at [905, 216] on div "next image" at bounding box center [903, 216] width 44 height 413
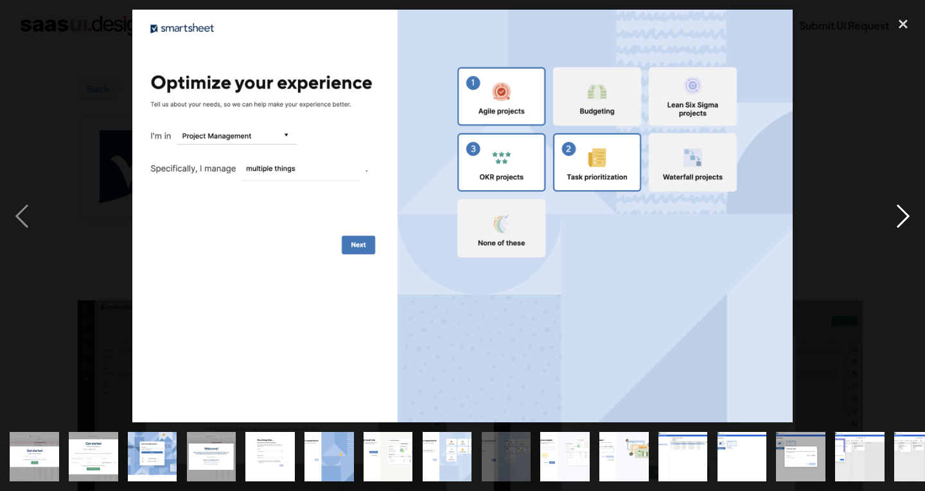
click at [905, 216] on div "next image" at bounding box center [903, 216] width 44 height 413
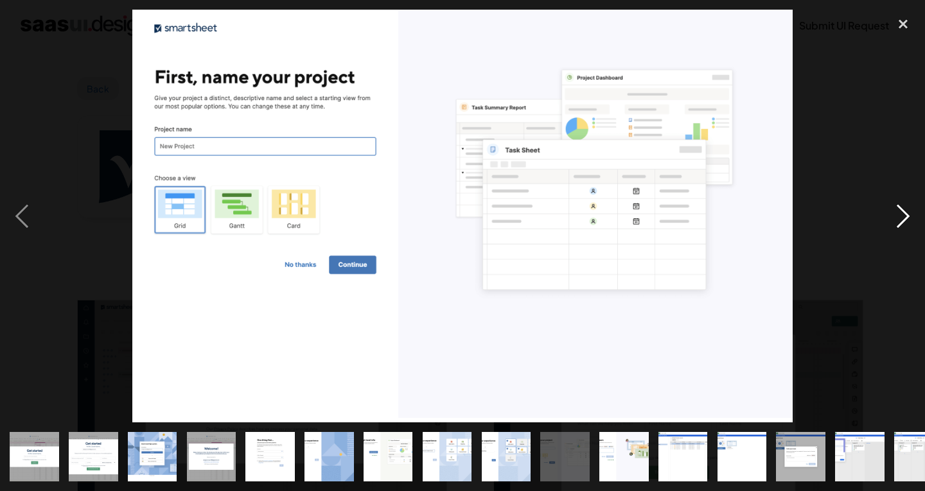
click at [905, 216] on div "next image" at bounding box center [903, 216] width 44 height 413
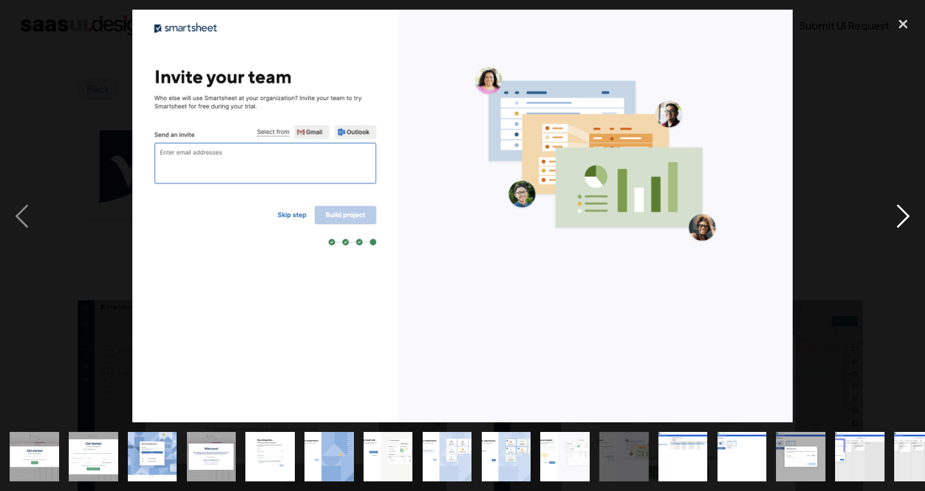
click at [905, 216] on div "next image" at bounding box center [903, 216] width 44 height 413
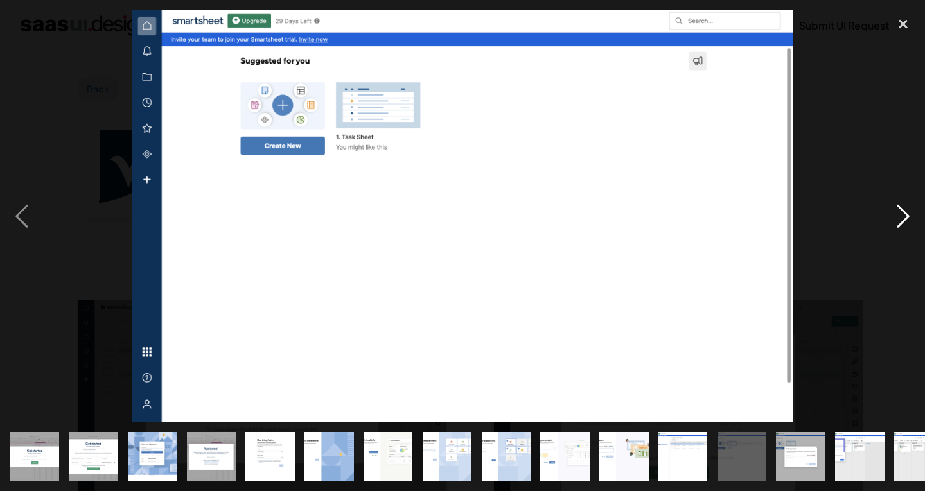
click at [905, 216] on div "next image" at bounding box center [903, 216] width 44 height 413
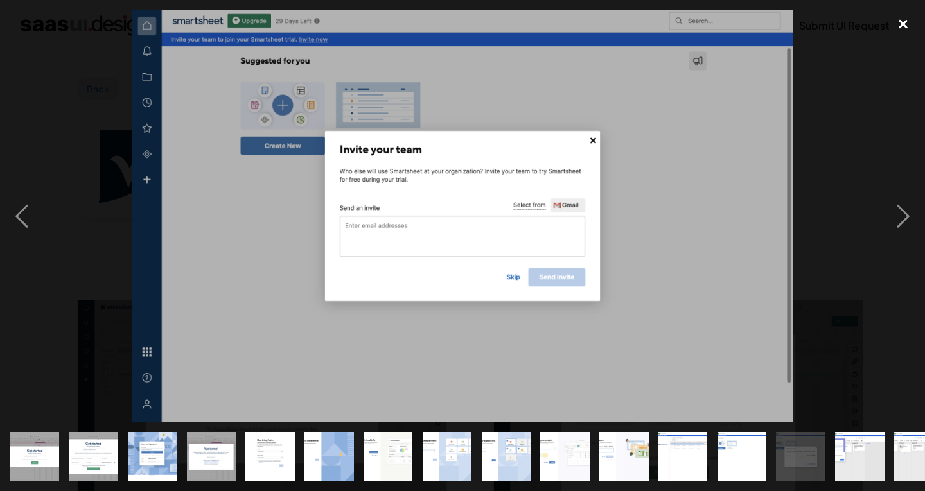
click at [907, 17] on div "close lightbox" at bounding box center [903, 24] width 44 height 28
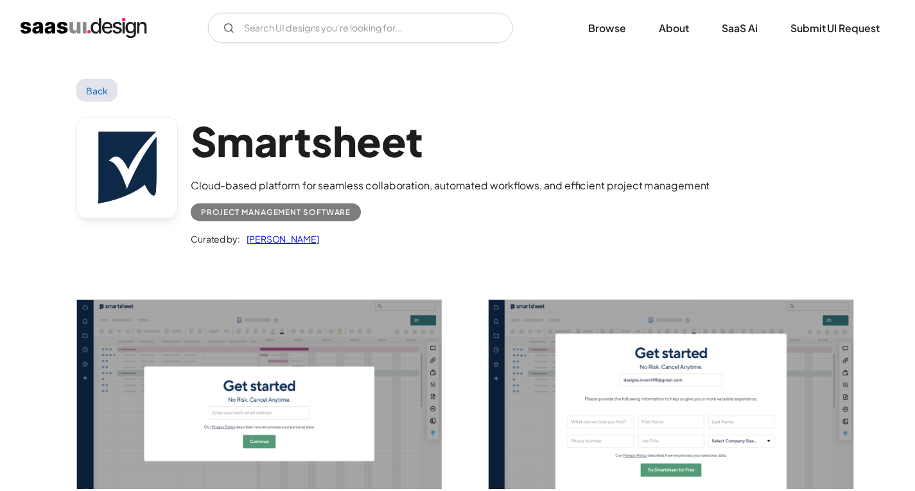
scroll to position [40, 0]
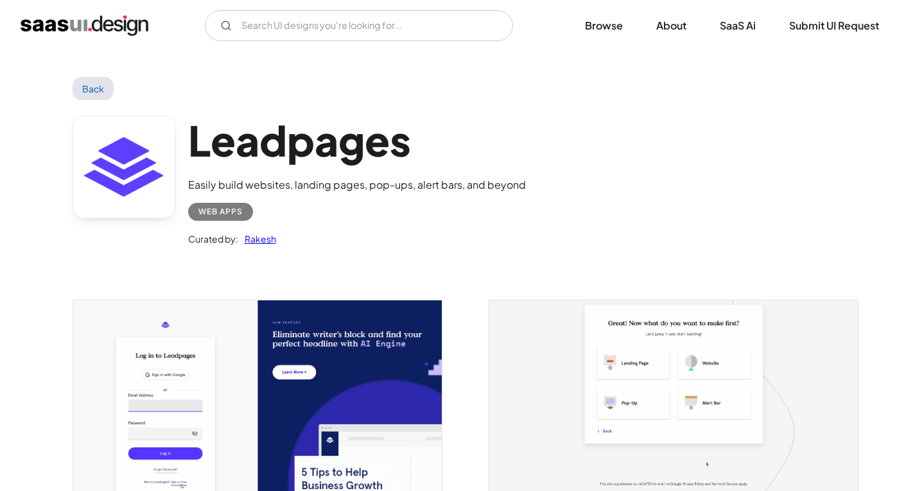
click at [100, 93] on link "Back" at bounding box center [94, 88] width 42 height 23
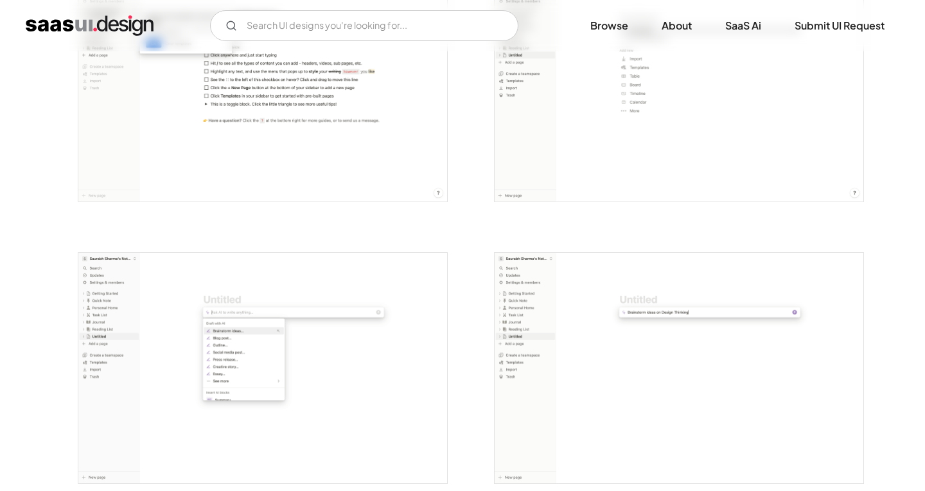
scroll to position [1348, 0]
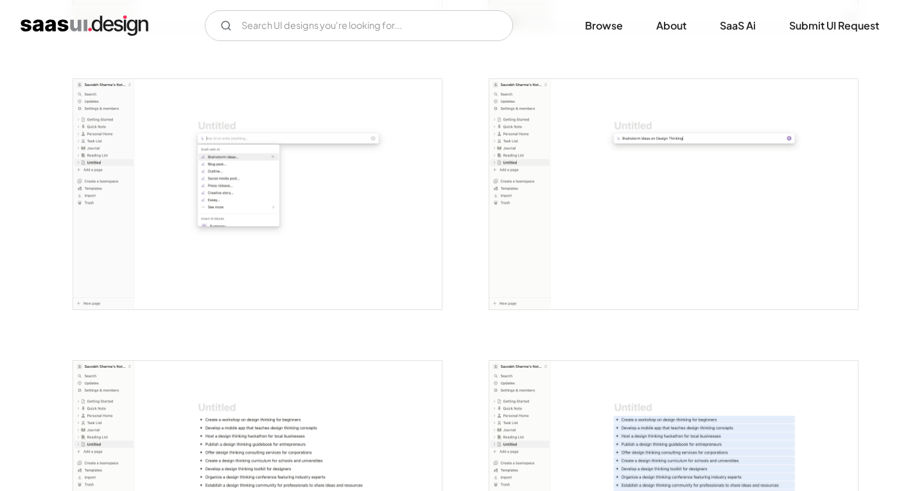
click at [390, 225] on img "open lightbox" at bounding box center [257, 194] width 369 height 231
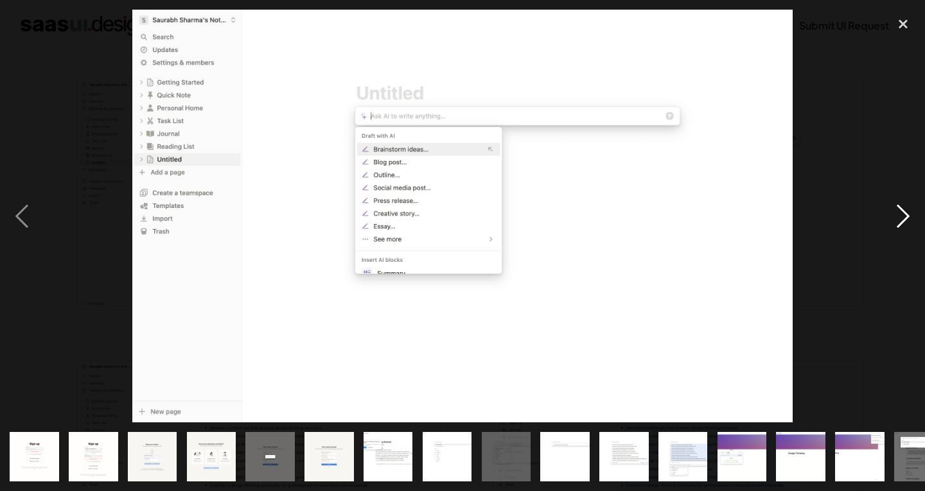
click at [903, 220] on div "next image" at bounding box center [903, 216] width 44 height 413
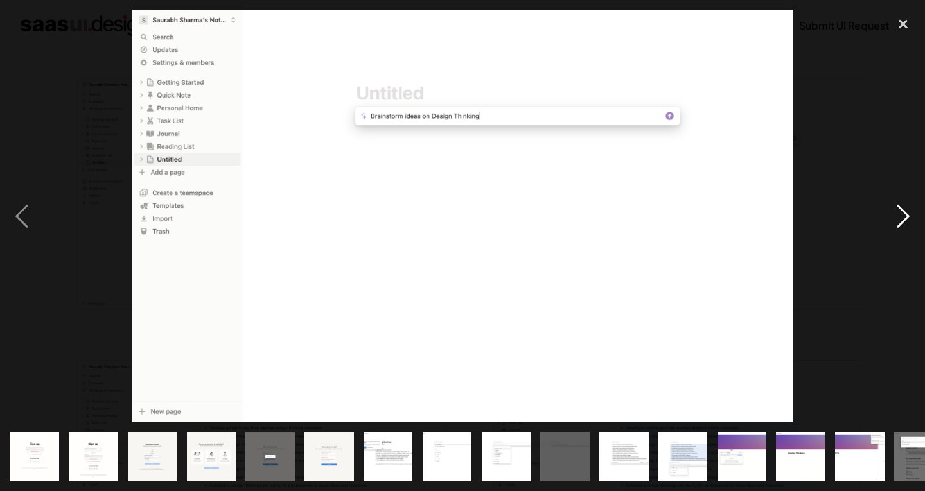
click at [903, 220] on div "next image" at bounding box center [903, 216] width 44 height 413
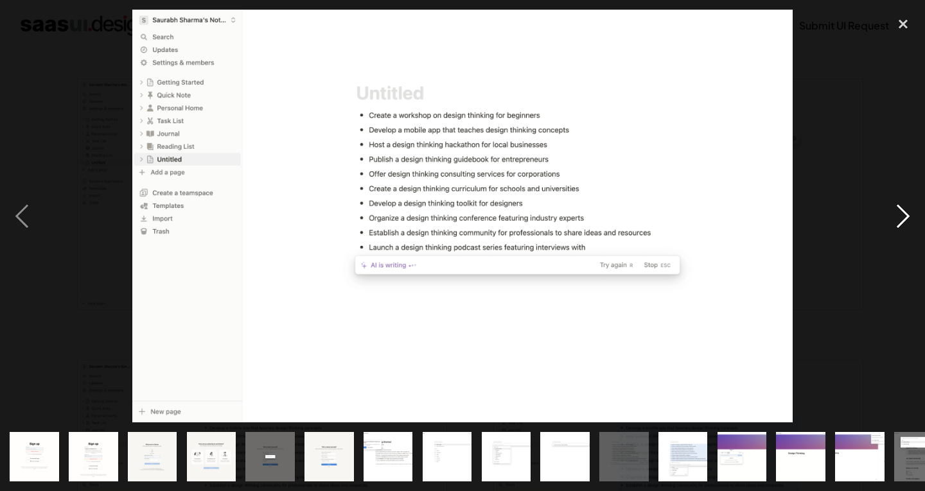
click at [903, 220] on div "next image" at bounding box center [903, 216] width 44 height 413
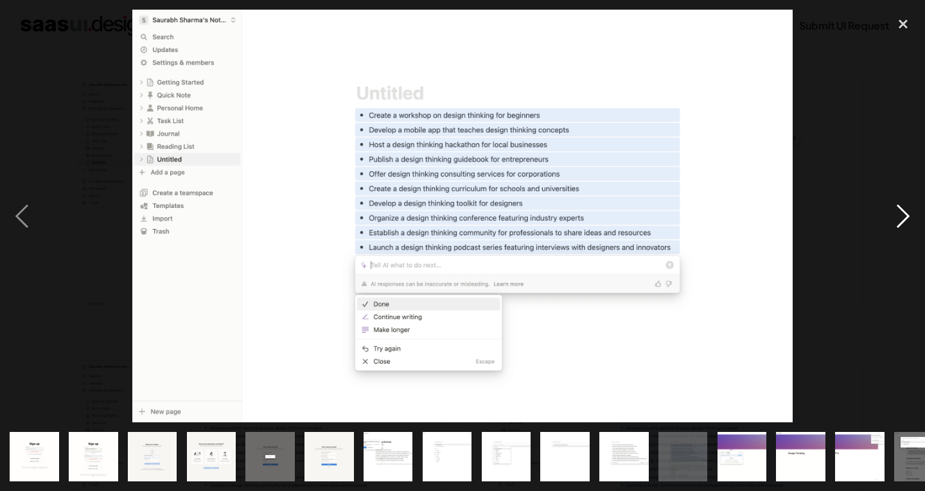
click at [903, 220] on div "next image" at bounding box center [903, 216] width 44 height 413
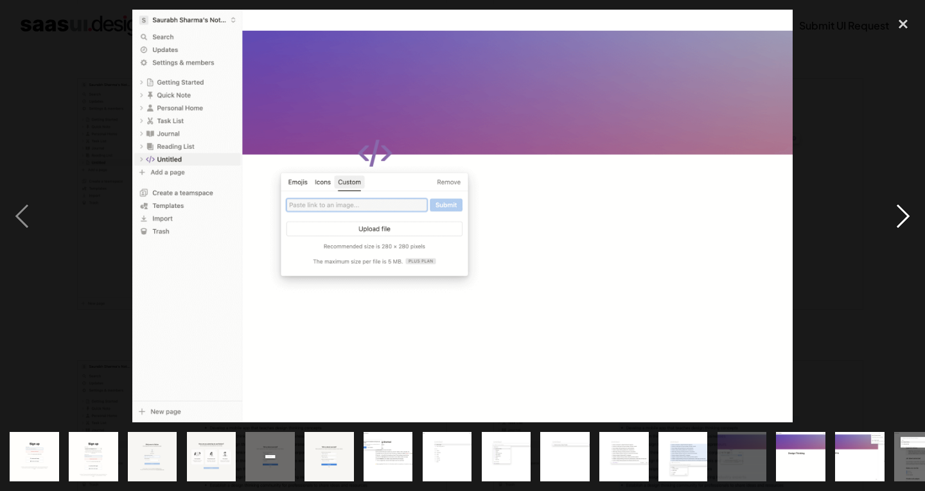
click at [903, 220] on div "next image" at bounding box center [903, 216] width 44 height 413
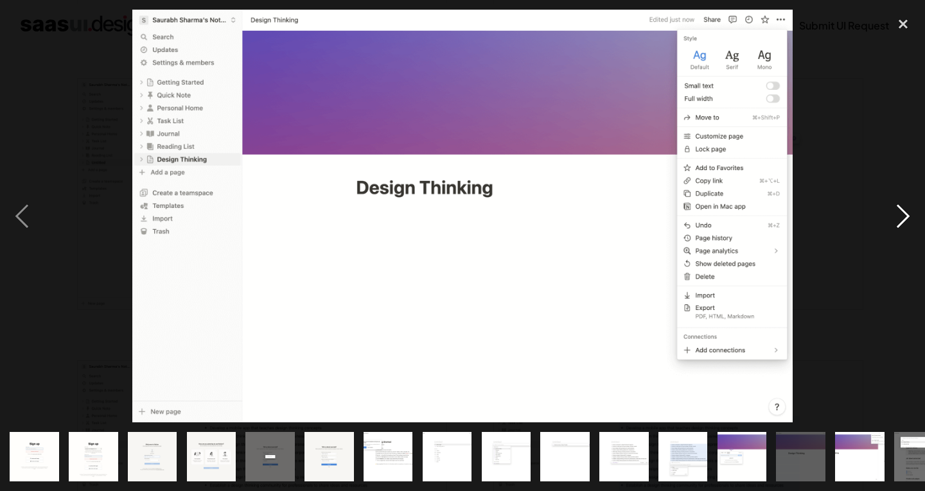
click at [903, 220] on div "next image" at bounding box center [903, 216] width 44 height 413
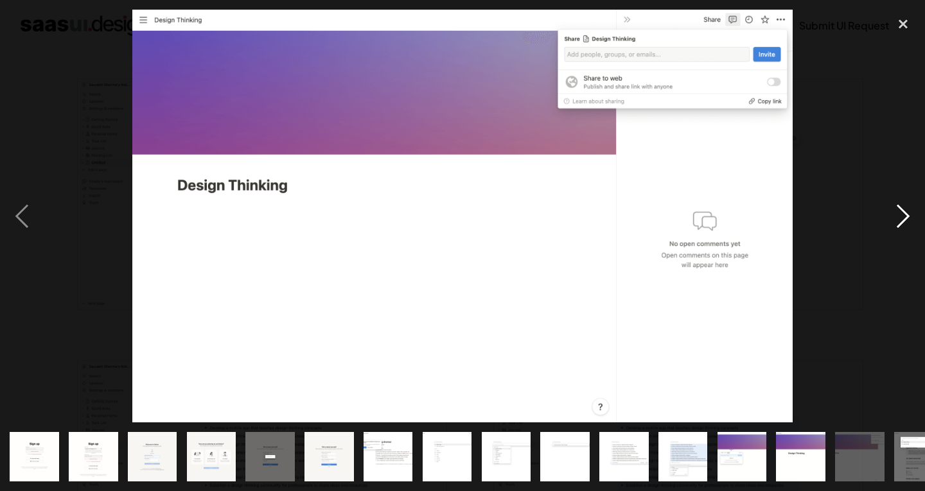
click at [903, 220] on div "next image" at bounding box center [903, 216] width 44 height 413
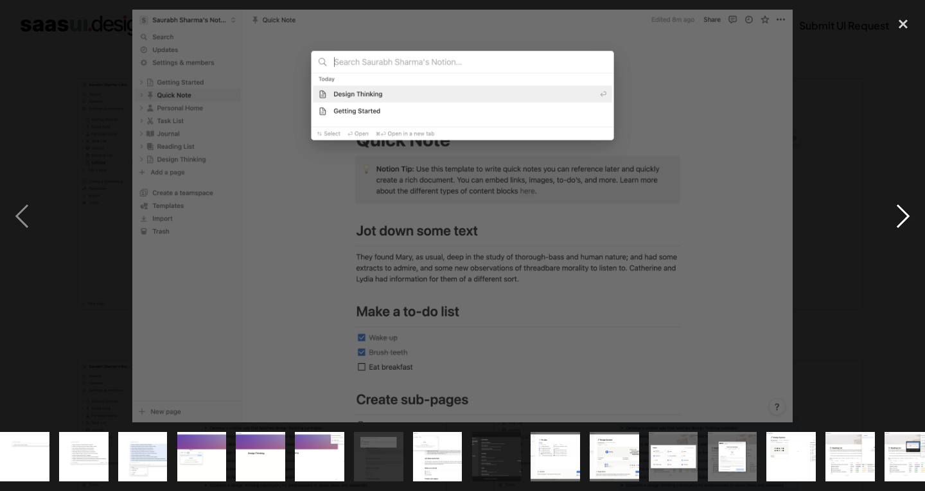
click at [903, 220] on div "next image" at bounding box center [903, 216] width 44 height 413
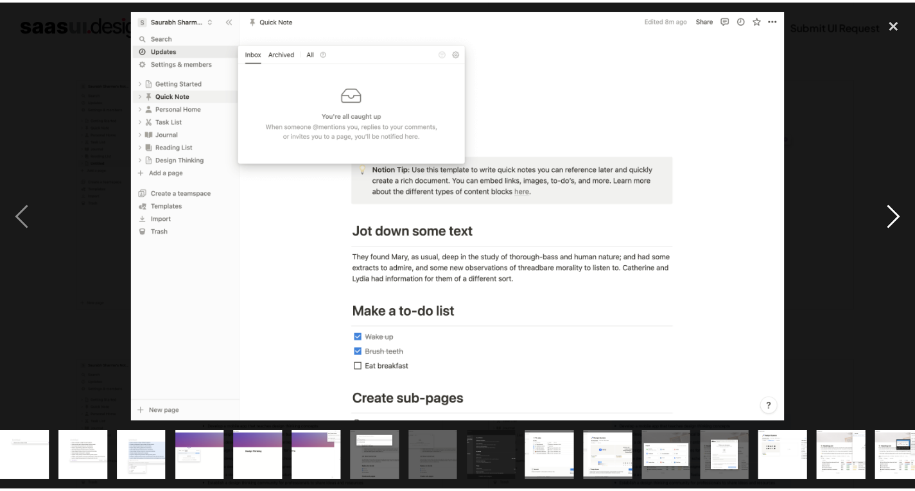
scroll to position [0, 559]
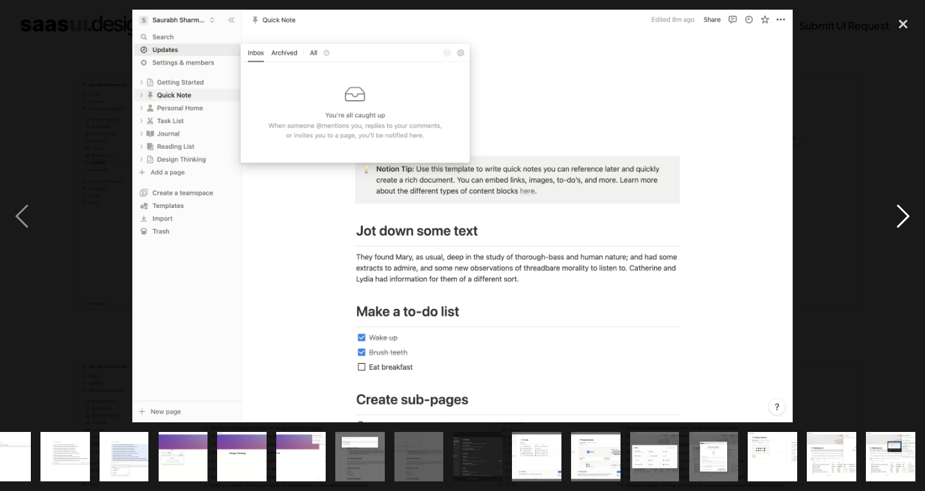
click at [903, 220] on div "next image" at bounding box center [903, 216] width 44 height 413
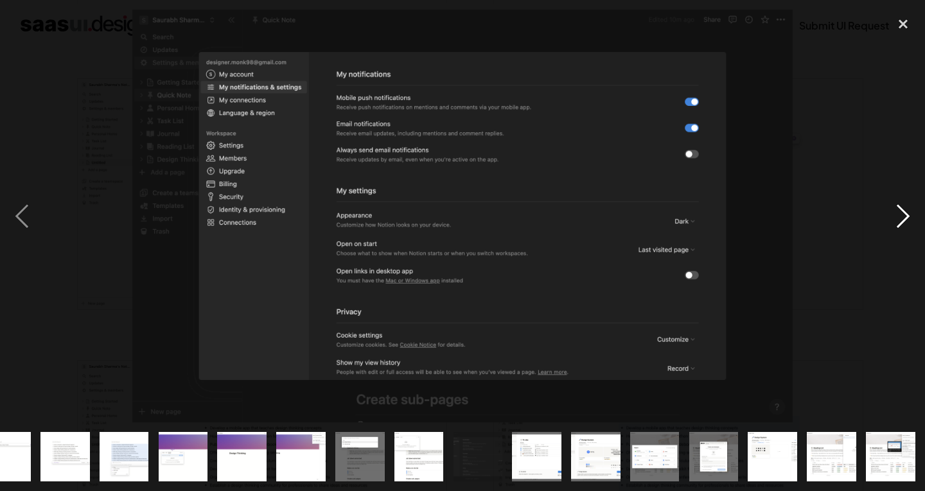
click at [903, 220] on div "next image" at bounding box center [903, 216] width 44 height 413
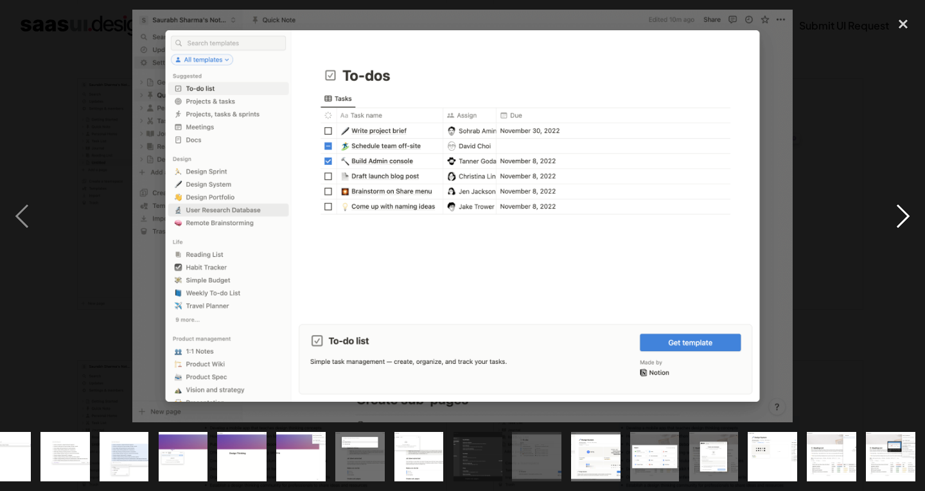
click at [903, 220] on div "next image" at bounding box center [903, 216] width 44 height 413
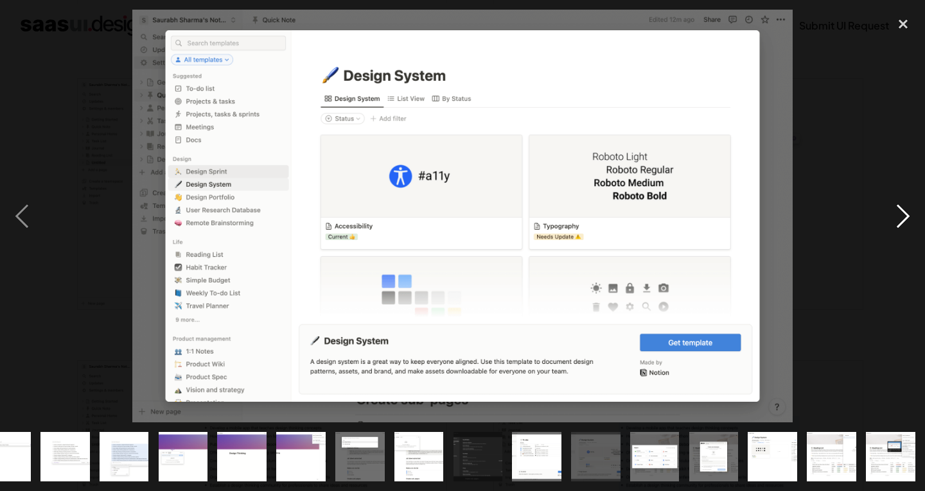
click at [903, 220] on div "next image" at bounding box center [903, 216] width 44 height 413
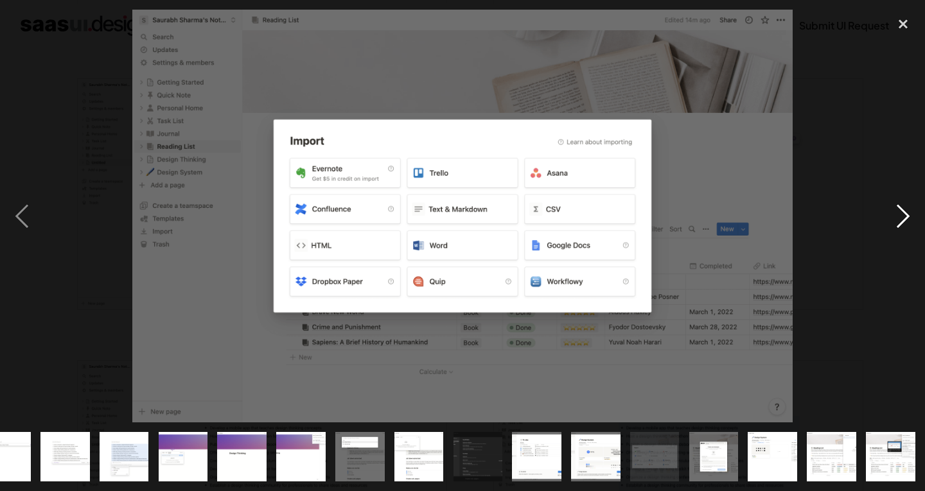
click at [903, 220] on div "next image" at bounding box center [903, 216] width 44 height 413
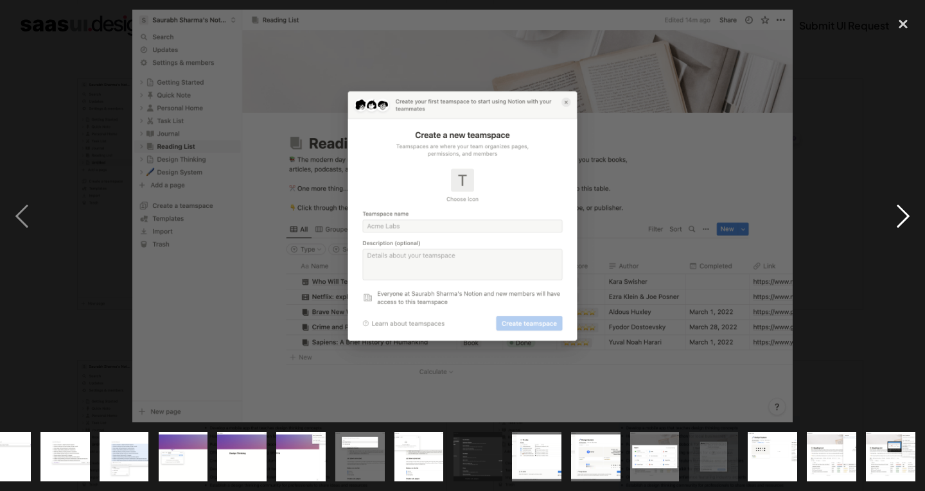
click at [903, 220] on div "next image" at bounding box center [903, 216] width 44 height 413
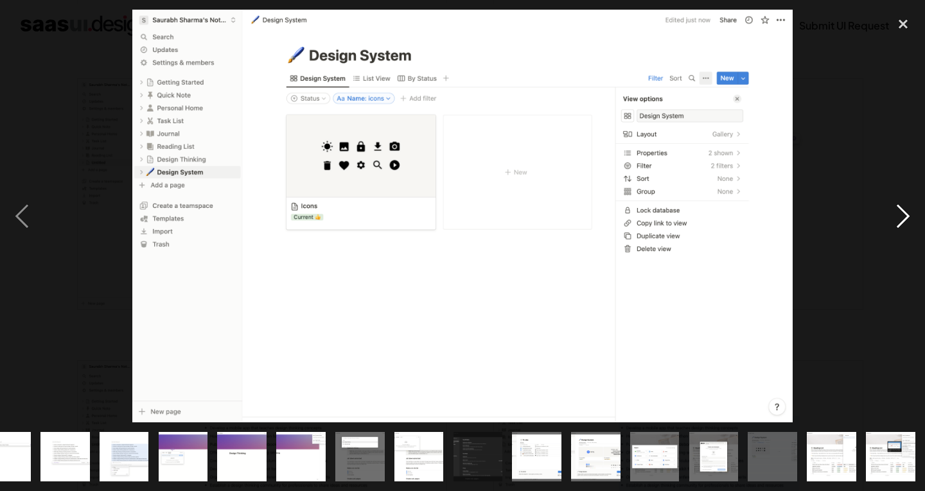
click at [903, 220] on div "next image" at bounding box center [903, 216] width 44 height 413
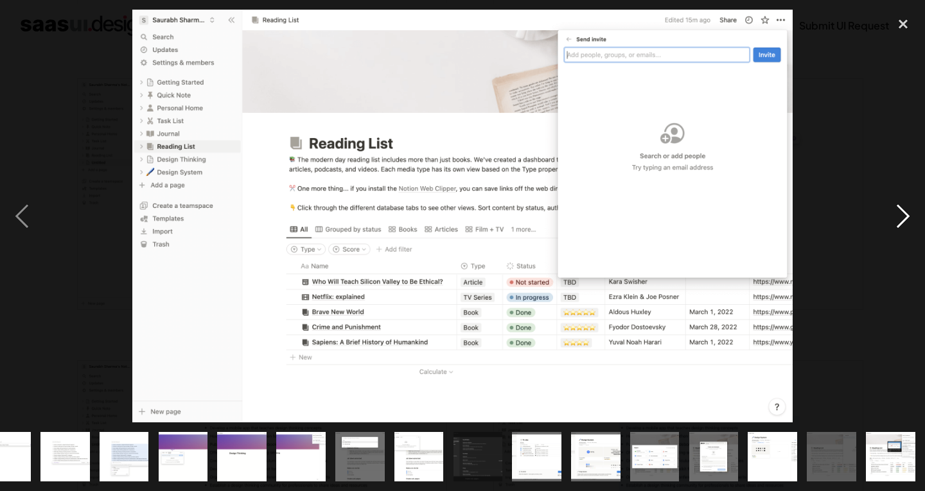
click at [903, 220] on div "next image" at bounding box center [903, 216] width 44 height 413
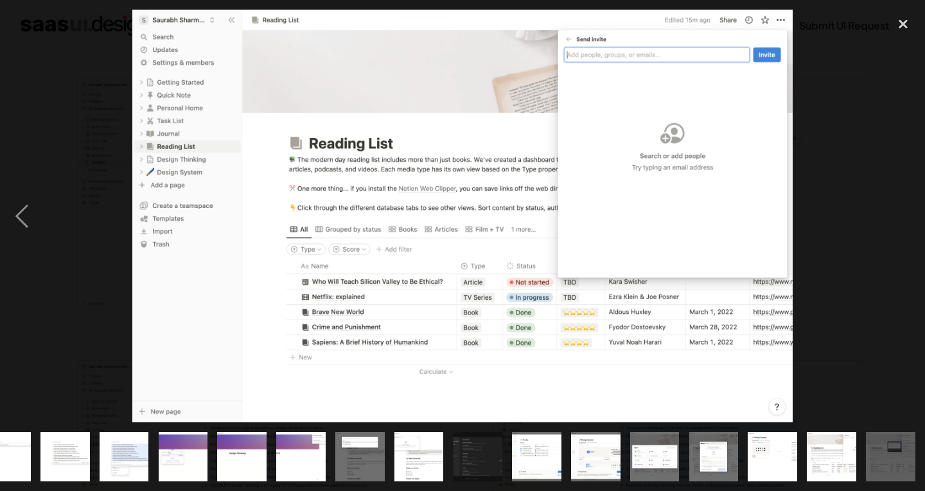
click at [903, 220] on div "next image" at bounding box center [903, 216] width 44 height 413
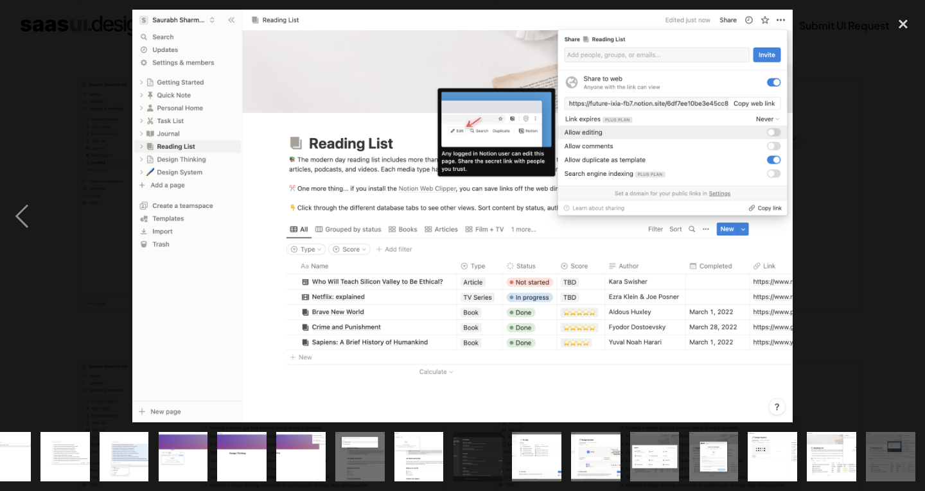
click at [903, 220] on div "next image" at bounding box center [903, 216] width 44 height 413
click at [905, 22] on div "close lightbox" at bounding box center [903, 24] width 44 height 28
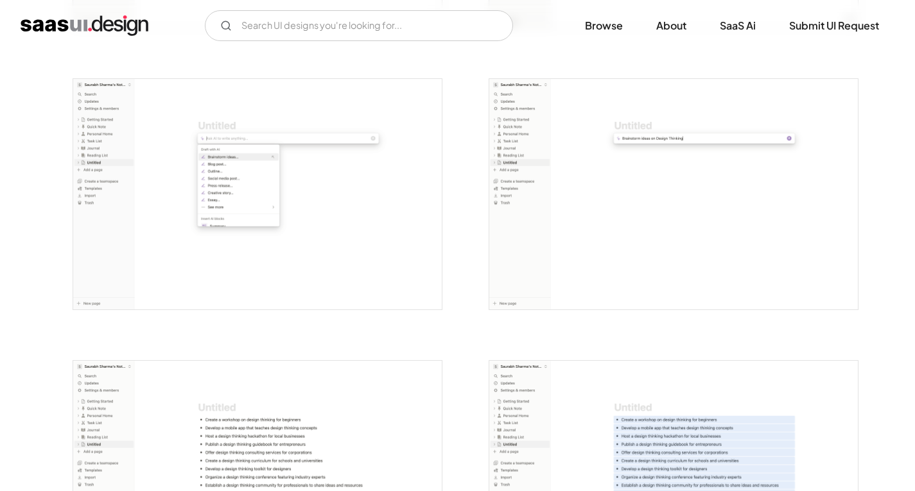
scroll to position [1605, 0]
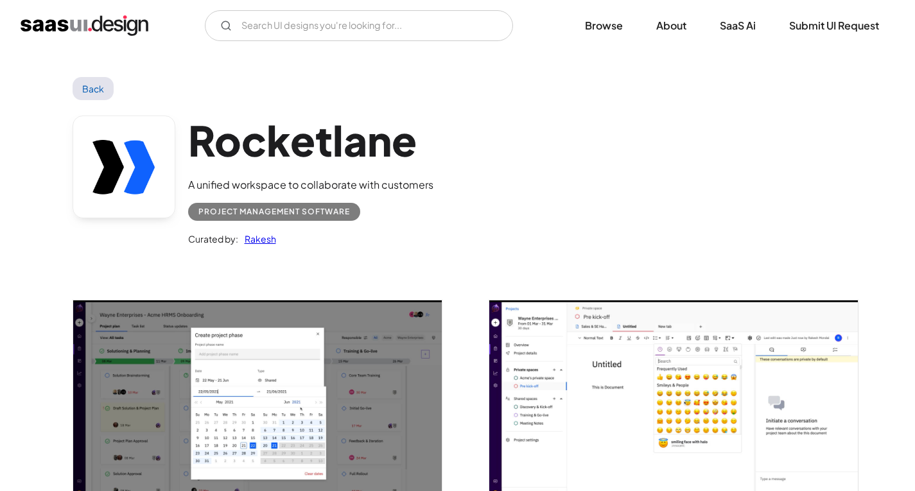
click at [272, 404] on img "open lightbox" at bounding box center [257, 403] width 369 height 207
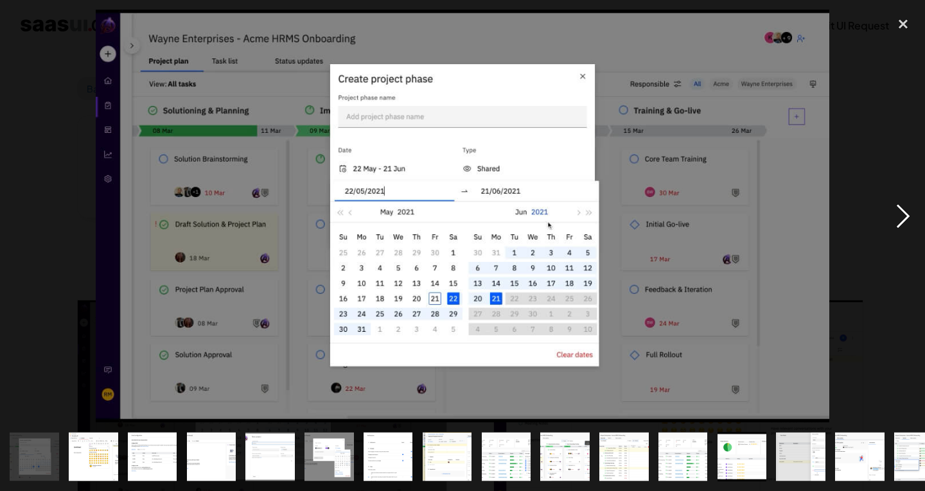
click at [904, 207] on div "next image" at bounding box center [903, 216] width 44 height 413
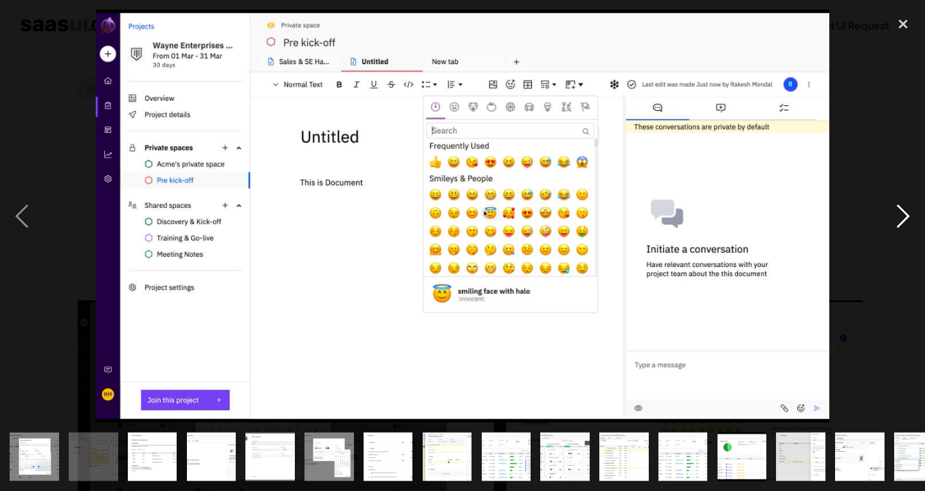
click at [896, 207] on div "next image" at bounding box center [903, 216] width 44 height 413
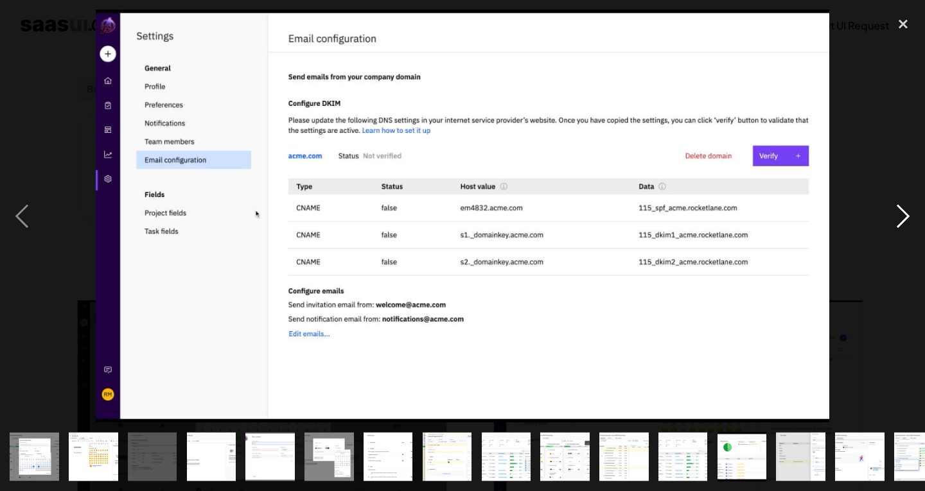
click at [896, 207] on div "next image" at bounding box center [903, 216] width 44 height 413
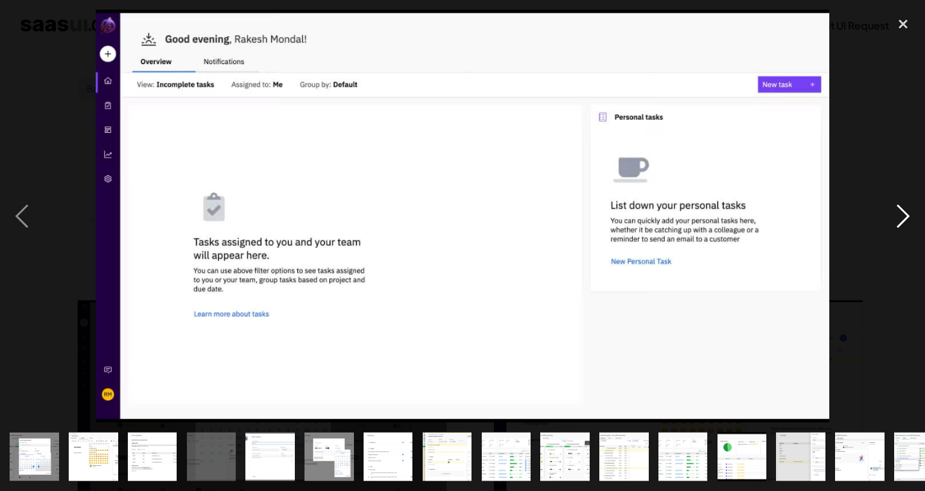
click at [896, 207] on div "next image" at bounding box center [903, 216] width 44 height 413
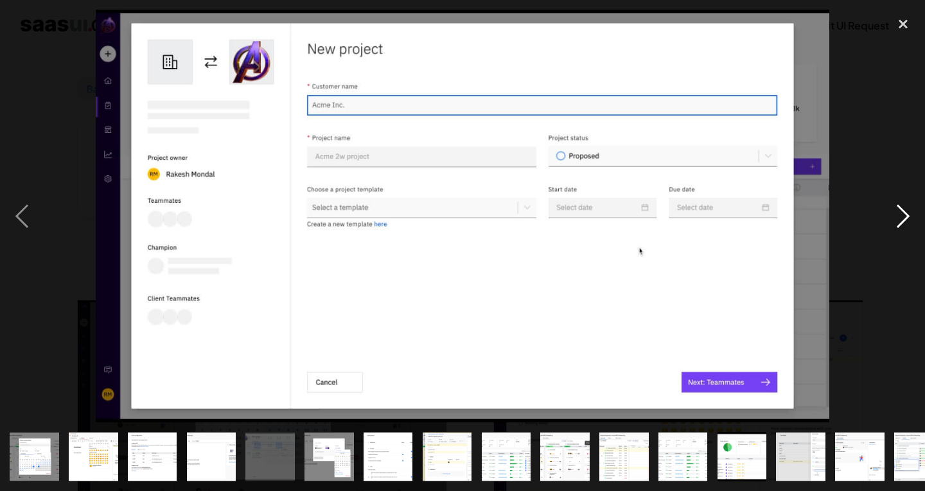
click at [896, 207] on div "next image" at bounding box center [903, 216] width 44 height 413
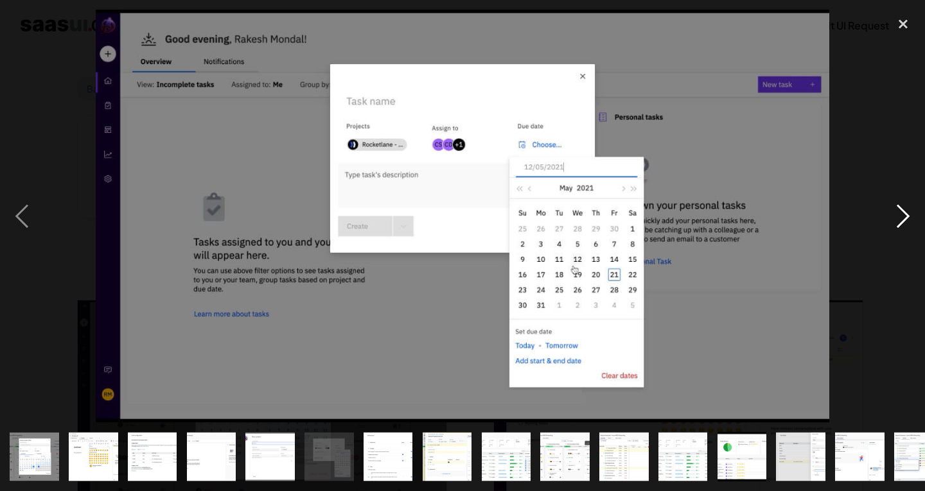
click at [896, 207] on div "next image" at bounding box center [903, 216] width 44 height 413
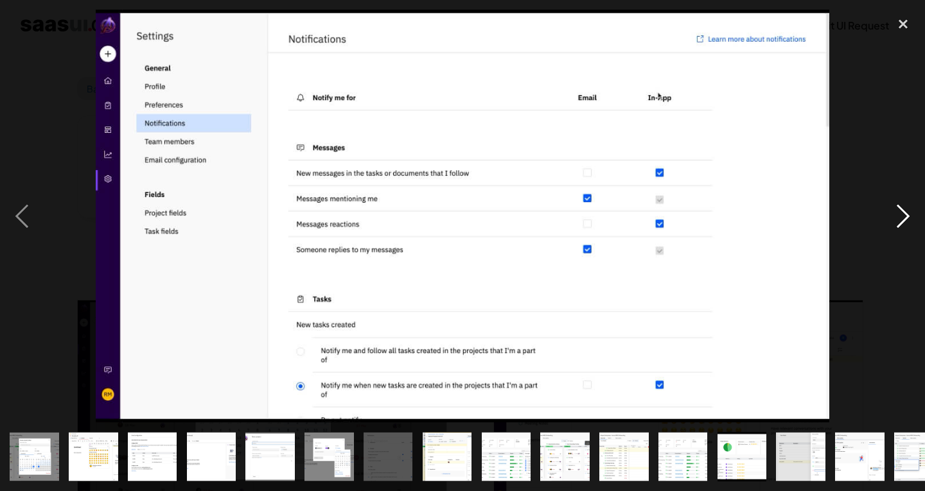
click at [896, 207] on div "next image" at bounding box center [903, 216] width 44 height 413
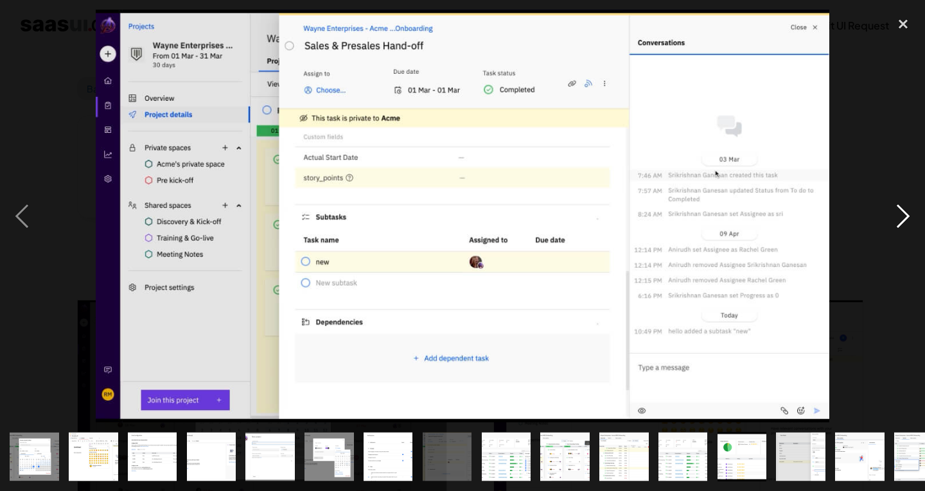
click at [896, 207] on div "next image" at bounding box center [903, 216] width 44 height 413
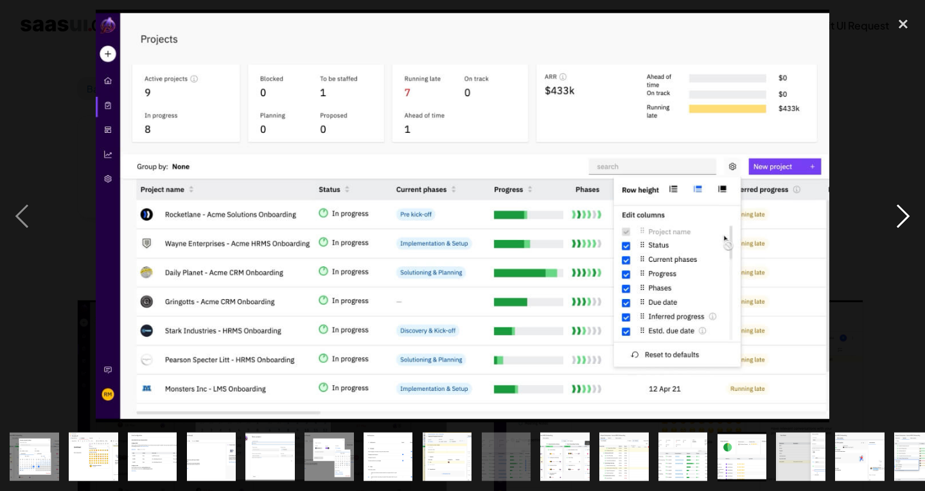
click at [896, 207] on div "next image" at bounding box center [903, 216] width 44 height 413
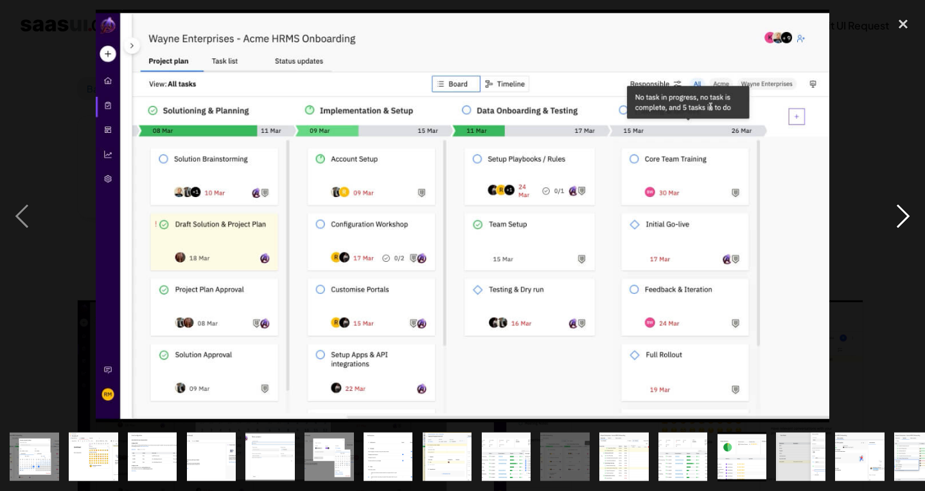
click at [896, 207] on div "next image" at bounding box center [903, 216] width 44 height 413
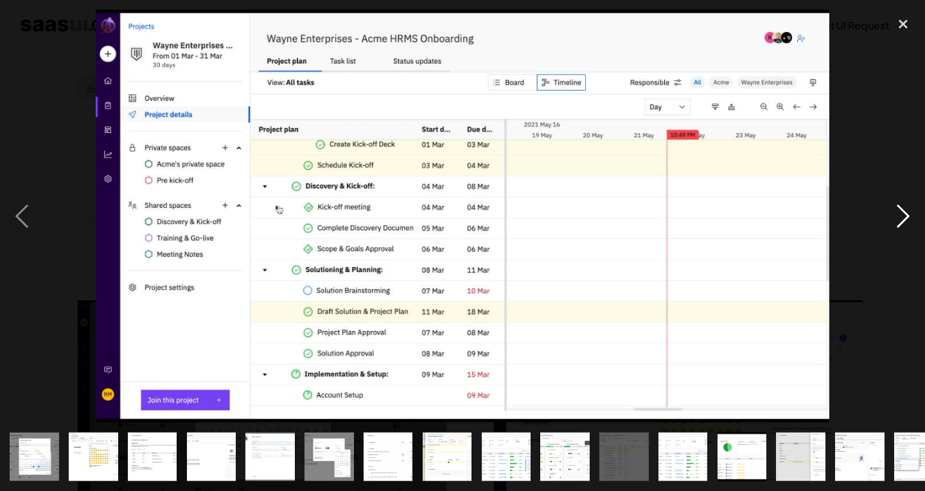
click at [896, 207] on div "next image" at bounding box center [903, 216] width 44 height 413
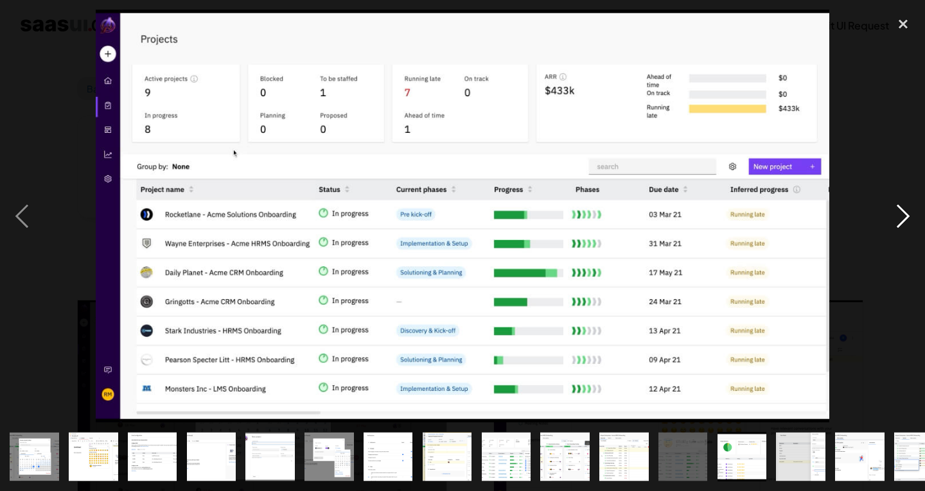
click at [896, 207] on div "next image" at bounding box center [903, 216] width 44 height 413
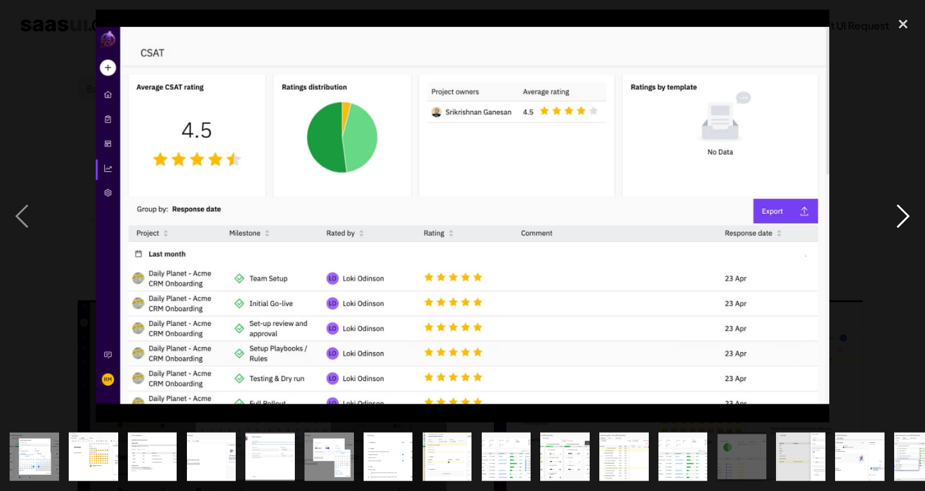
click at [896, 207] on div "next image" at bounding box center [903, 216] width 44 height 413
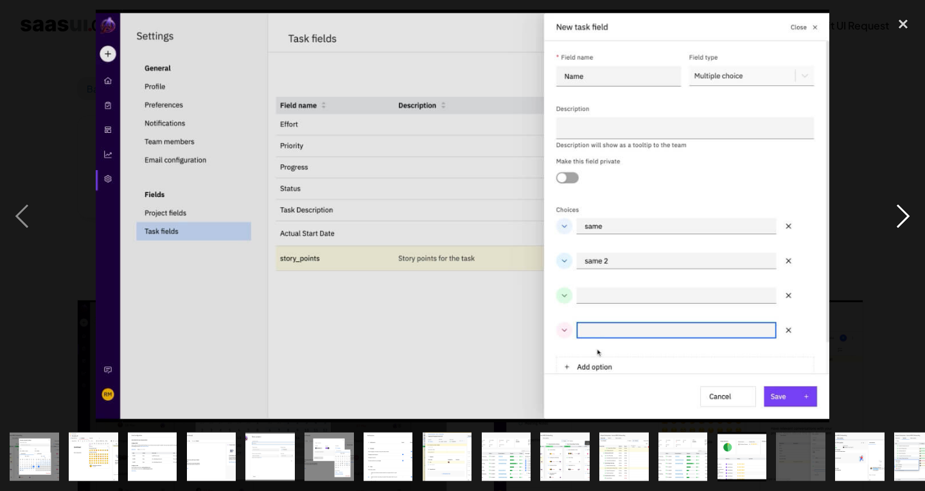
click at [896, 207] on div "next image" at bounding box center [903, 216] width 44 height 413
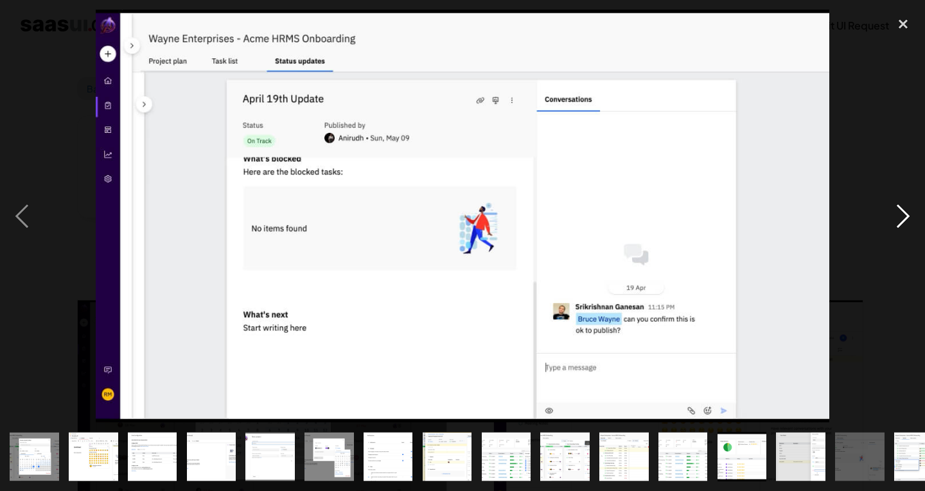
click at [896, 207] on div "next image" at bounding box center [903, 216] width 44 height 413
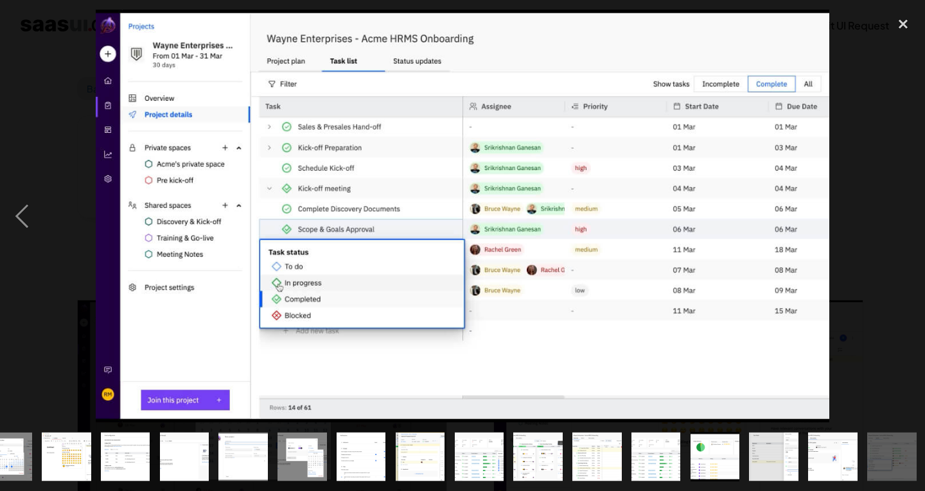
scroll to position [0, 28]
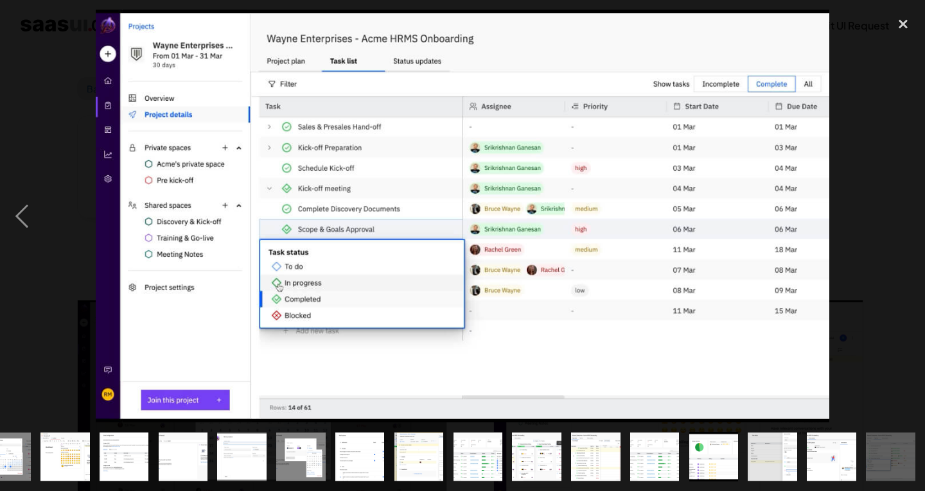
click at [896, 207] on div "next image" at bounding box center [903, 216] width 44 height 413
click at [895, 32] on div "close lightbox" at bounding box center [903, 24] width 44 height 28
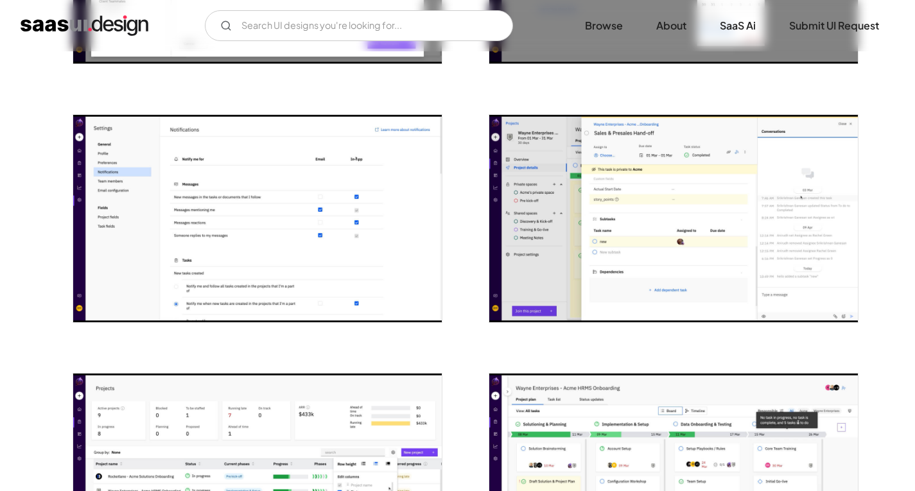
scroll to position [787, 0]
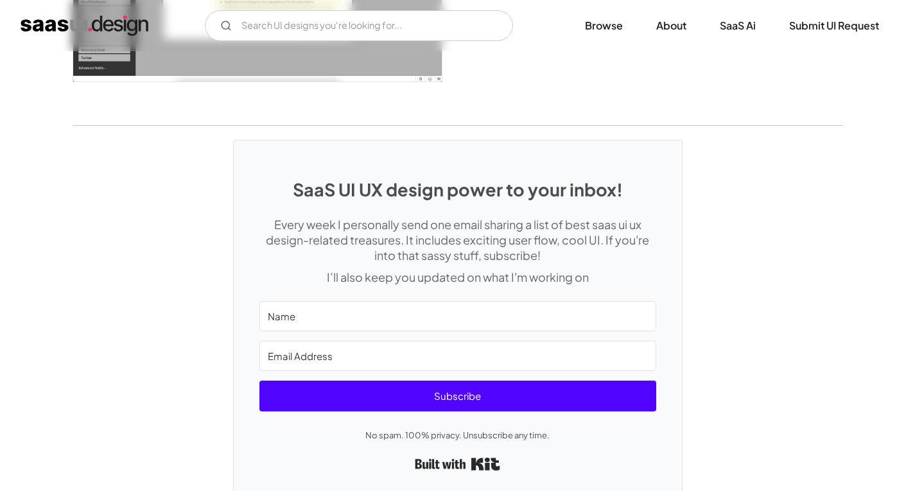
scroll to position [1982, 0]
